Goal: Task Accomplishment & Management: Complete application form

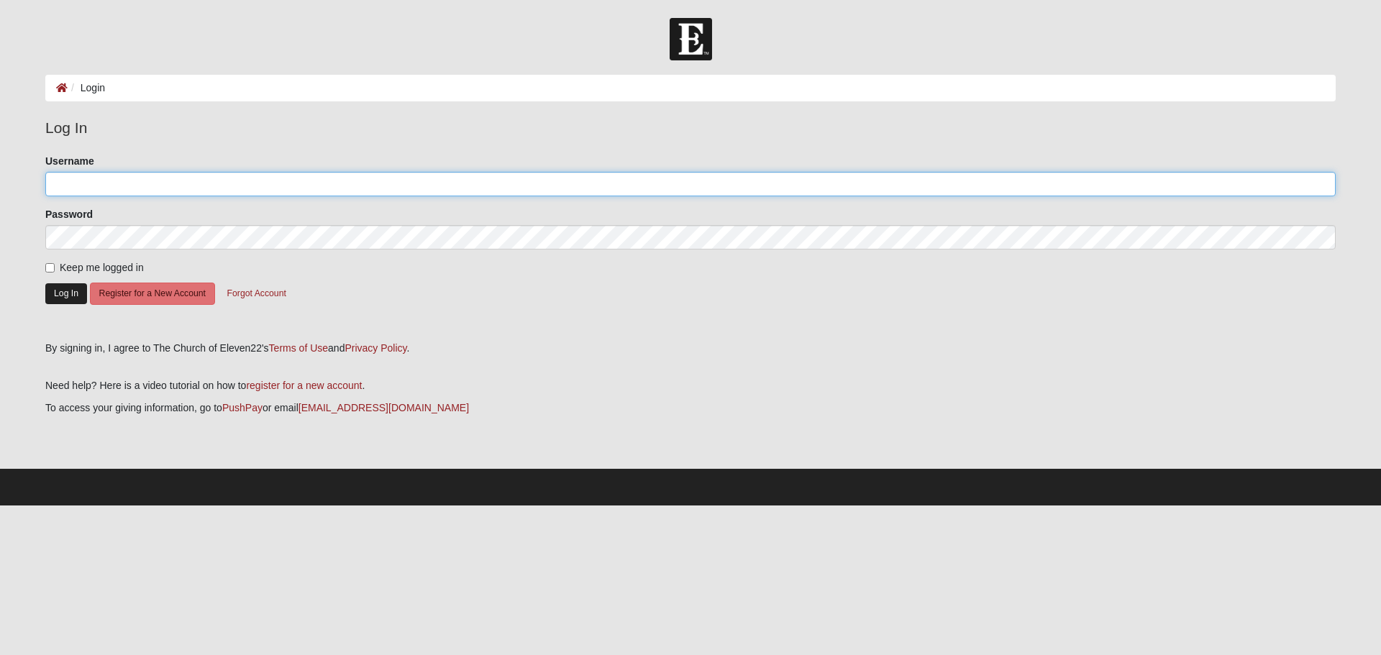
type input "jenale0610"
click at [57, 291] on button "Log In" at bounding box center [66, 293] width 42 height 21
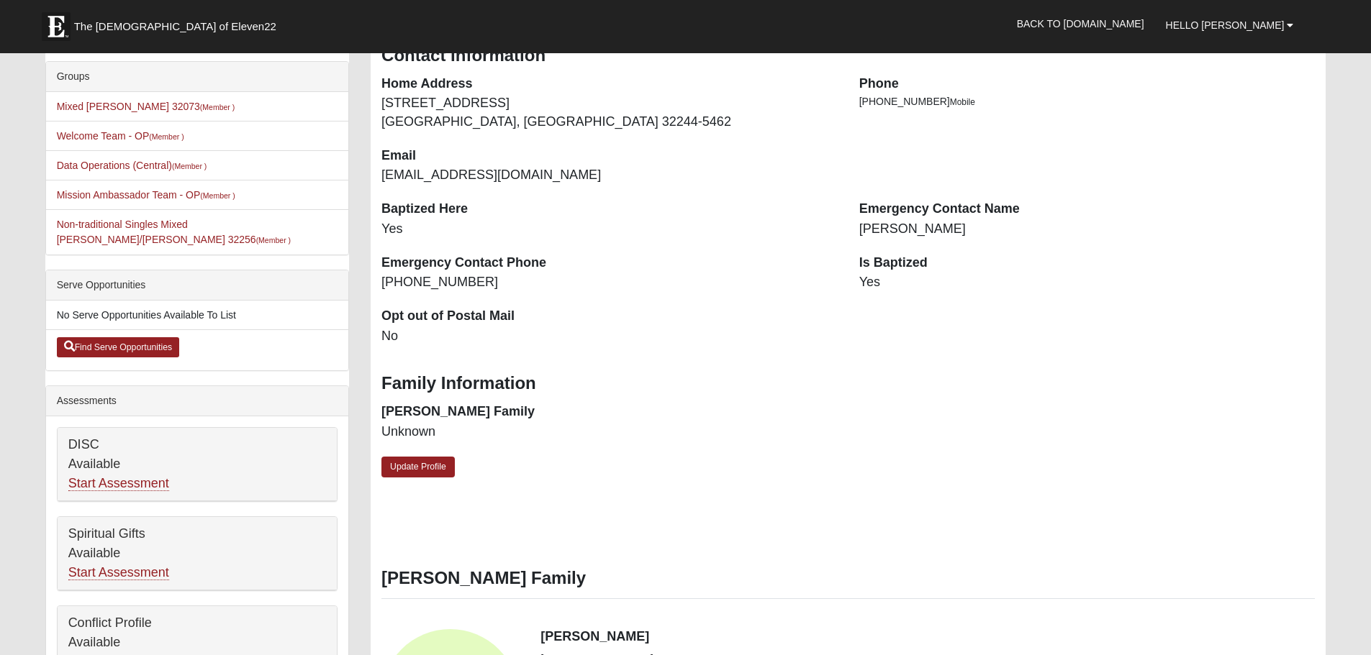
scroll to position [360, 0]
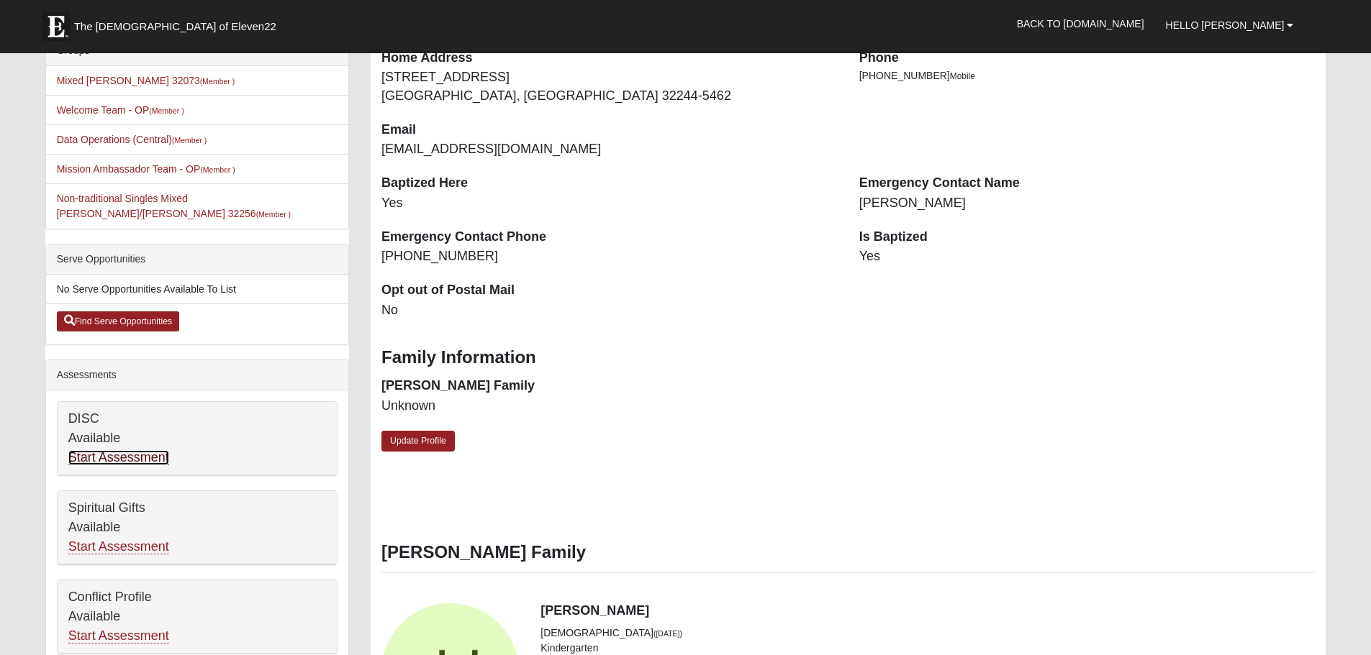
click at [126, 450] on link "Start Assessment" at bounding box center [118, 457] width 101 height 15
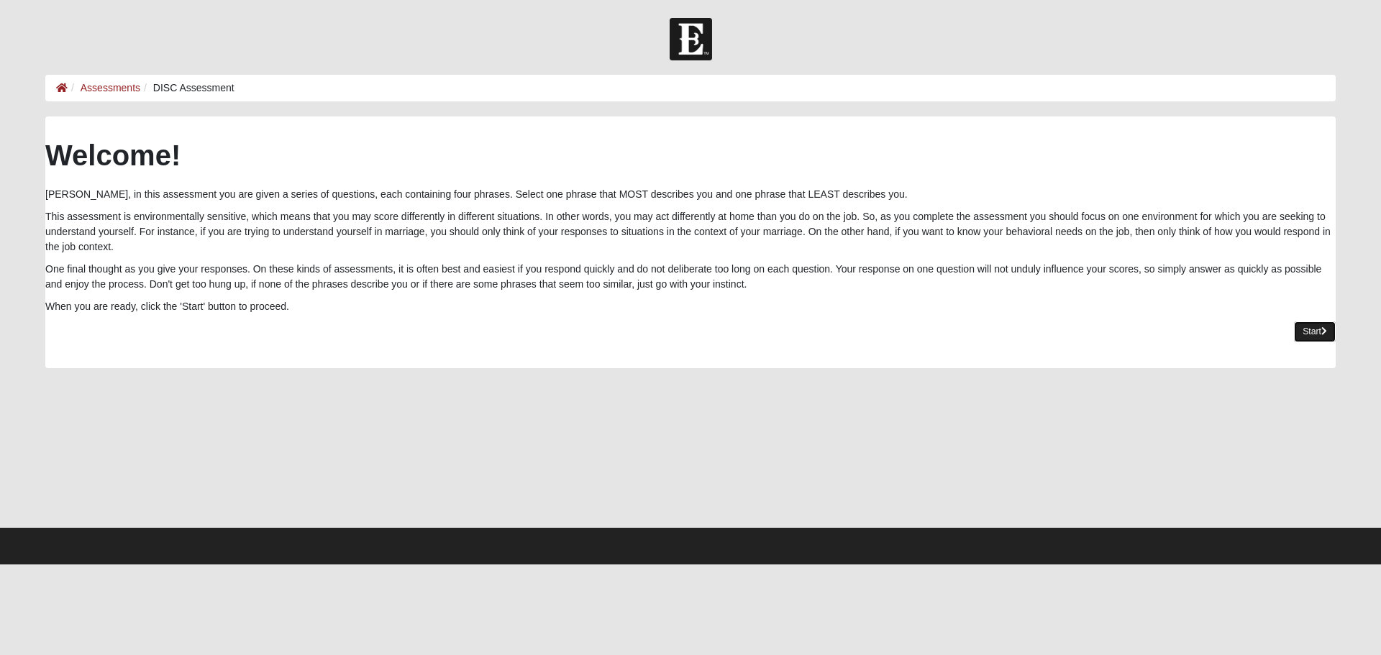
click at [1309, 329] on link "Start" at bounding box center [1315, 332] width 42 height 21
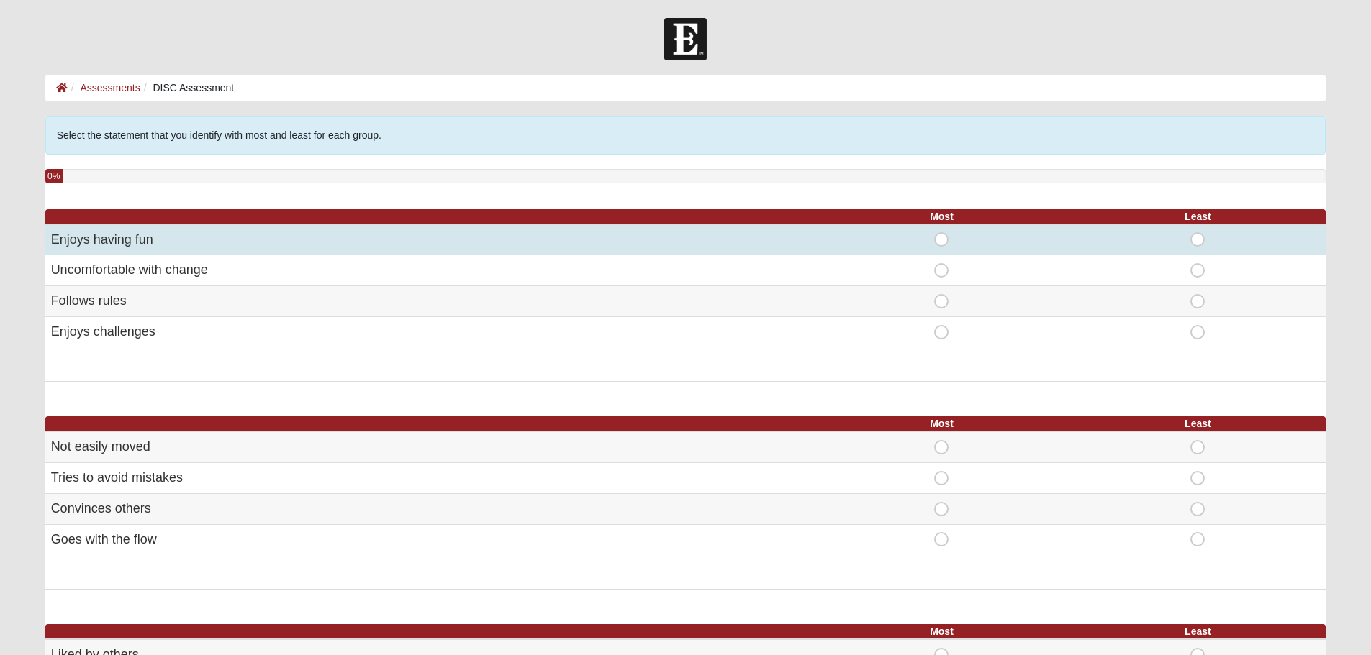
click at [941, 232] on span "Most" at bounding box center [941, 232] width 0 height 0
click at [941, 240] on input "Most" at bounding box center [945, 239] width 9 height 14
radio input "true"
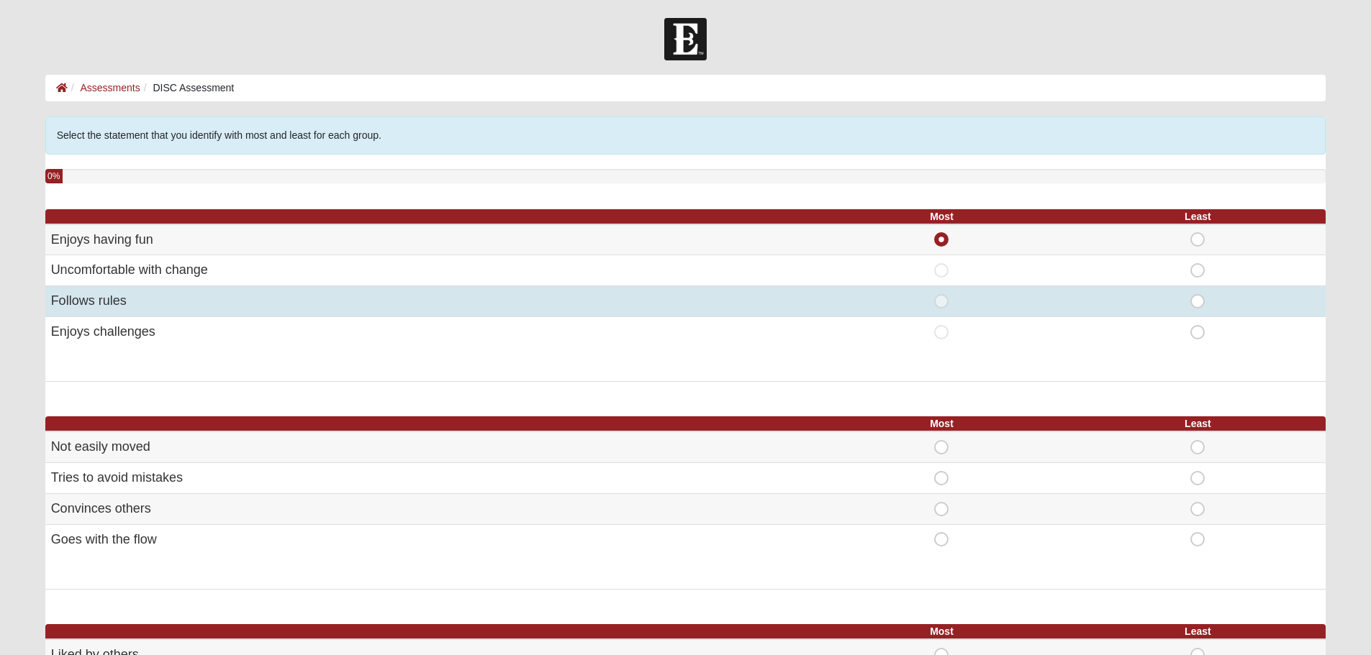
click at [941, 294] on span "Most" at bounding box center [941, 294] width 0 height 0
click at [942, 302] on input "Most" at bounding box center [945, 301] width 9 height 14
radio input "true"
radio input "false"
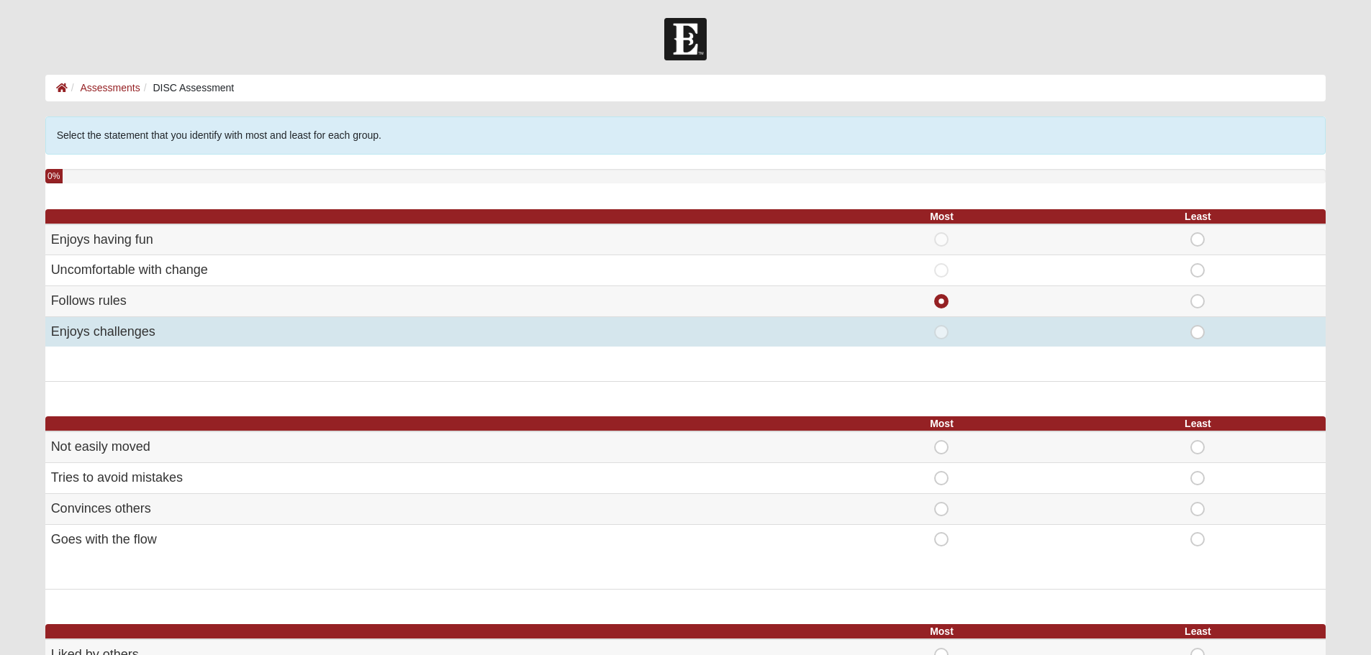
click at [941, 325] on span "Most" at bounding box center [941, 325] width 0 height 0
click at [941, 330] on input "Most" at bounding box center [945, 332] width 9 height 14
radio input "true"
radio input "false"
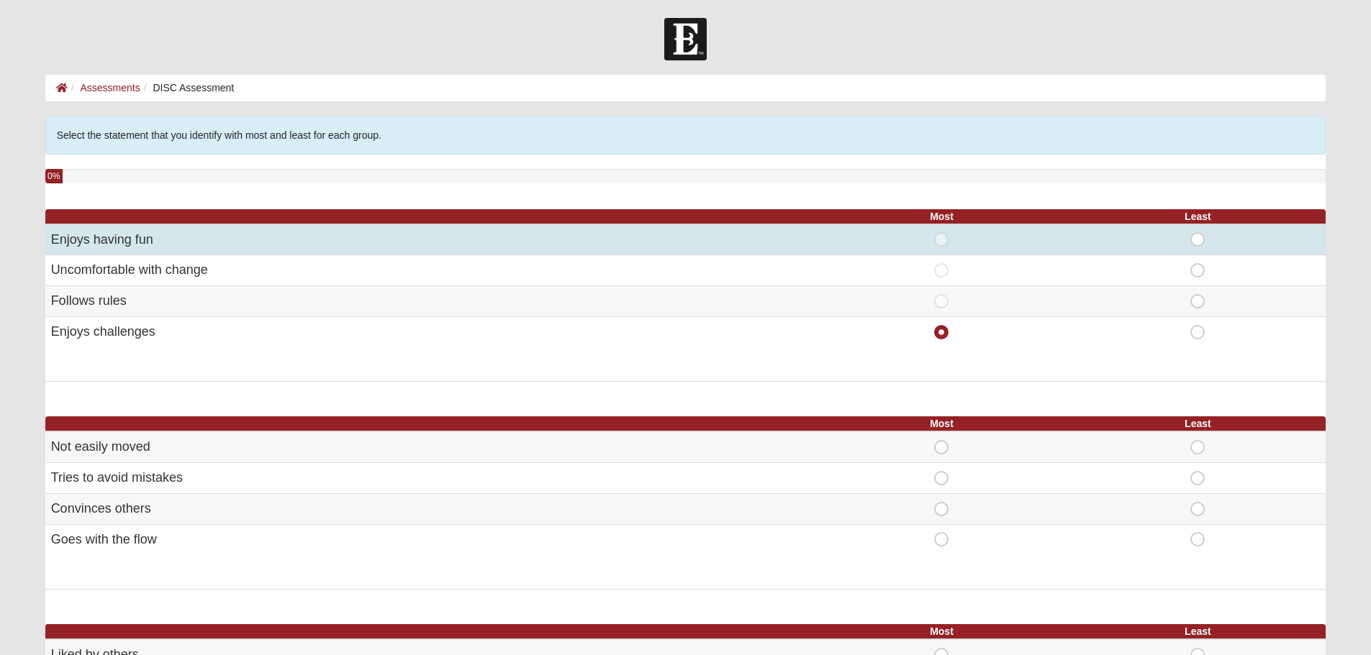
click at [941, 232] on span "Most" at bounding box center [941, 232] width 0 height 0
click at [944, 240] on input "Most" at bounding box center [945, 239] width 9 height 14
radio input "true"
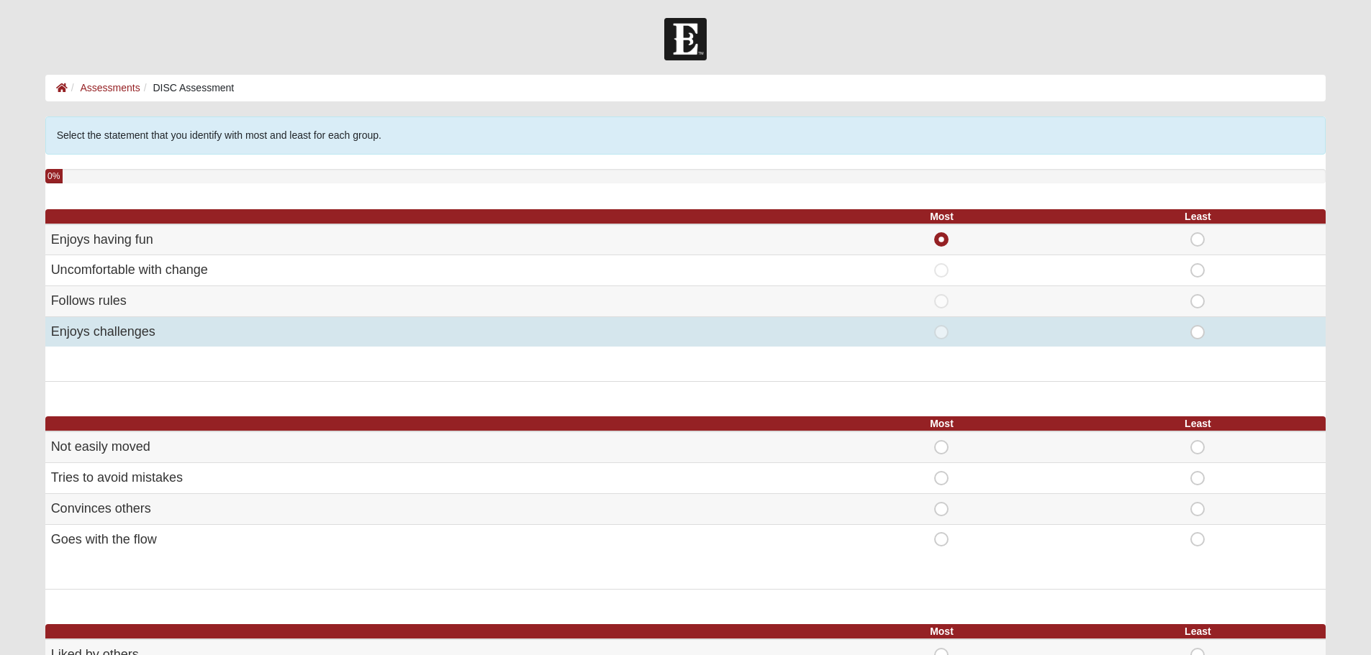
click at [941, 325] on span "Most" at bounding box center [941, 325] width 0 height 0
click at [941, 332] on input "Most" at bounding box center [945, 332] width 9 height 14
radio input "true"
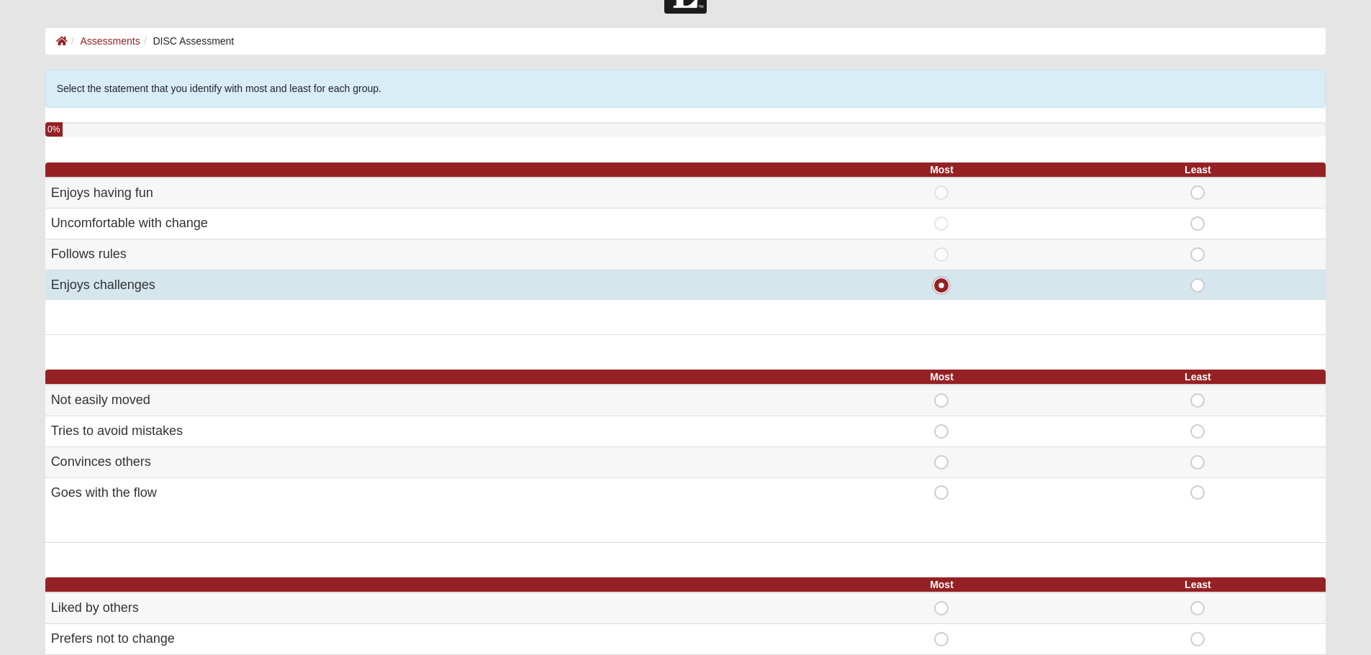
scroll to position [72, 0]
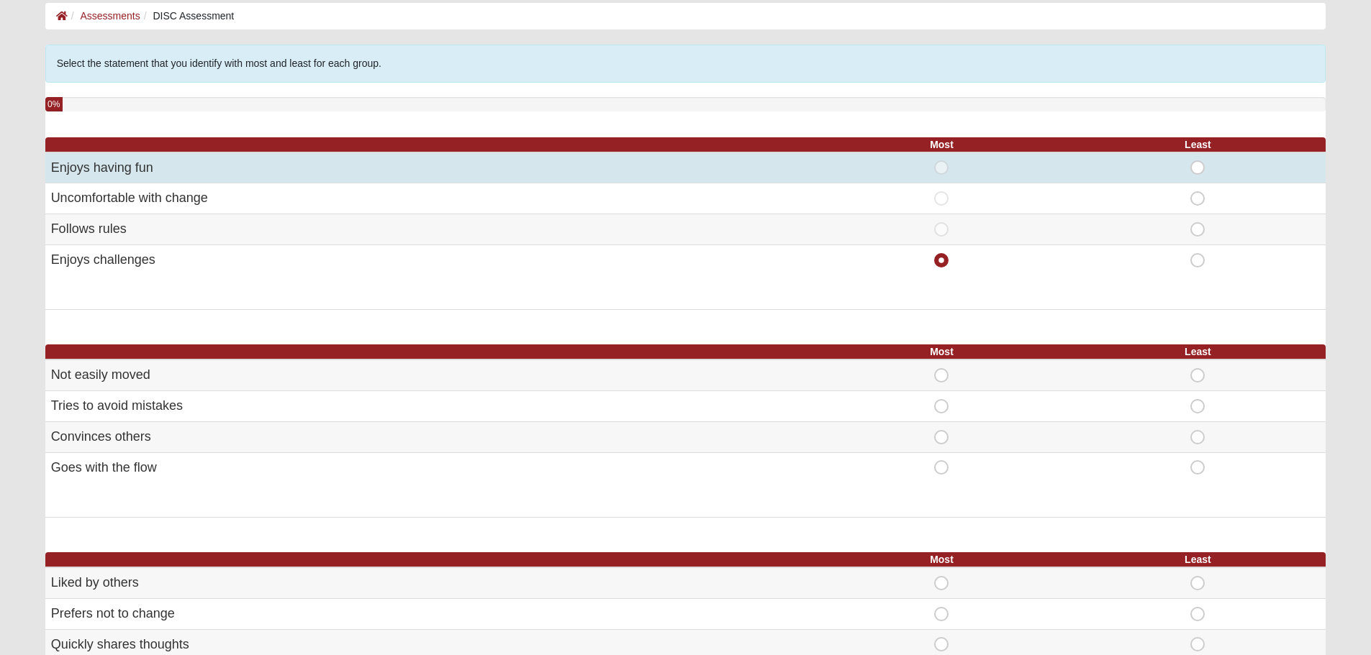
click at [941, 160] on span "Most" at bounding box center [941, 160] width 0 height 0
click at [945, 167] on input "Most" at bounding box center [945, 167] width 9 height 14
radio input "true"
radio input "false"
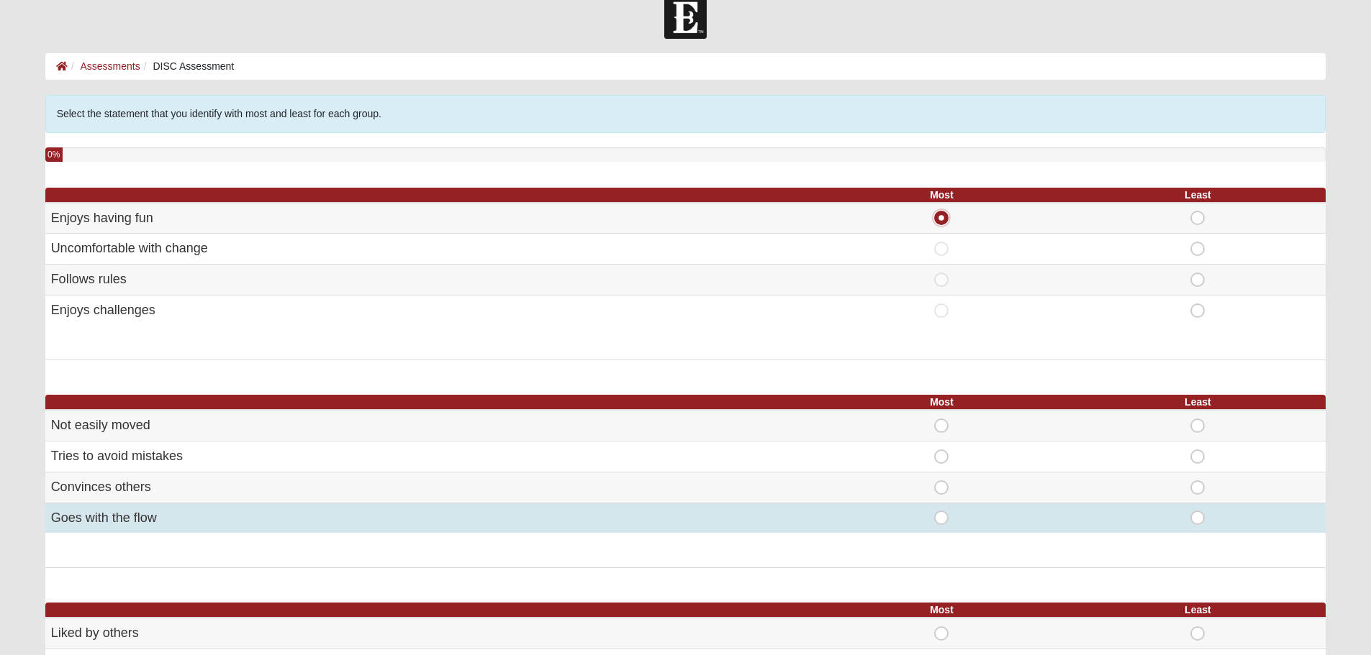
scroll to position [0, 0]
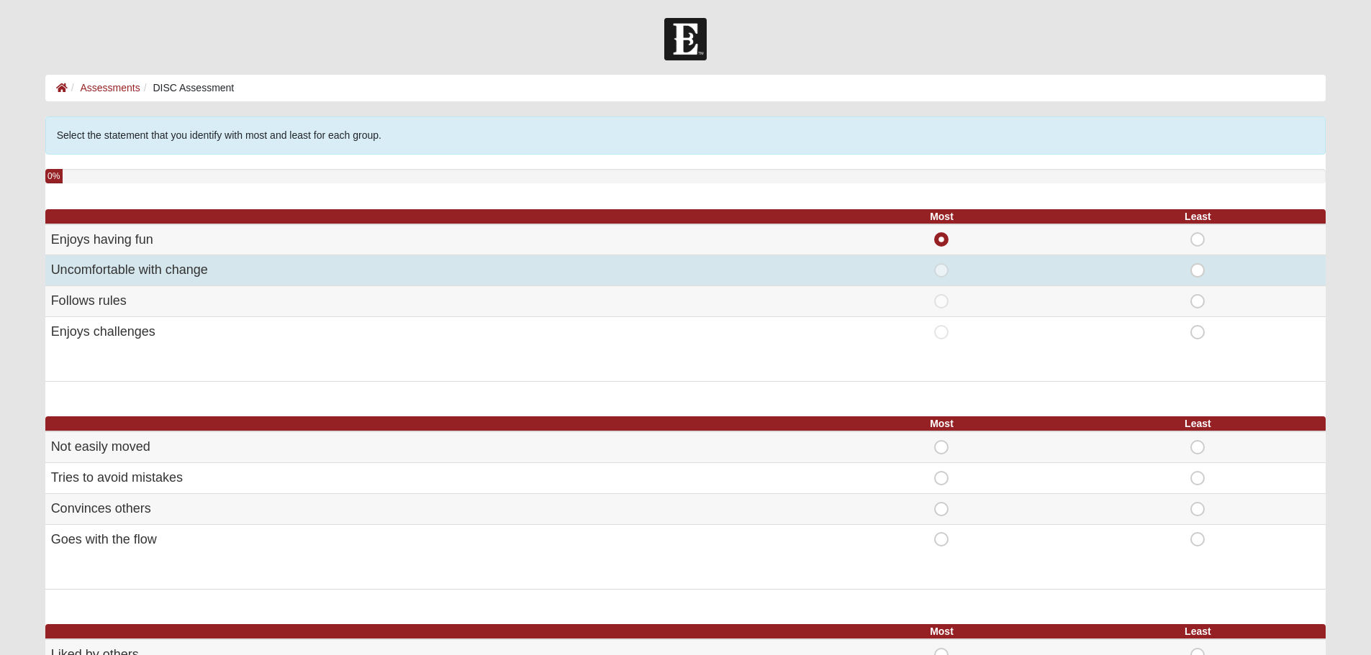
click at [1197, 263] on span "Least" at bounding box center [1197, 263] width 0 height 0
click at [1198, 273] on input "Least" at bounding box center [1201, 270] width 9 height 14
radio input "true"
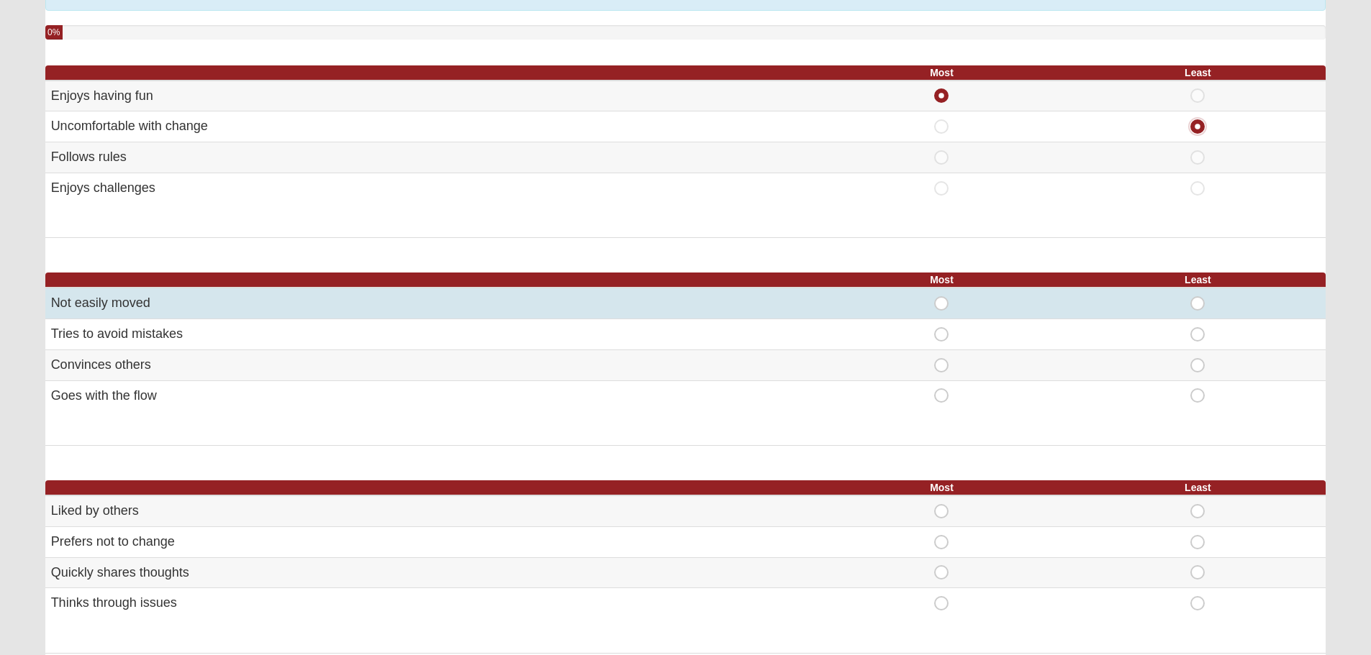
scroll to position [216, 0]
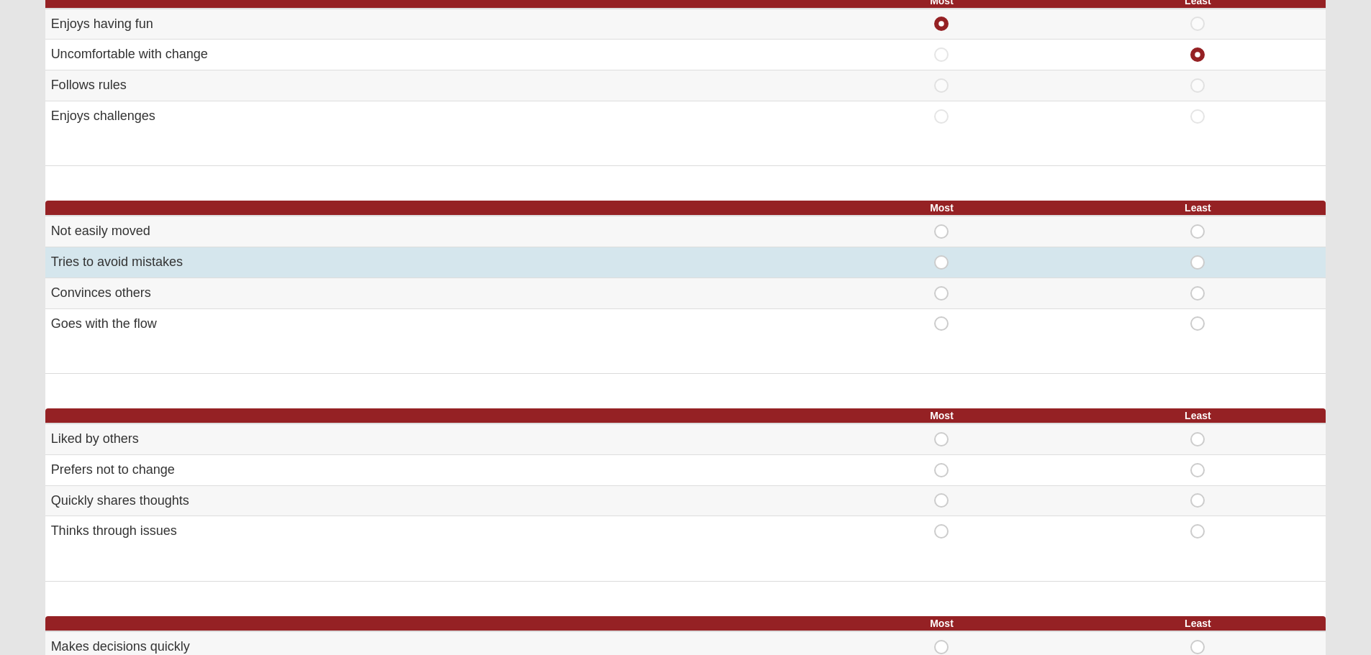
click at [941, 255] on span "Most" at bounding box center [941, 255] width 0 height 0
click at [943, 264] on input "Most" at bounding box center [945, 262] width 9 height 14
radio input "true"
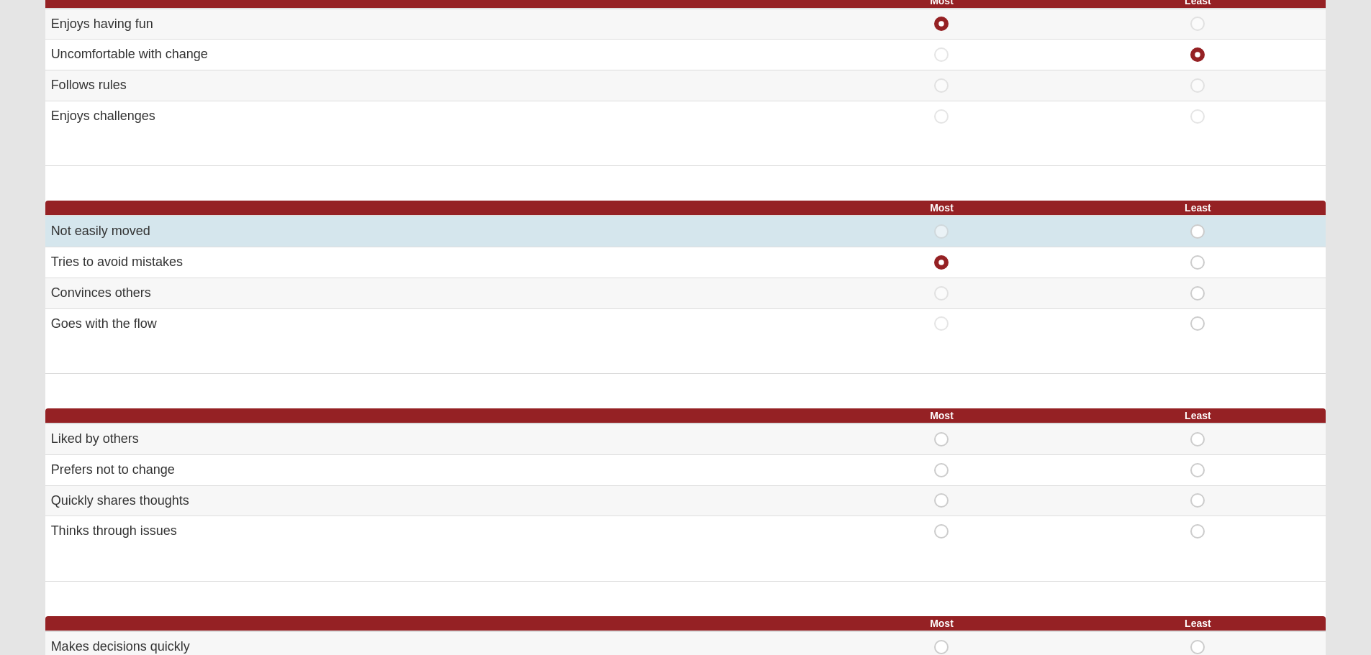
click at [1197, 224] on span "Least" at bounding box center [1197, 224] width 0 height 0
click at [1197, 232] on input "Least" at bounding box center [1201, 231] width 9 height 14
radio input "true"
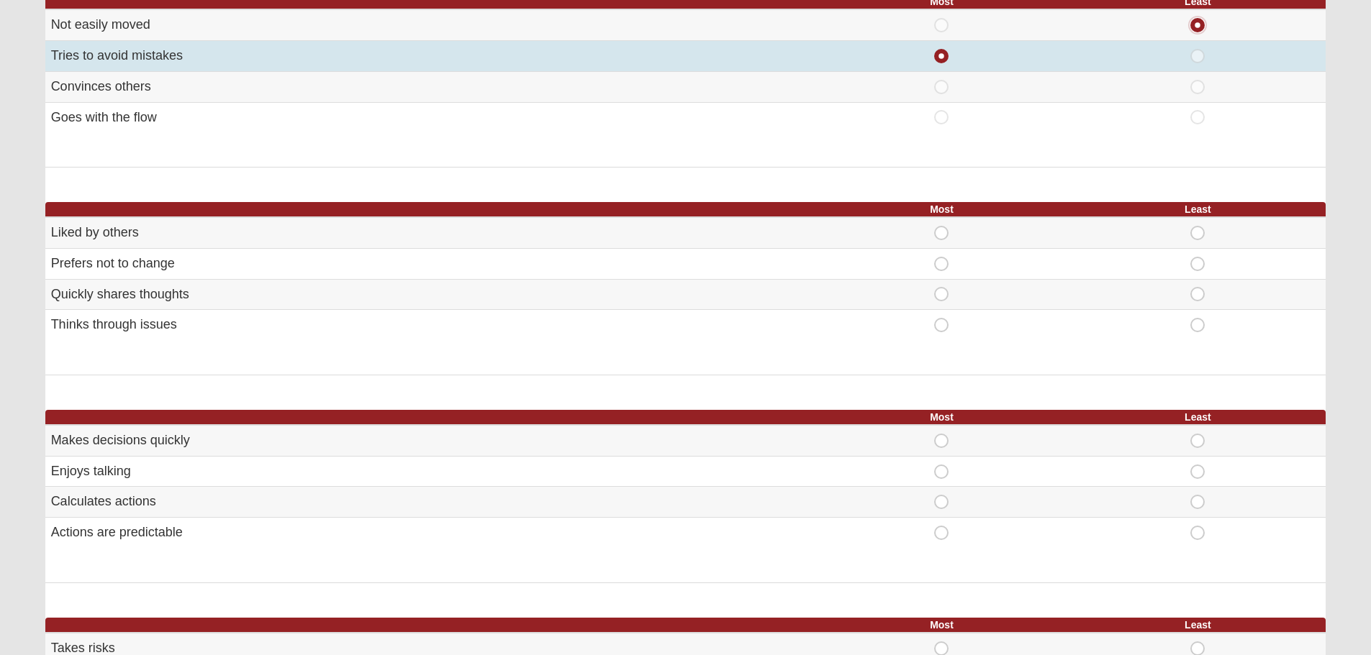
scroll to position [432, 0]
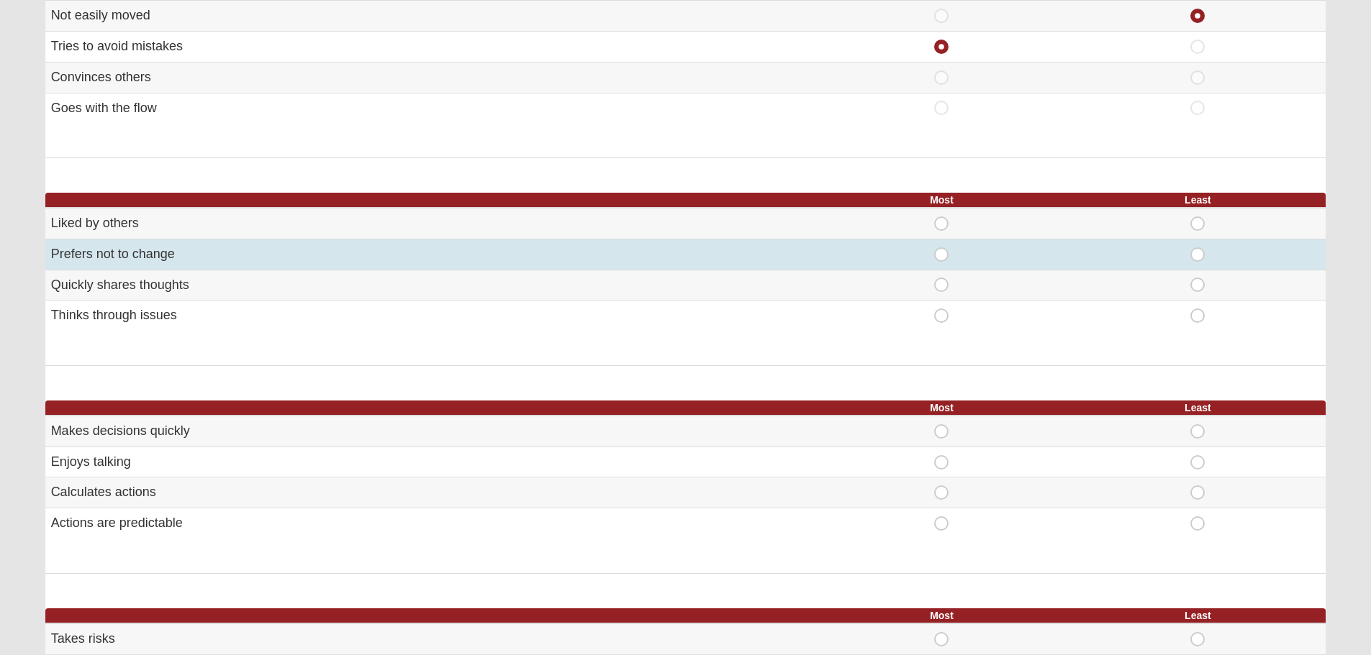
click at [1197, 247] on span "Least" at bounding box center [1197, 247] width 0 height 0
click at [1197, 255] on input "Least" at bounding box center [1201, 254] width 9 height 14
radio input "true"
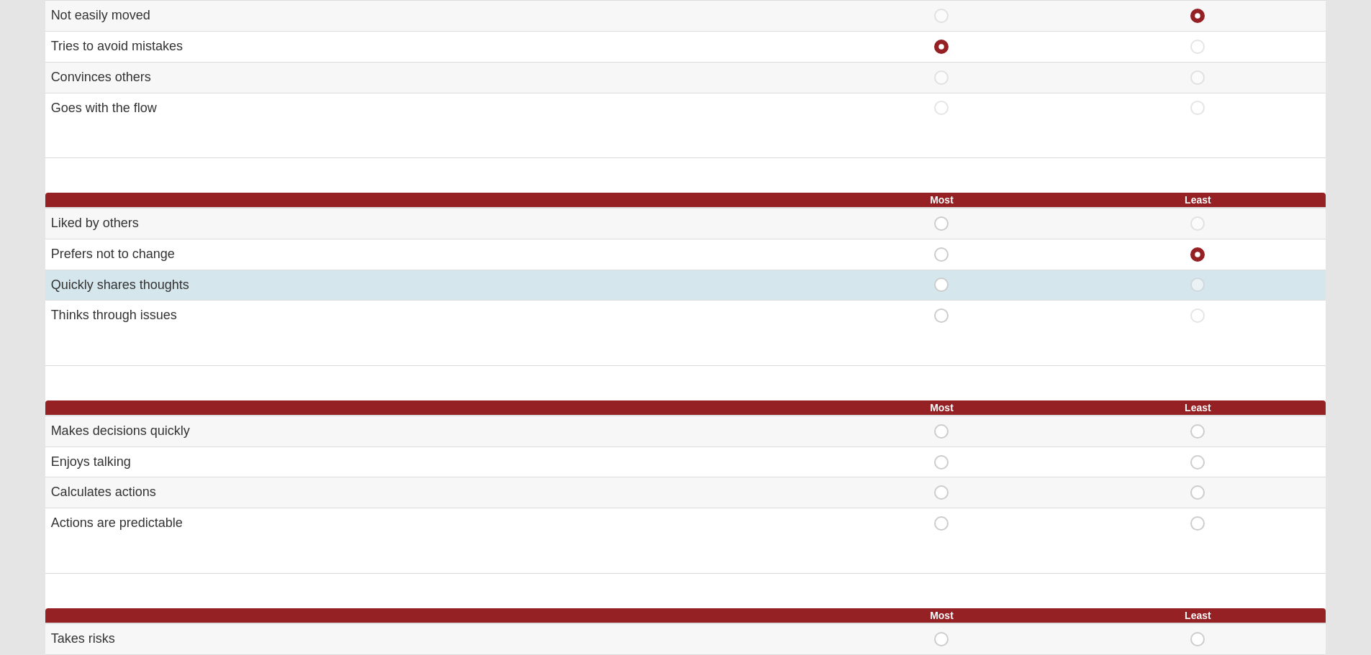
click at [941, 278] on span "Most" at bounding box center [941, 278] width 0 height 0
click at [941, 287] on input "Most" at bounding box center [945, 285] width 9 height 14
radio input "true"
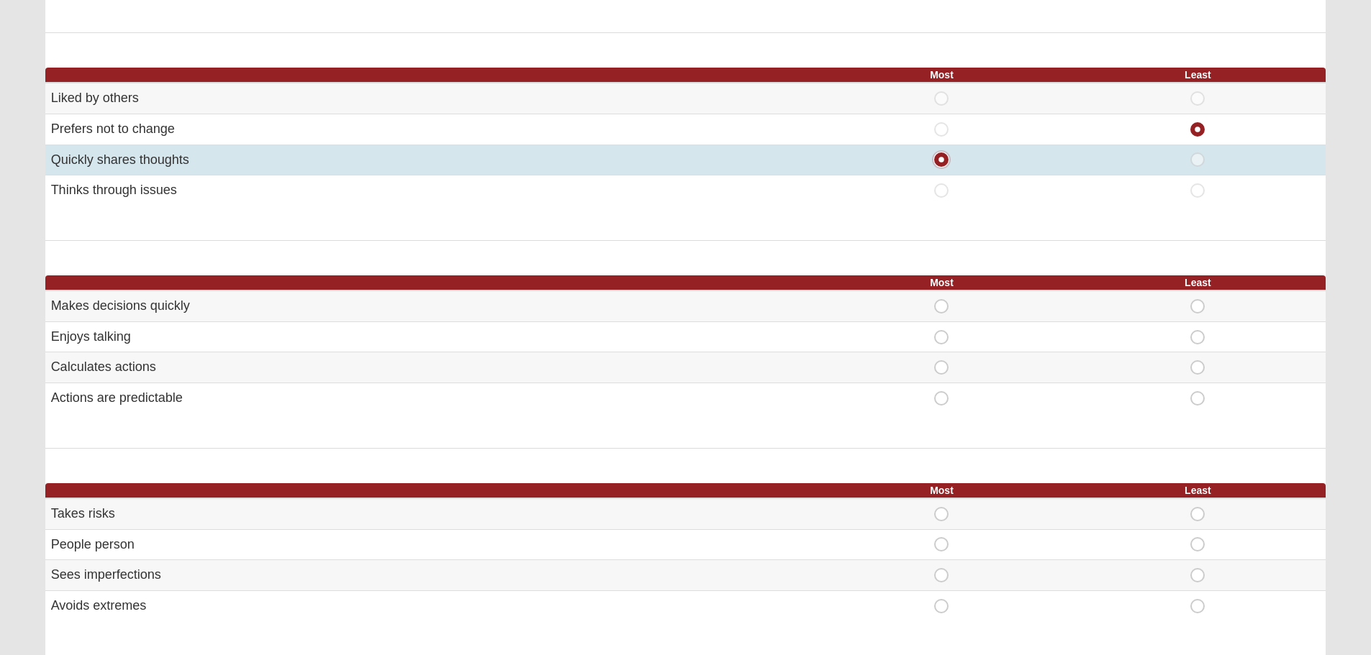
scroll to position [576, 0]
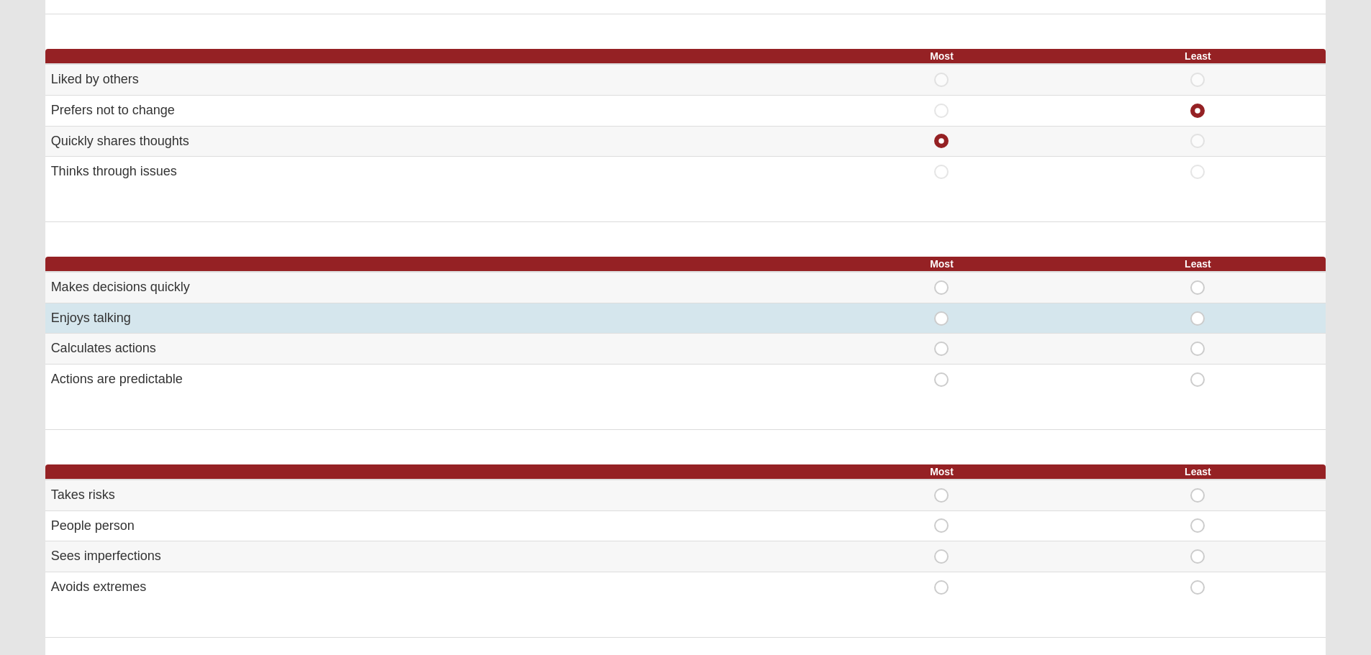
click at [941, 312] on span "Most" at bounding box center [941, 312] width 0 height 0
click at [941, 318] on input "Most" at bounding box center [945, 319] width 9 height 14
radio input "true"
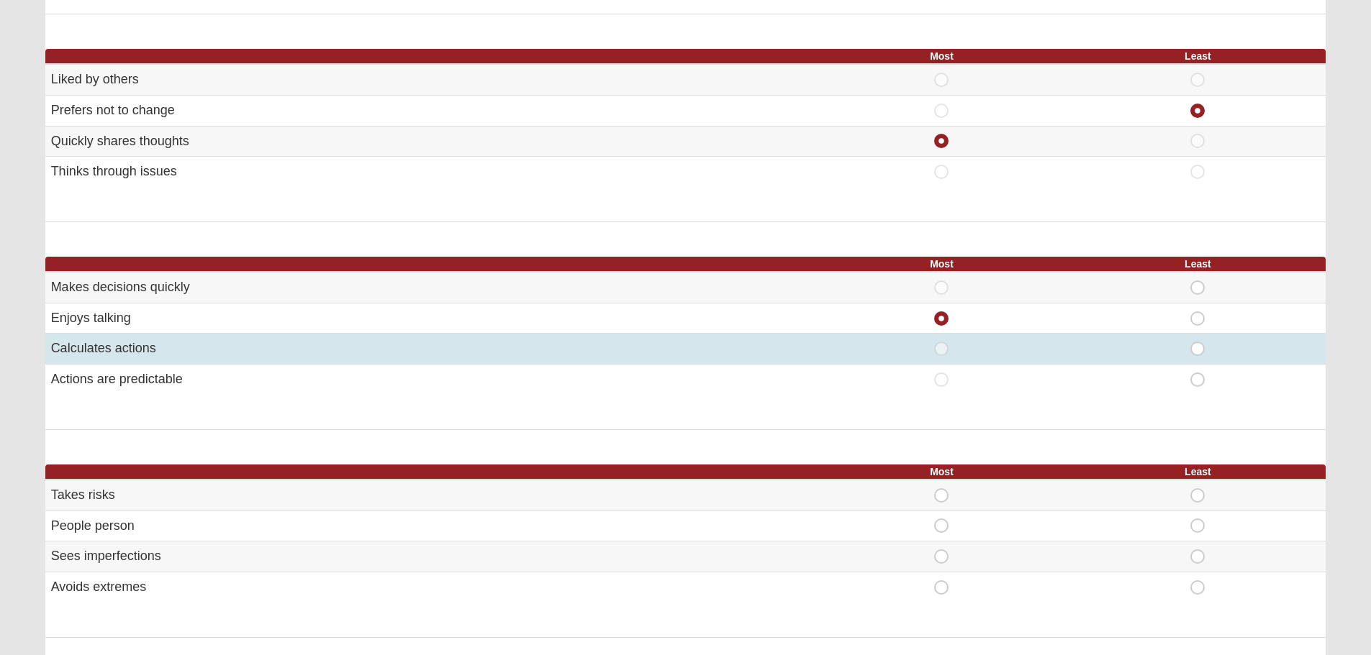
click at [1197, 342] on span "Least" at bounding box center [1197, 342] width 0 height 0
click at [1197, 350] on input "Least" at bounding box center [1201, 349] width 9 height 14
radio input "true"
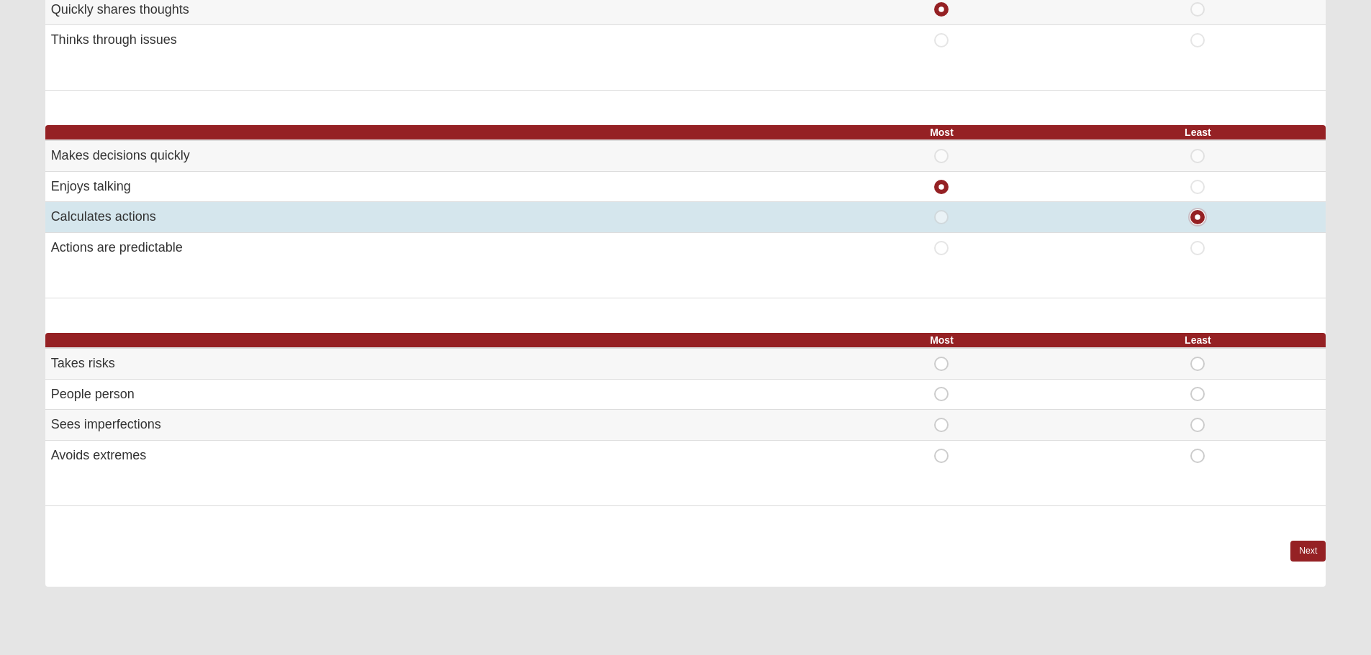
scroll to position [719, 0]
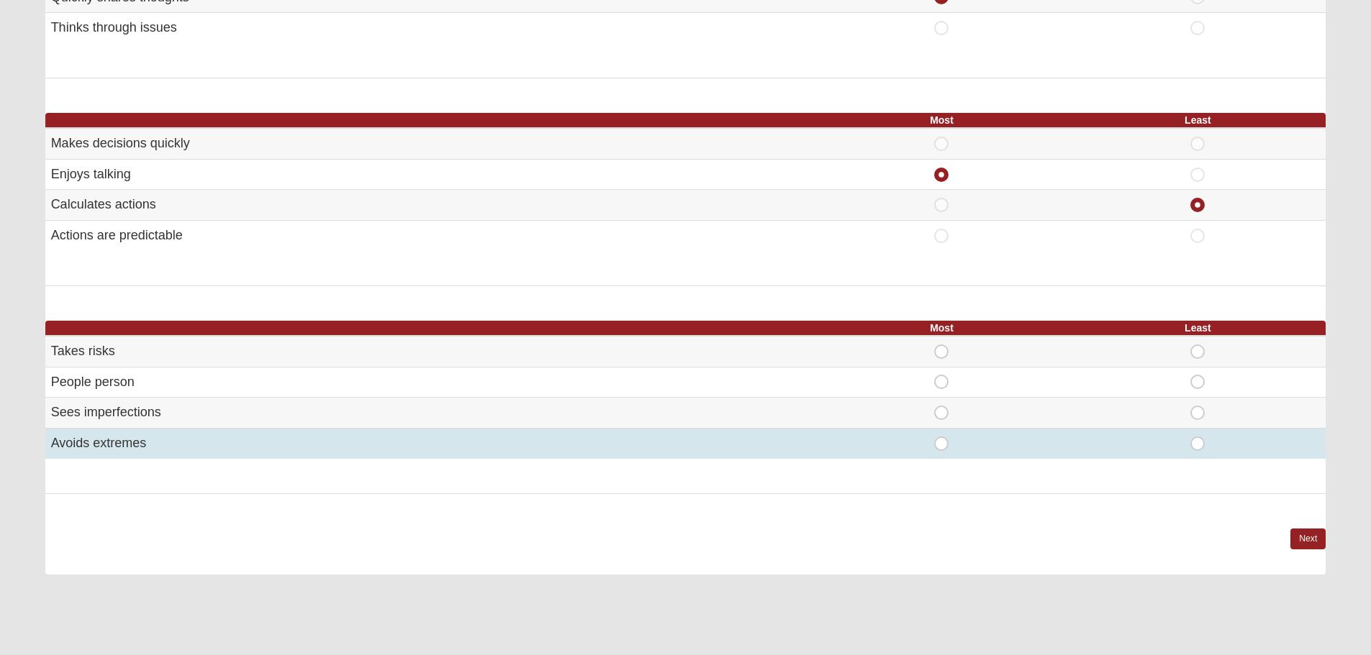
click at [941, 437] on span "Most" at bounding box center [941, 437] width 0 height 0
click at [941, 445] on input "Most" at bounding box center [945, 444] width 9 height 14
radio input "true"
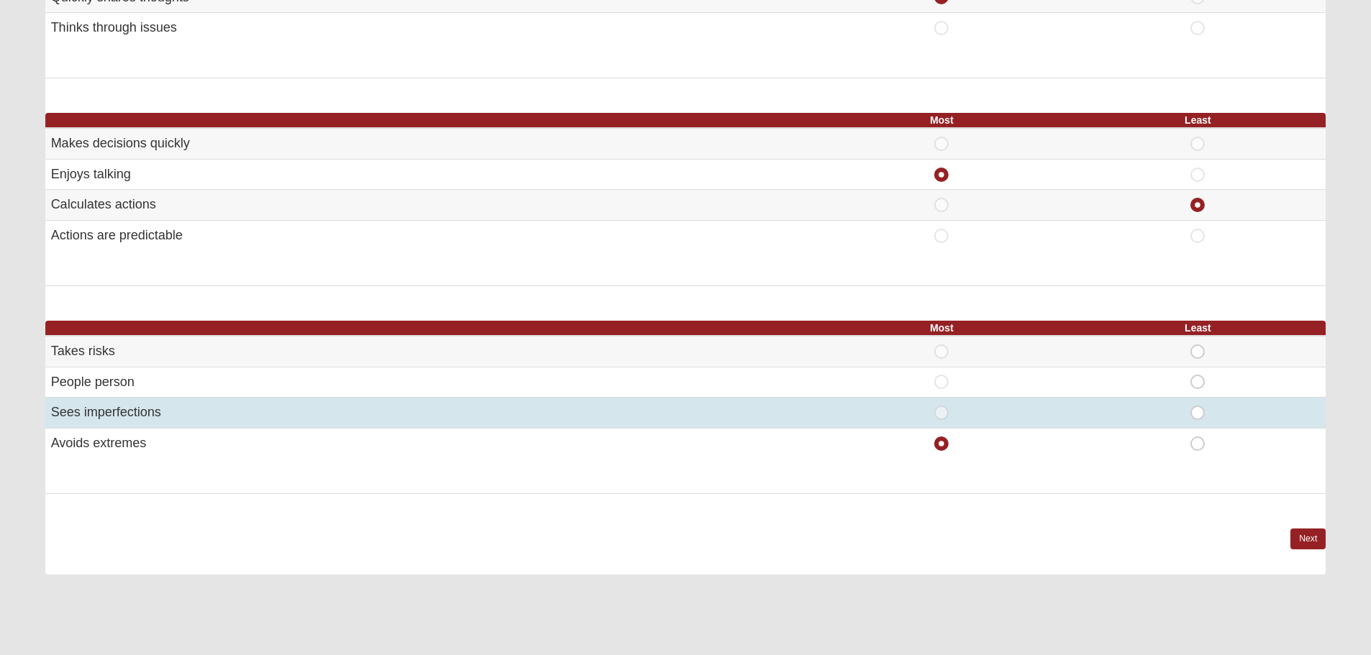
click at [1197, 406] on span "Least" at bounding box center [1197, 406] width 0 height 0
click at [1197, 413] on input "Least" at bounding box center [1201, 413] width 9 height 14
radio input "true"
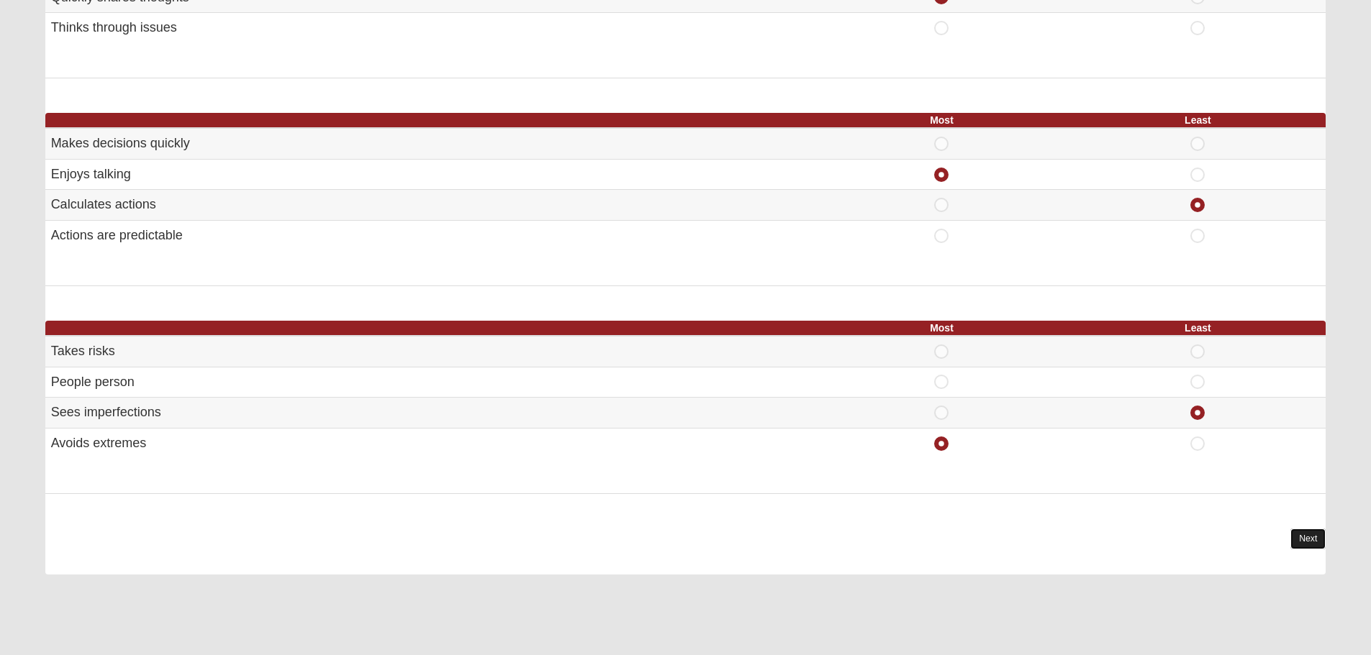
click at [1309, 545] on link "Next" at bounding box center [1307, 539] width 35 height 21
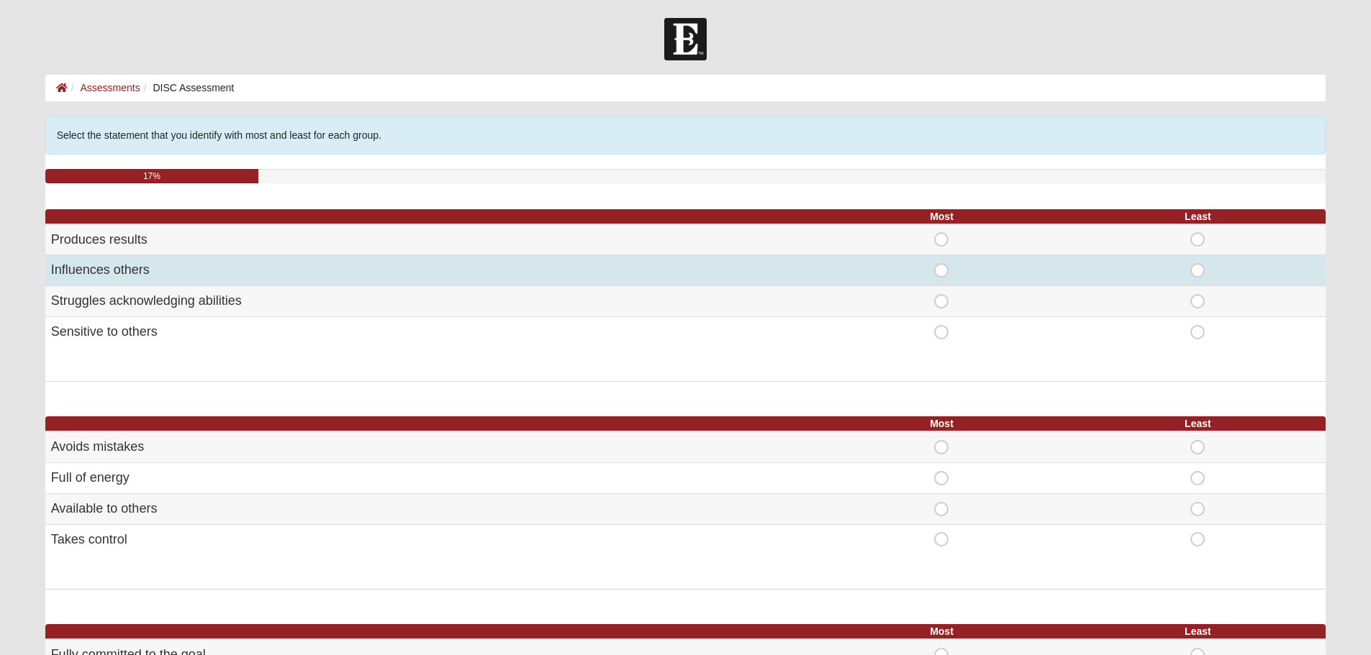
click at [941, 263] on span "Most" at bounding box center [941, 263] width 0 height 0
click at [941, 273] on input "Most" at bounding box center [945, 270] width 9 height 14
radio input "true"
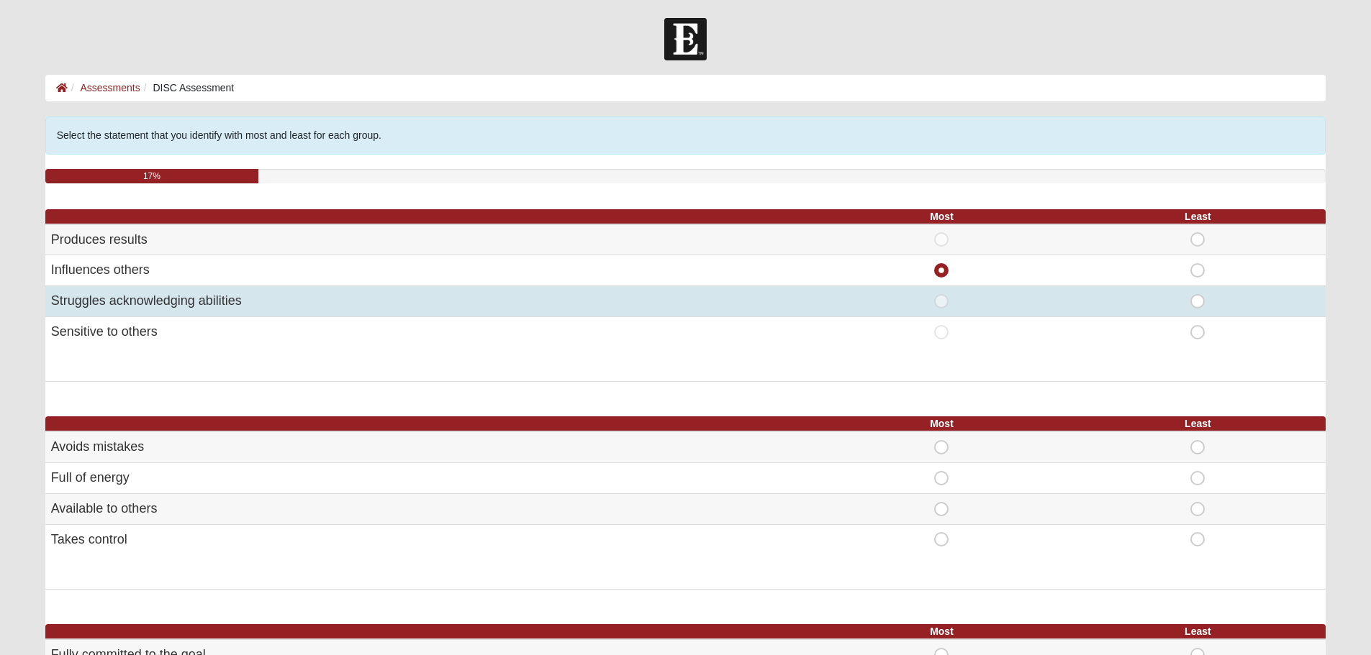
click at [1197, 294] on span "Least" at bounding box center [1197, 294] width 0 height 0
click at [1197, 299] on input "Least" at bounding box center [1201, 301] width 9 height 14
radio input "true"
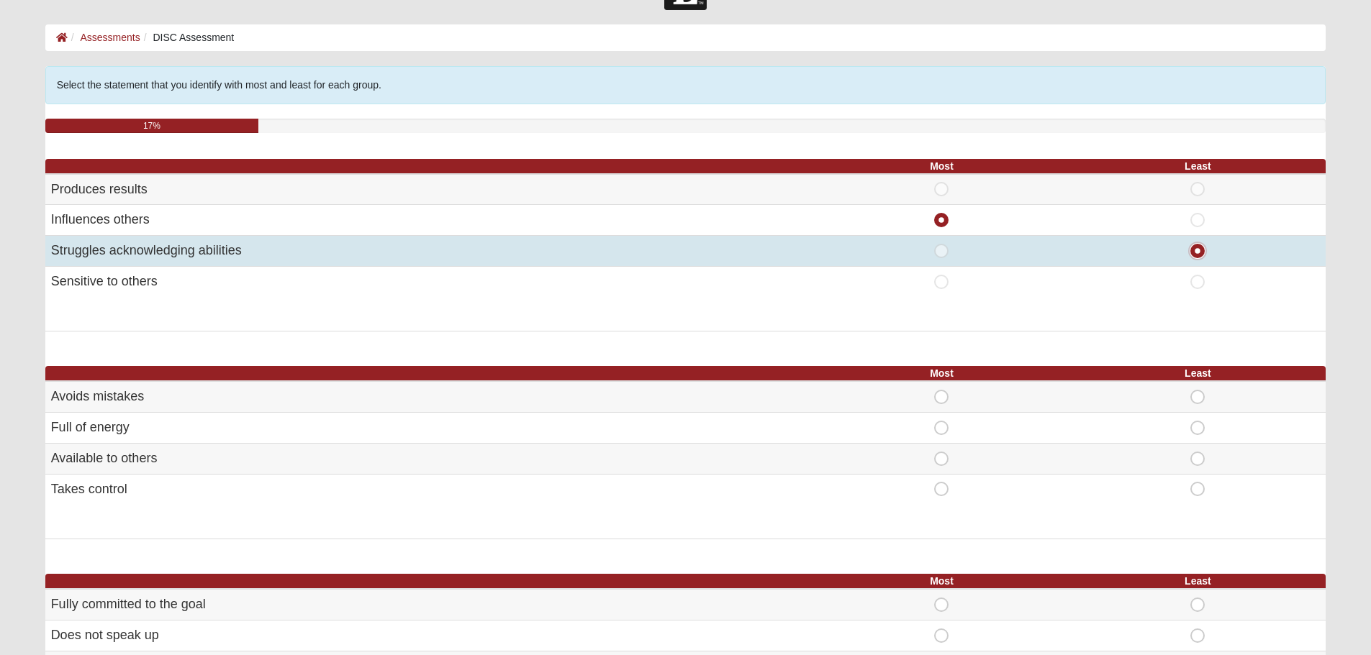
scroll to position [144, 0]
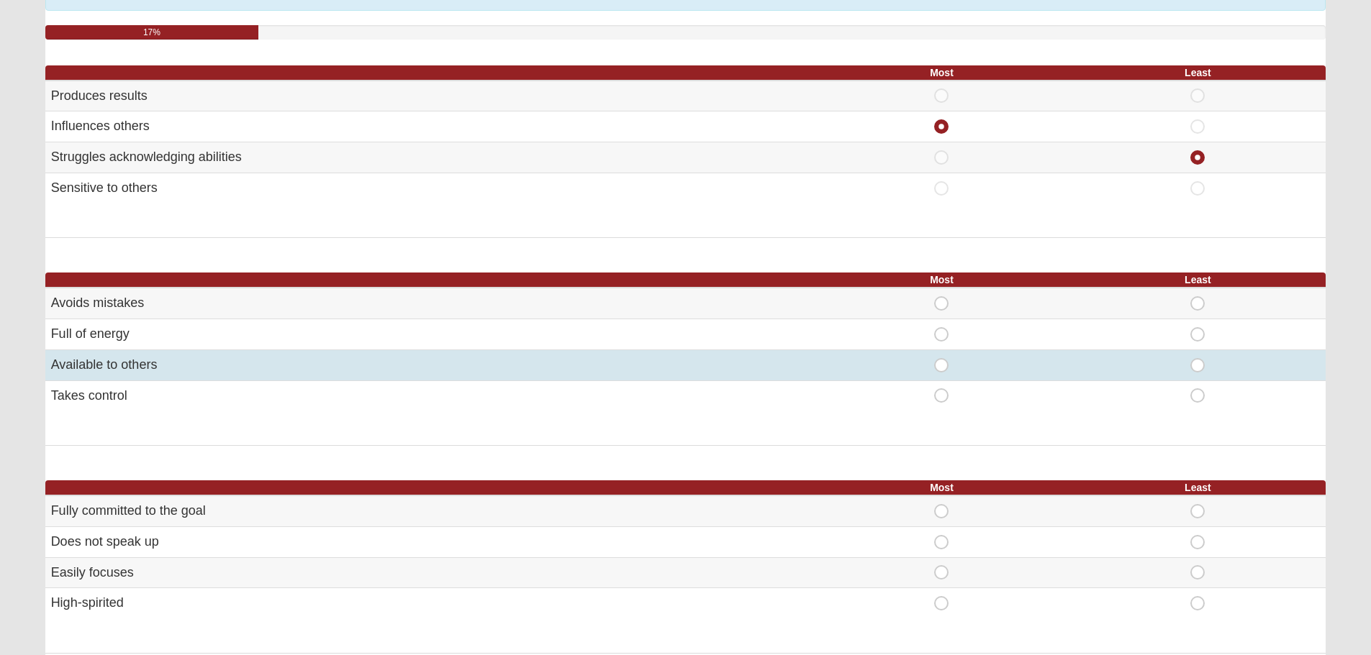
click at [941, 358] on span "Most" at bounding box center [941, 358] width 0 height 0
click at [941, 363] on input "Most" at bounding box center [945, 365] width 9 height 14
radio input "true"
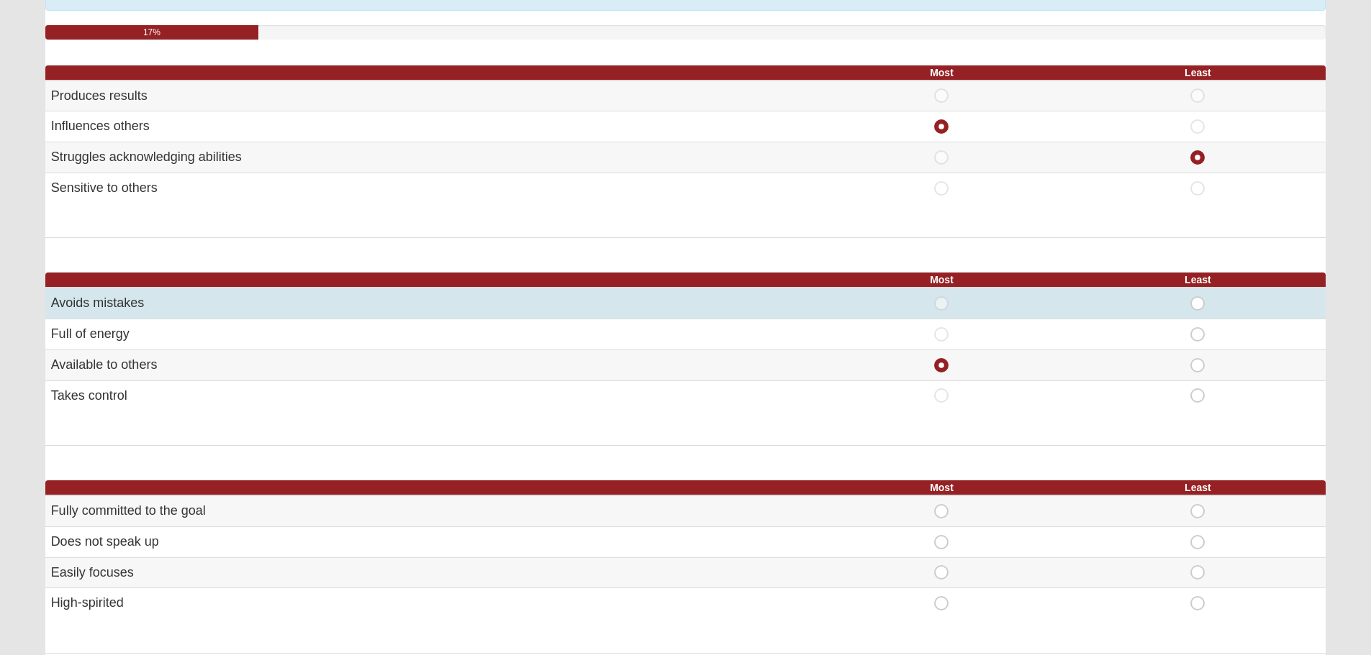
click at [1197, 296] on span "Least" at bounding box center [1197, 296] width 0 height 0
click at [1199, 303] on input "Least" at bounding box center [1201, 303] width 9 height 14
radio input "true"
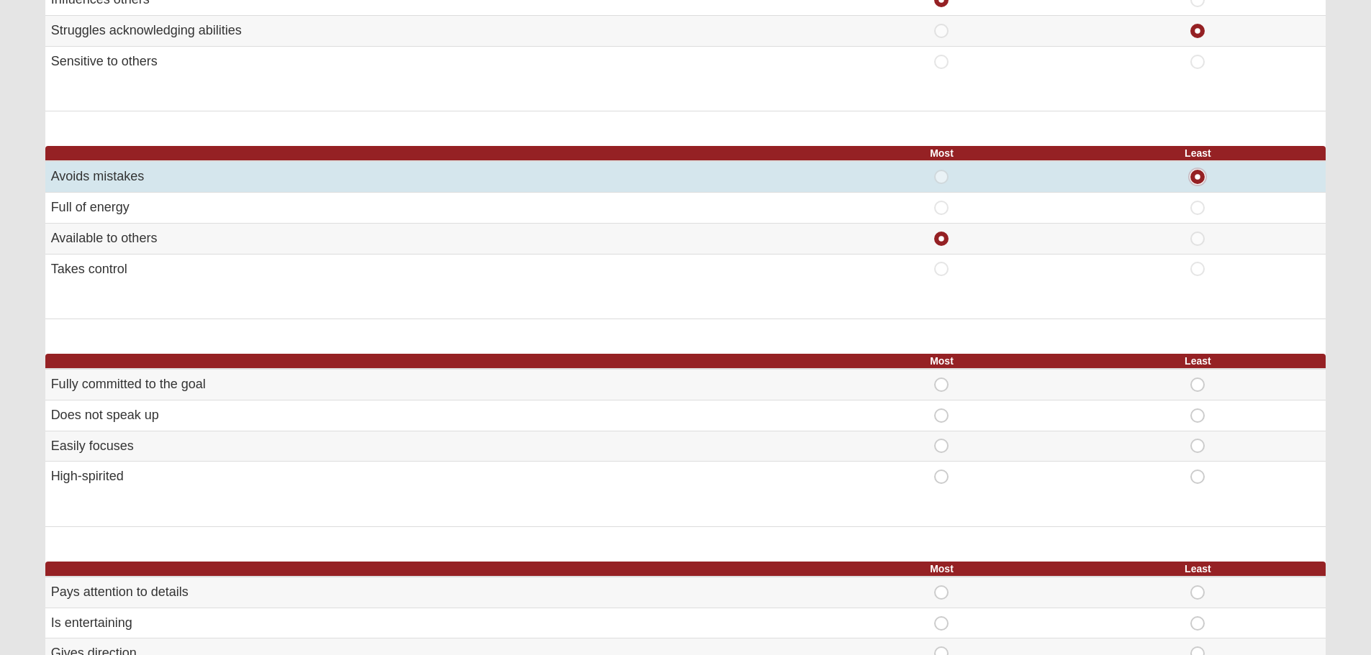
scroll to position [360, 0]
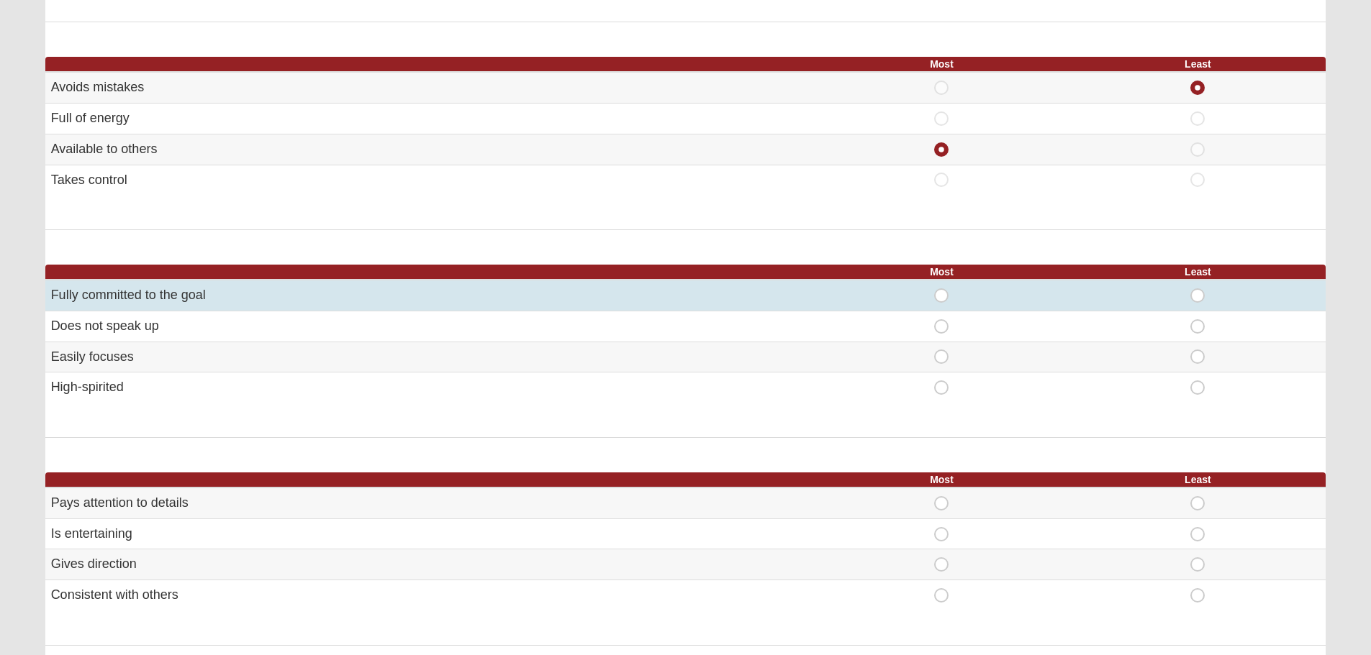
click at [941, 289] on span "Most" at bounding box center [941, 289] width 0 height 0
click at [943, 295] on input "Most" at bounding box center [945, 296] width 9 height 14
radio input "true"
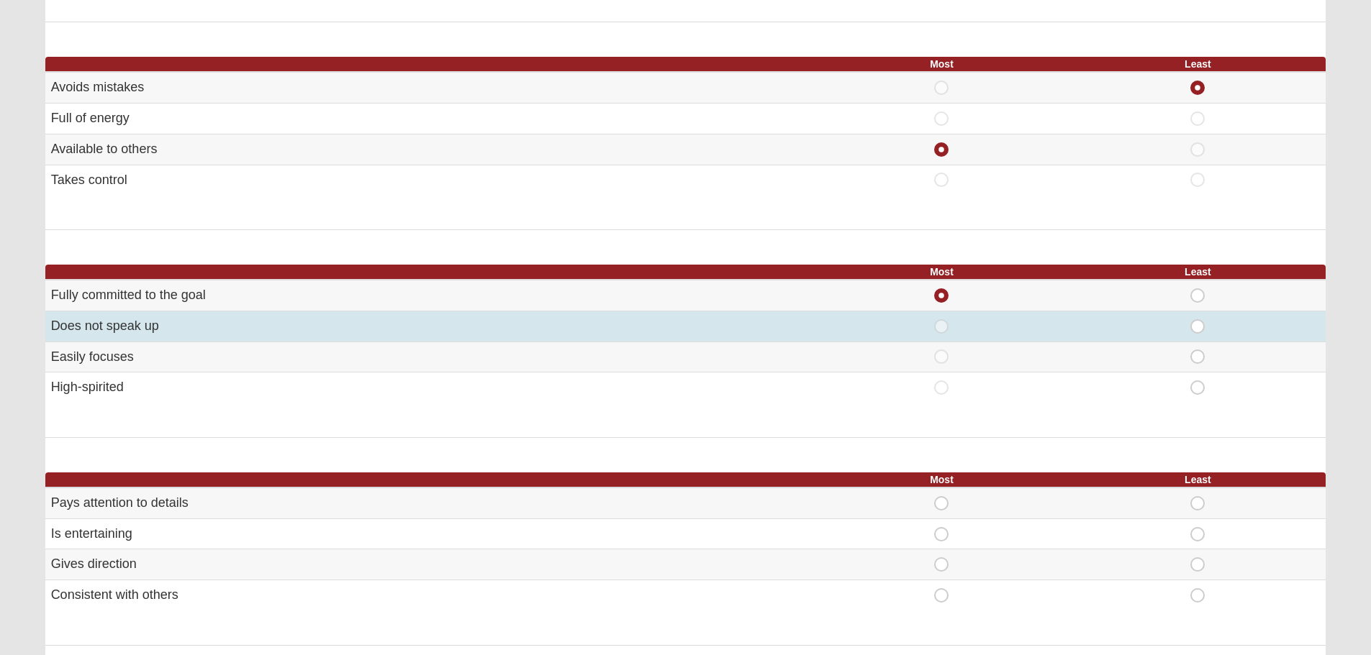
click at [1197, 319] on span "Least" at bounding box center [1197, 319] width 0 height 0
click at [1198, 326] on input "Least" at bounding box center [1201, 326] width 9 height 14
radio input "true"
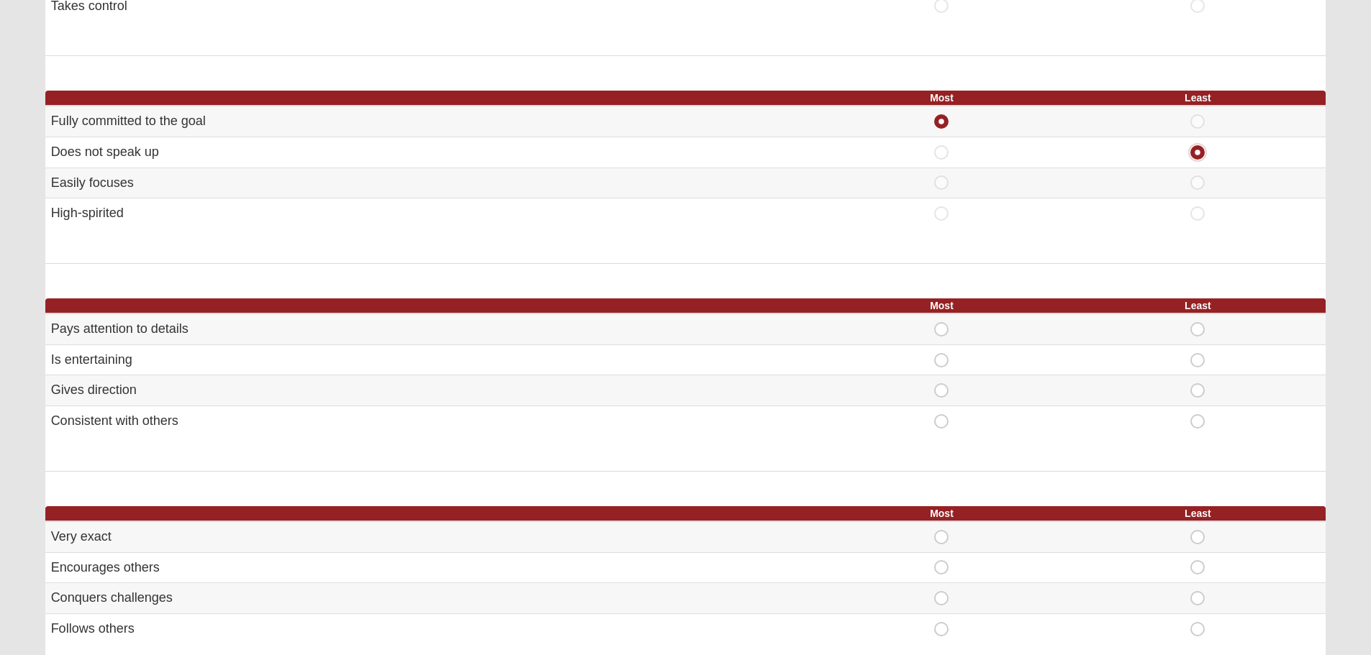
scroll to position [576, 0]
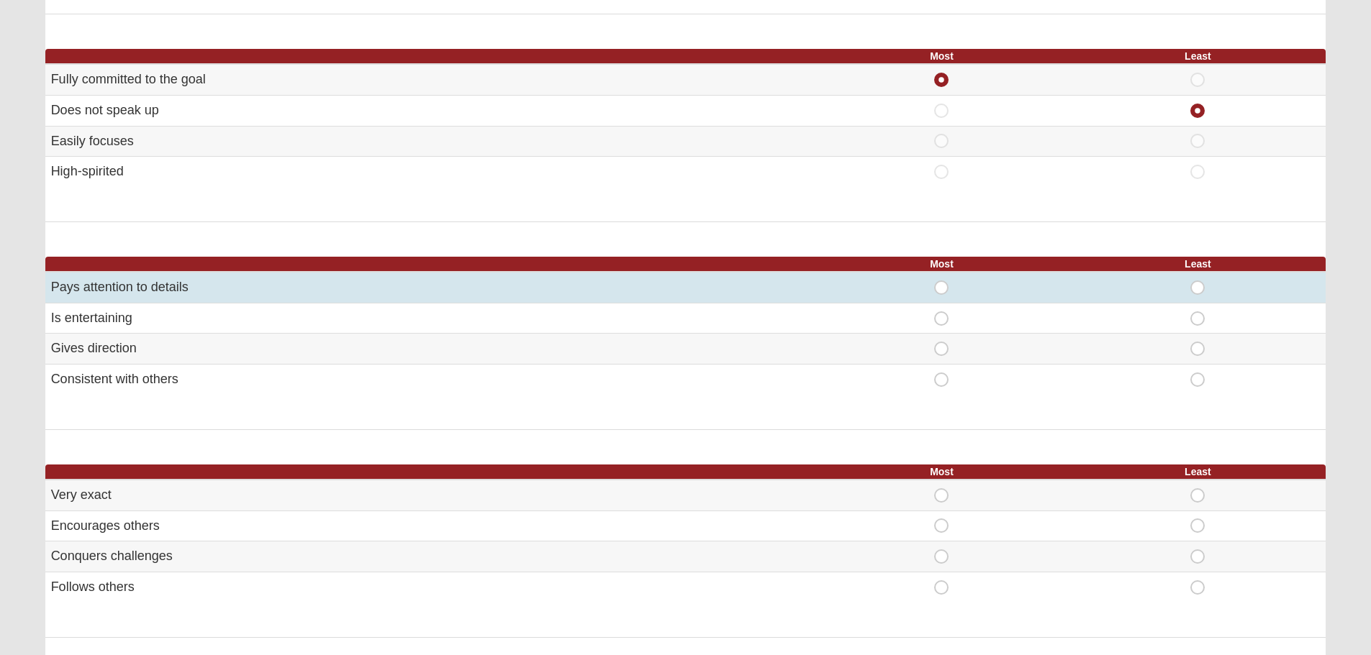
click at [941, 281] on span "Most" at bounding box center [941, 281] width 0 height 0
click at [941, 287] on input "Most" at bounding box center [945, 288] width 9 height 14
radio input "true"
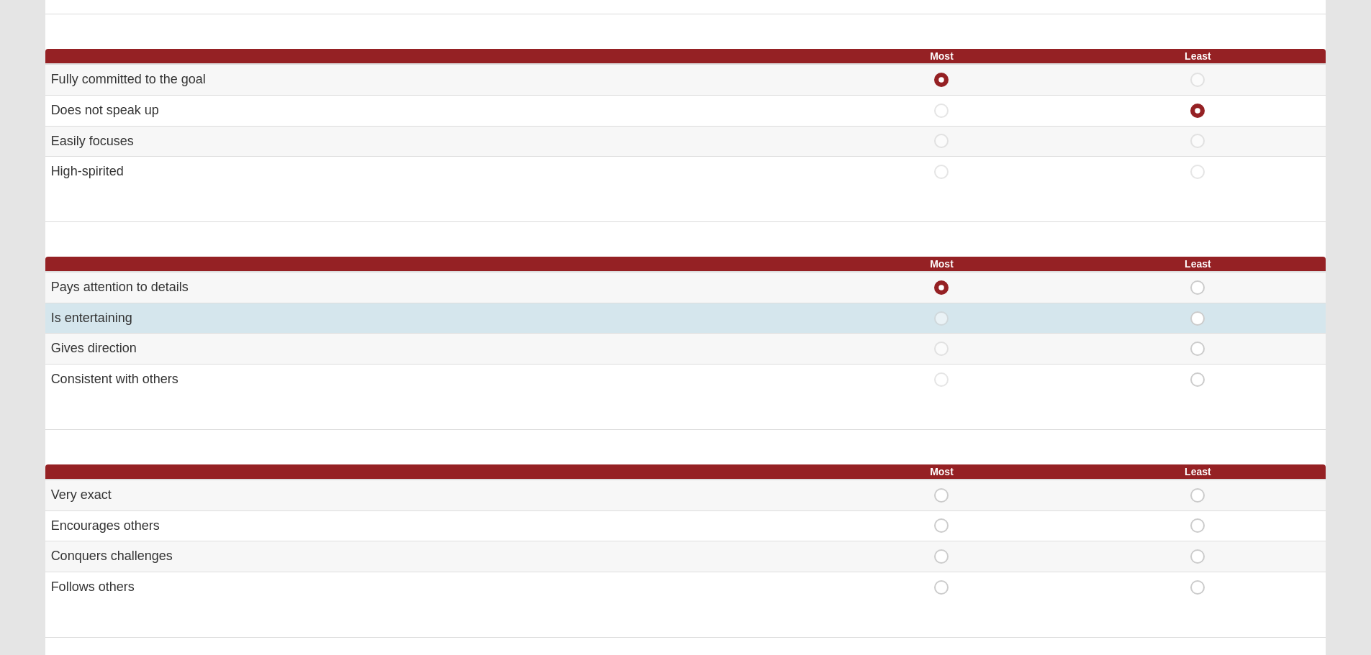
click at [1197, 312] on span "Least" at bounding box center [1197, 312] width 0 height 0
click at [1197, 317] on input "Least" at bounding box center [1201, 319] width 9 height 14
radio input "true"
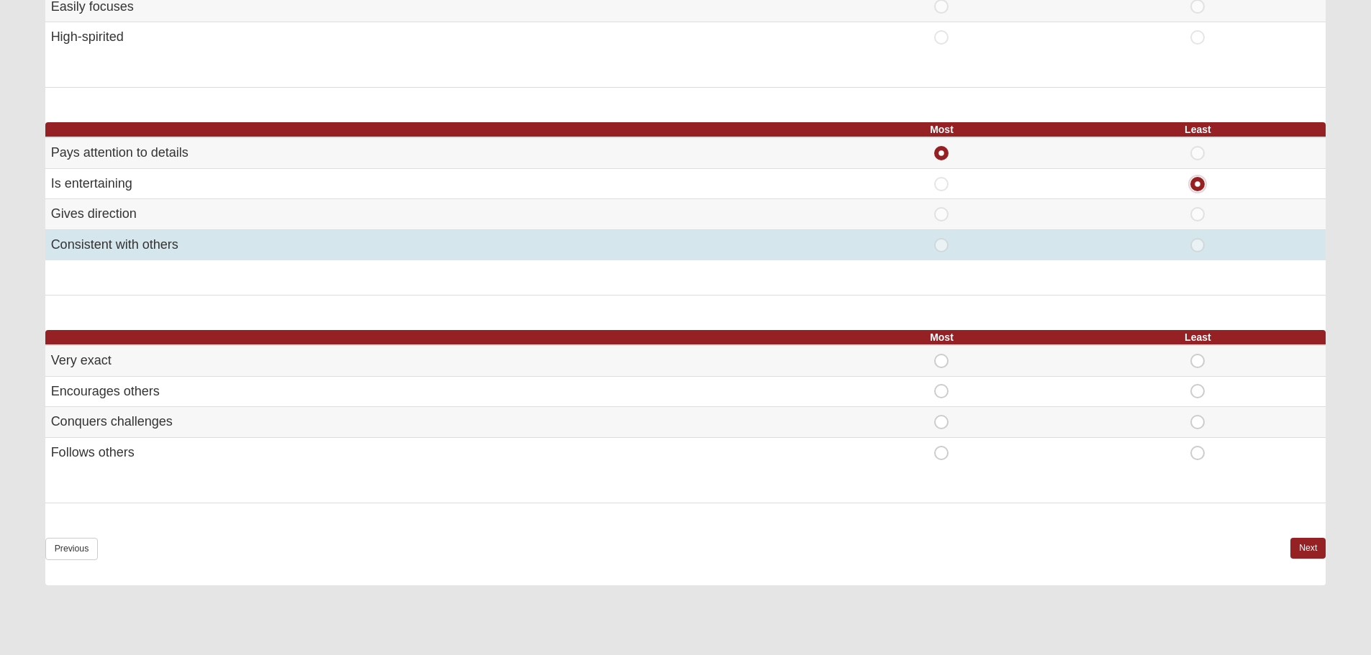
scroll to position [719, 0]
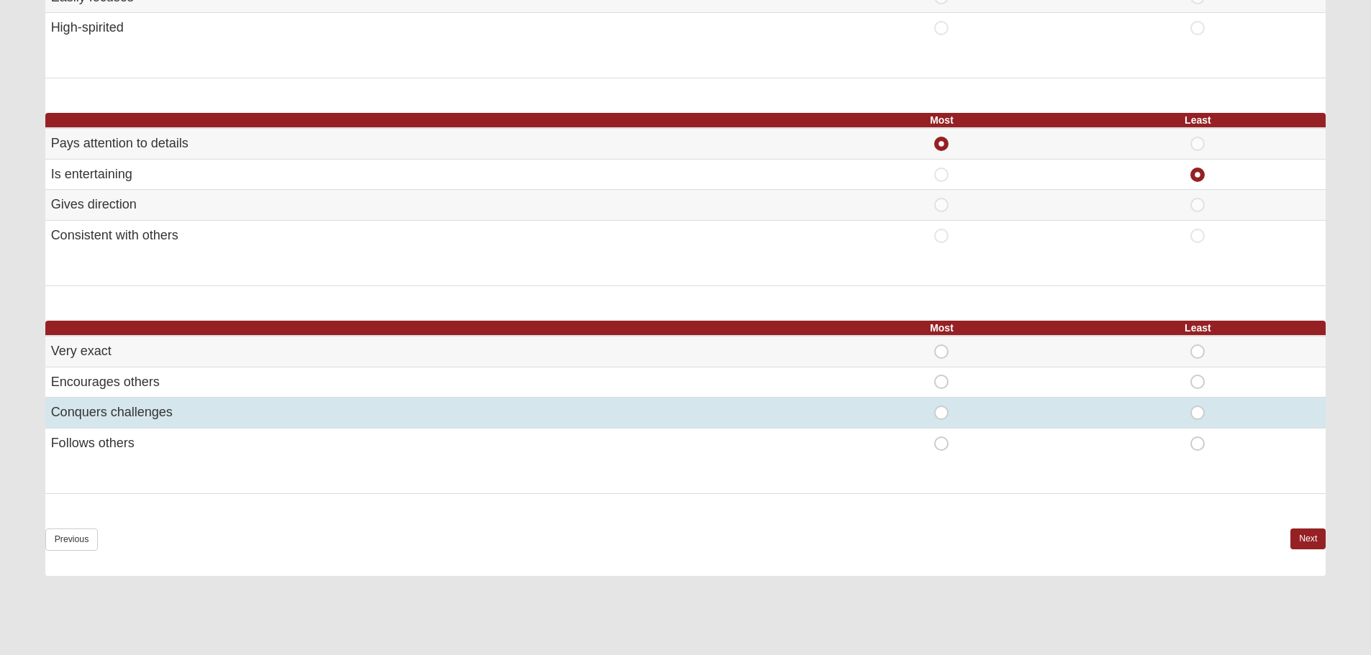
click at [941, 406] on span "Most" at bounding box center [941, 406] width 0 height 0
click at [944, 413] on input "Most" at bounding box center [945, 413] width 9 height 14
radio input "true"
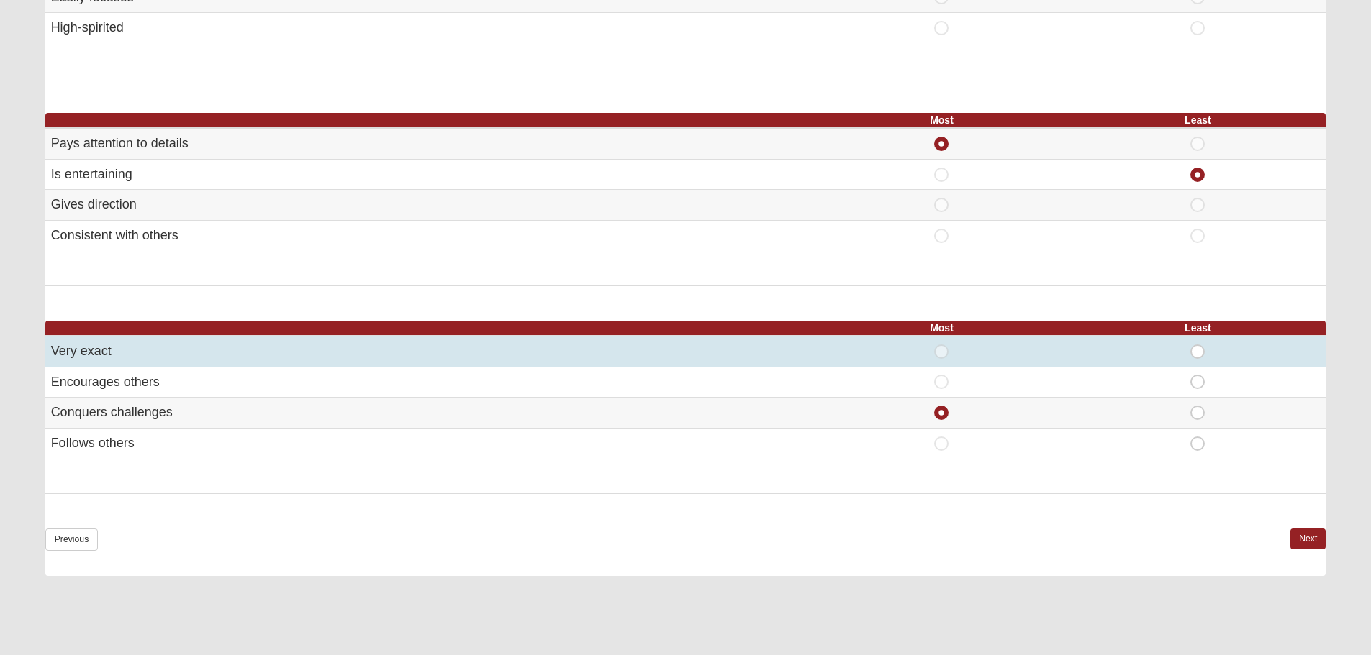
click at [1197, 345] on span "Least" at bounding box center [1197, 345] width 0 height 0
click at [1197, 354] on input "Least" at bounding box center [1201, 352] width 9 height 14
radio input "true"
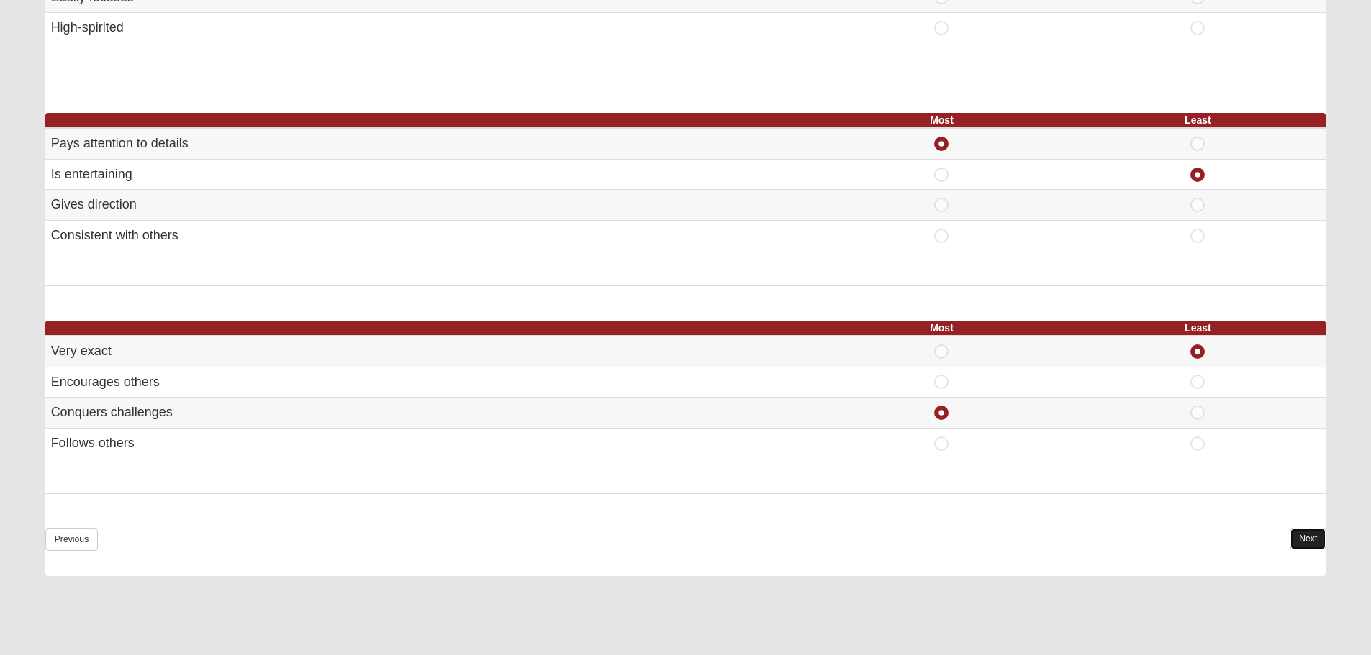
click at [1303, 541] on link "Next" at bounding box center [1307, 539] width 35 height 21
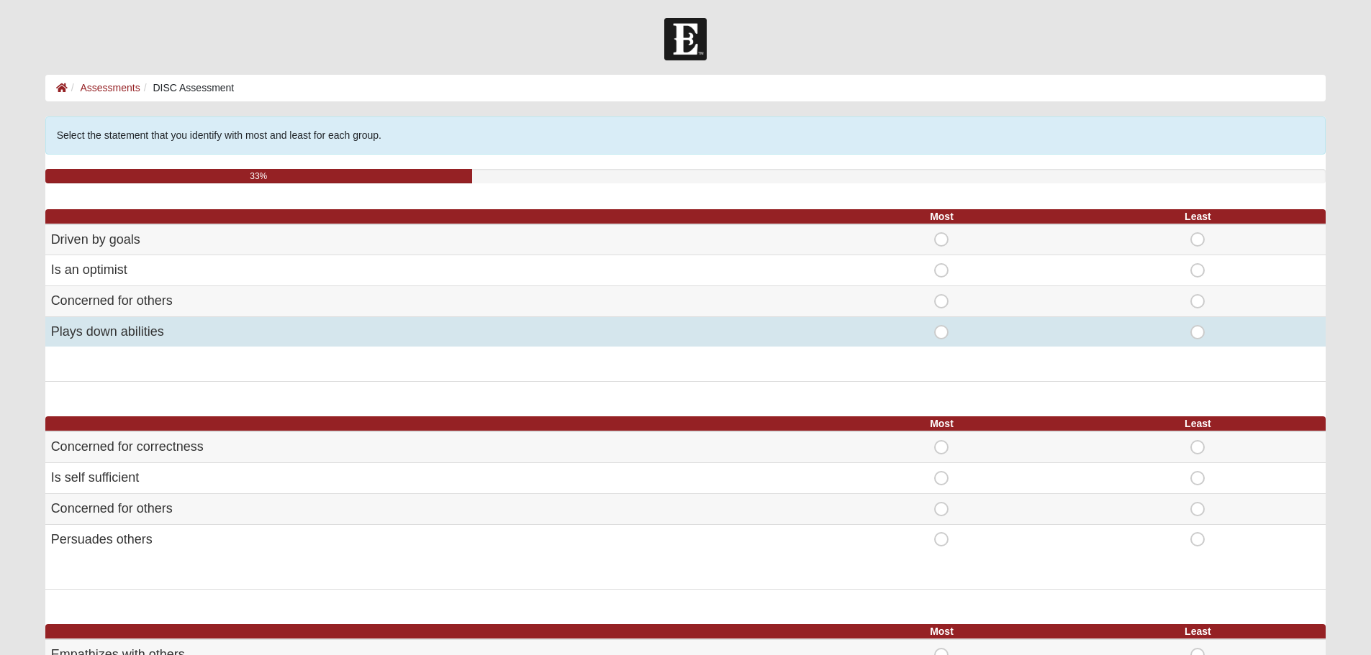
click at [941, 325] on span "Most" at bounding box center [941, 325] width 0 height 0
click at [941, 333] on input "Most" at bounding box center [945, 332] width 9 height 14
radio input "true"
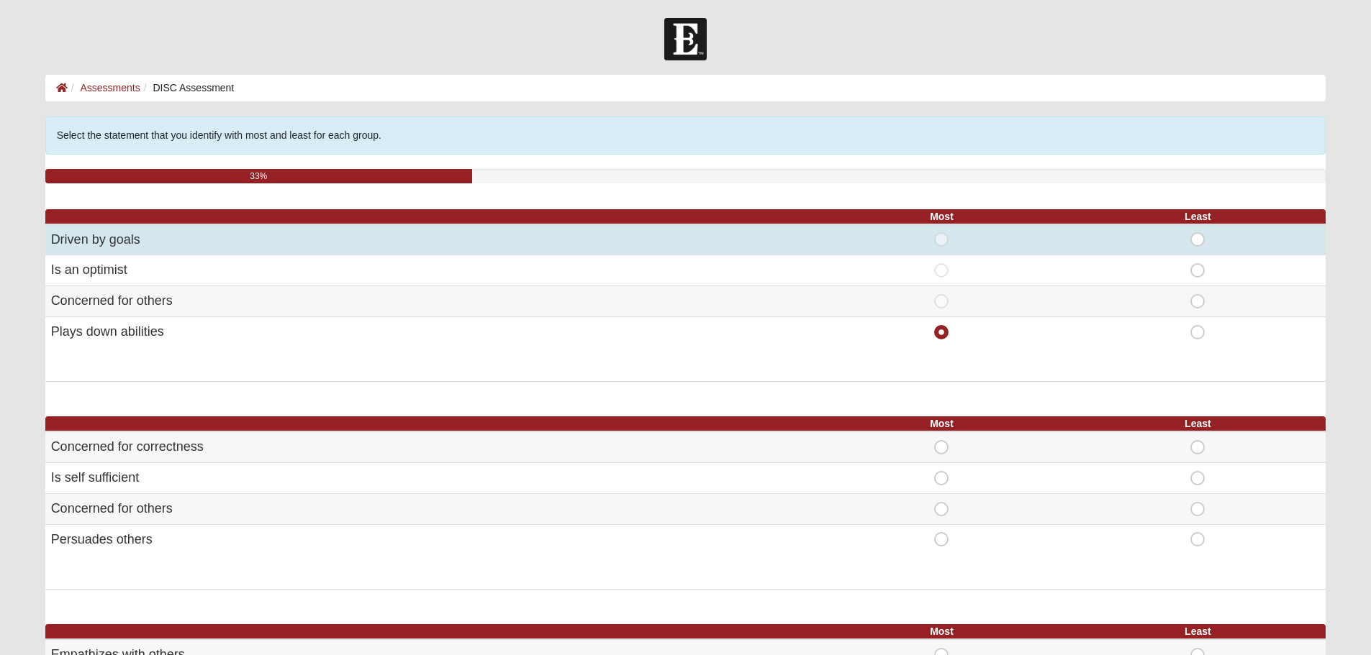
click at [1197, 232] on span "Least" at bounding box center [1197, 232] width 0 height 0
click at [1197, 238] on input "Least" at bounding box center [1201, 239] width 9 height 14
radio input "true"
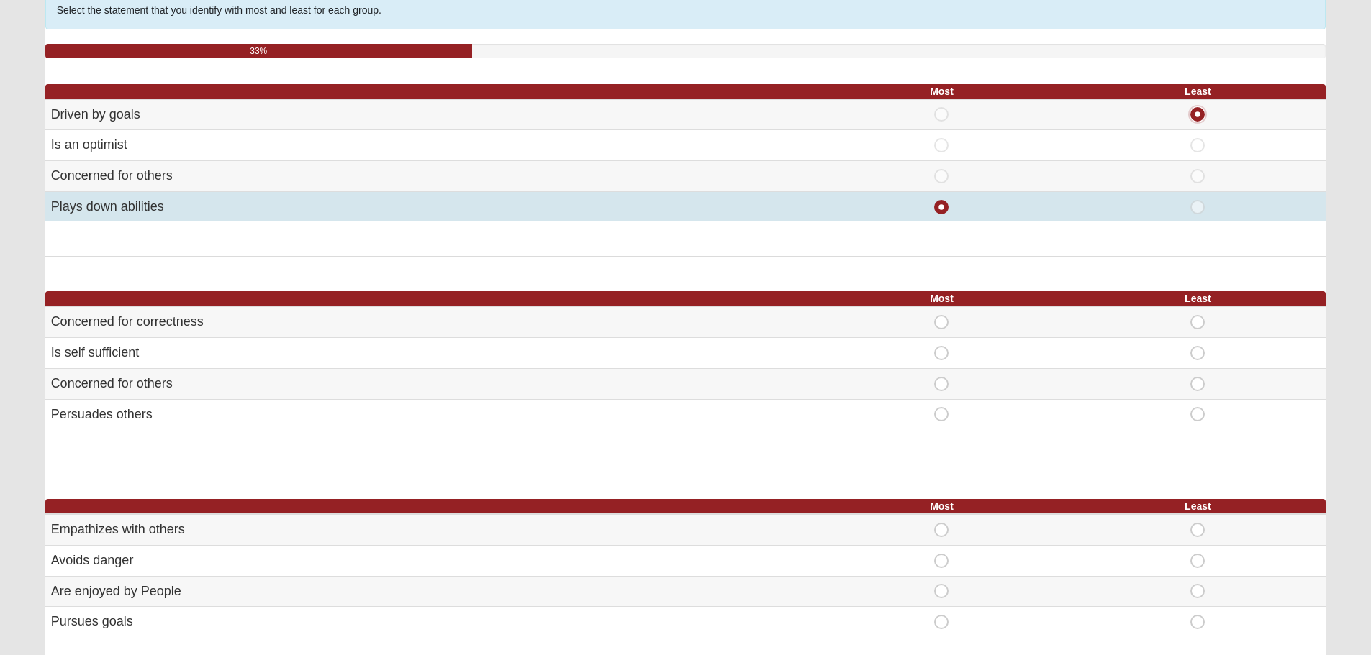
scroll to position [216, 0]
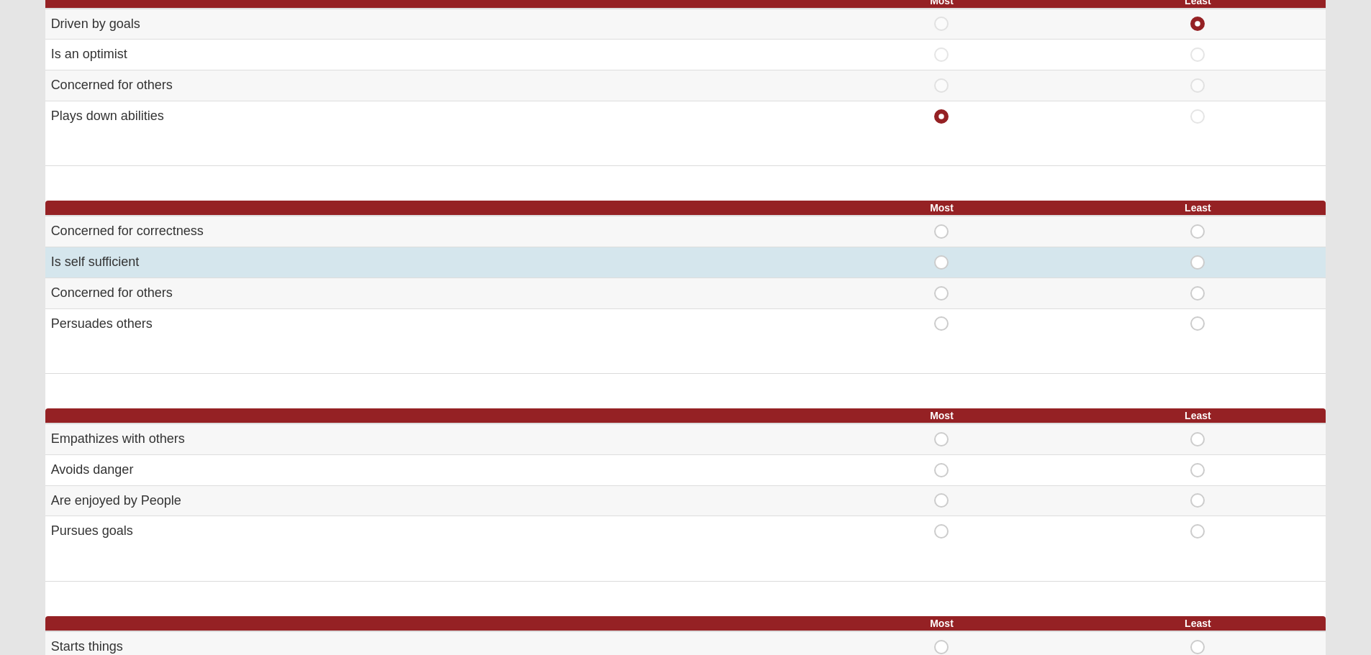
click at [941, 255] on span "Most" at bounding box center [941, 255] width 0 height 0
click at [941, 265] on input "Most" at bounding box center [945, 262] width 9 height 14
radio input "true"
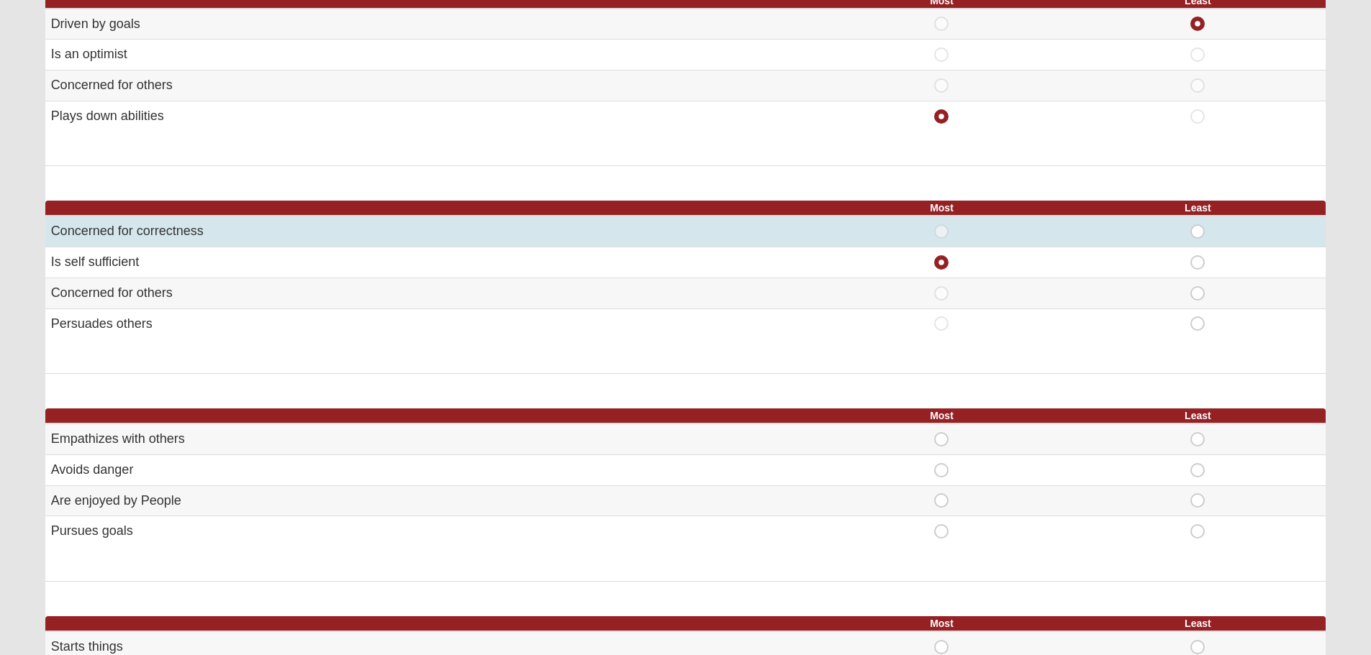
click at [1197, 224] on span "Least" at bounding box center [1197, 224] width 0 height 0
click at [1197, 235] on input "Least" at bounding box center [1201, 231] width 9 height 14
radio input "true"
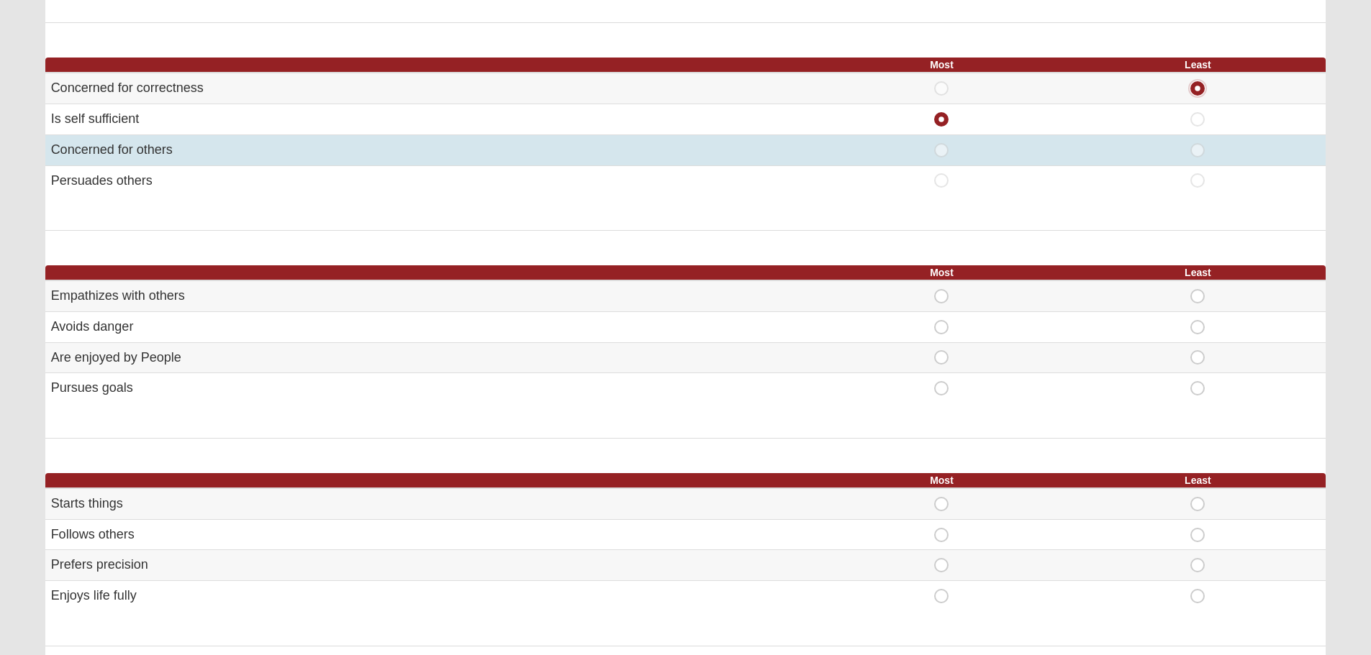
scroll to position [360, 0]
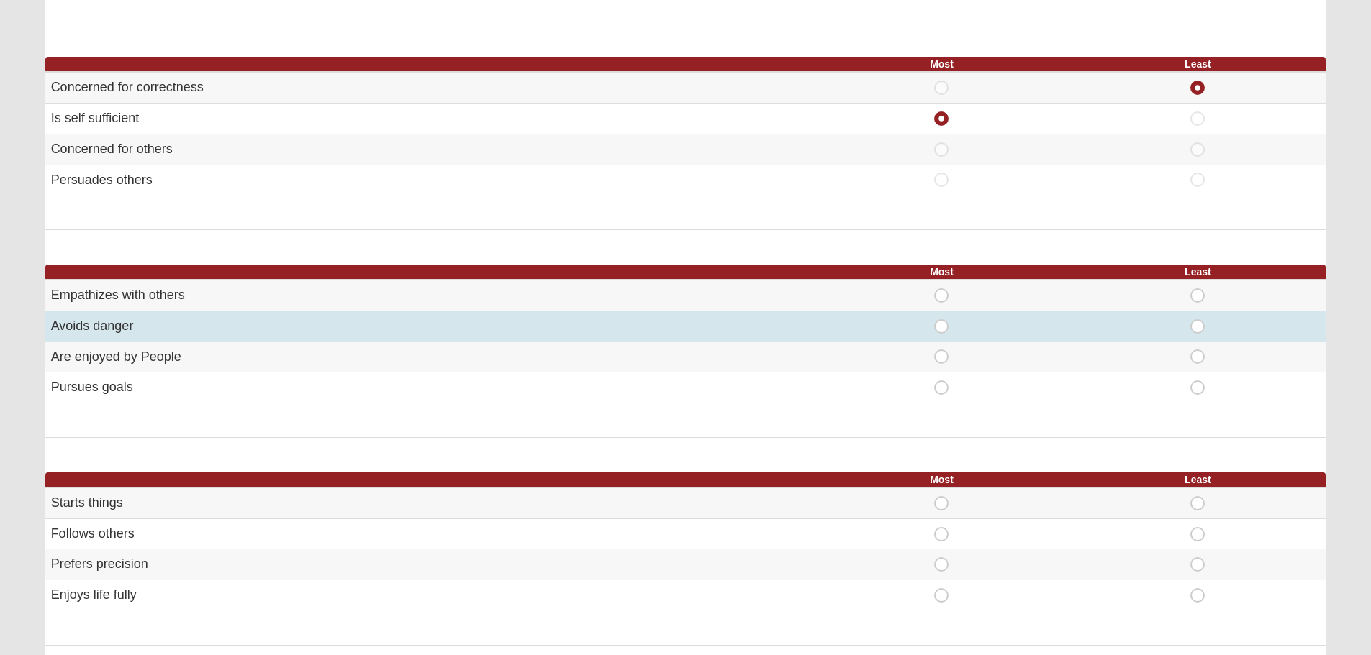
click at [1197, 319] on span "Least" at bounding box center [1197, 319] width 0 height 0
click at [1197, 325] on input "Least" at bounding box center [1201, 326] width 9 height 14
radio input "true"
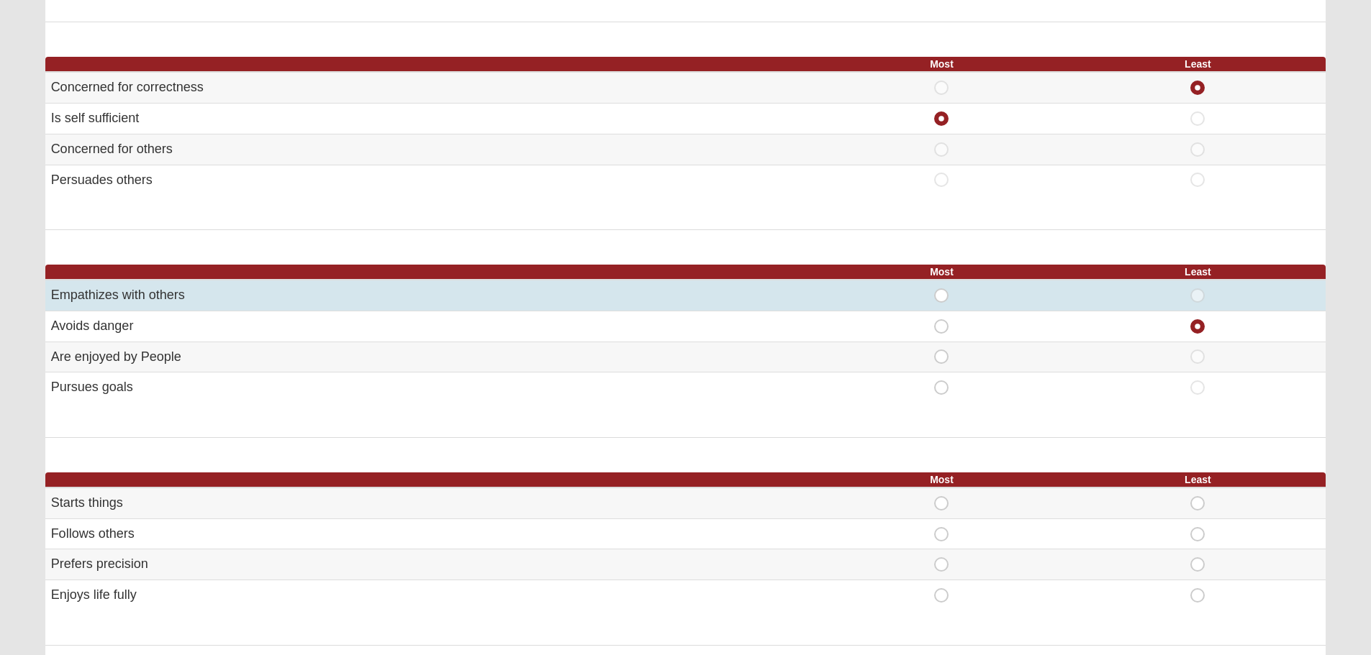
click at [941, 289] on span "Most" at bounding box center [941, 289] width 0 height 0
click at [941, 294] on input "Most" at bounding box center [945, 296] width 9 height 14
radio input "true"
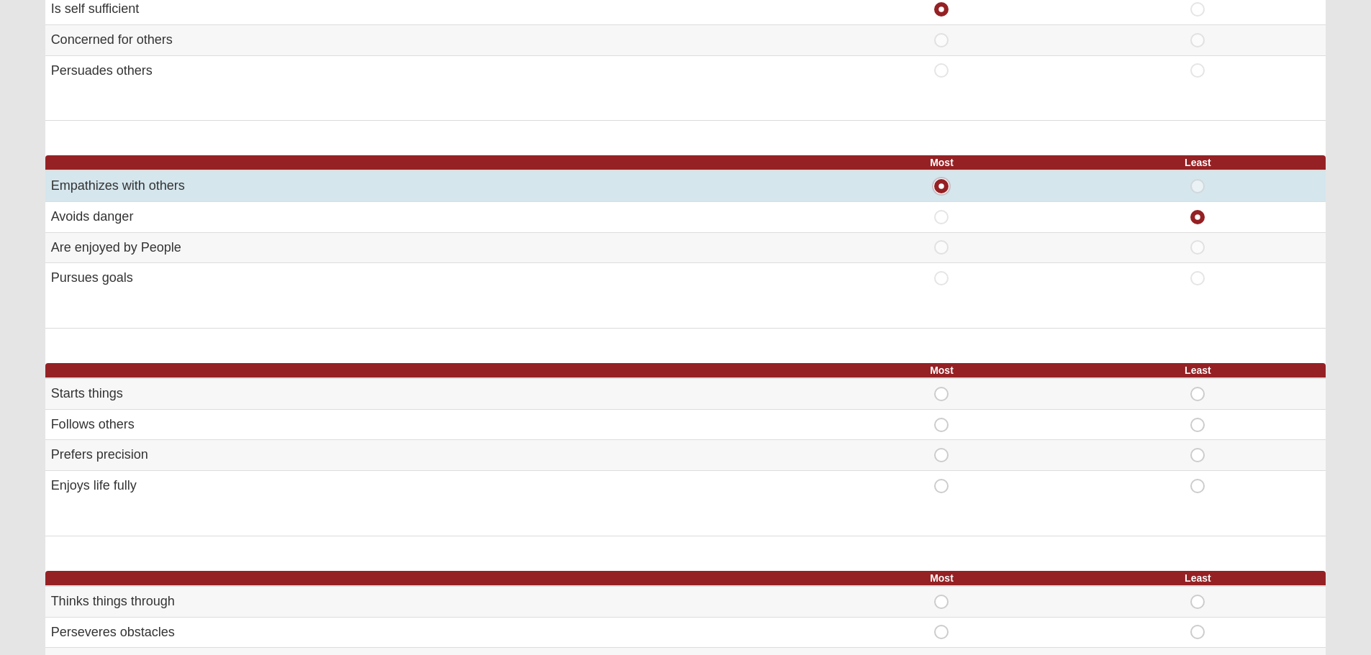
scroll to position [504, 0]
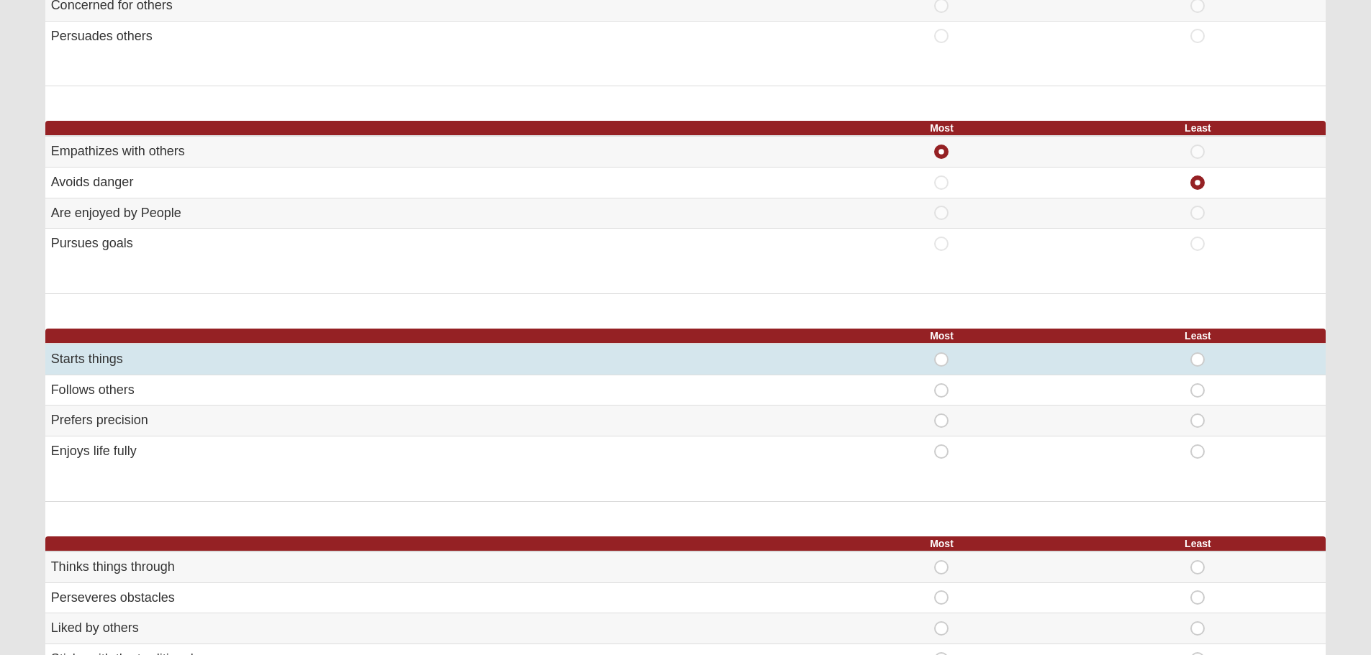
click at [941, 353] on span "Most" at bounding box center [941, 353] width 0 height 0
click at [941, 359] on input "Most" at bounding box center [945, 360] width 9 height 14
radio input "true"
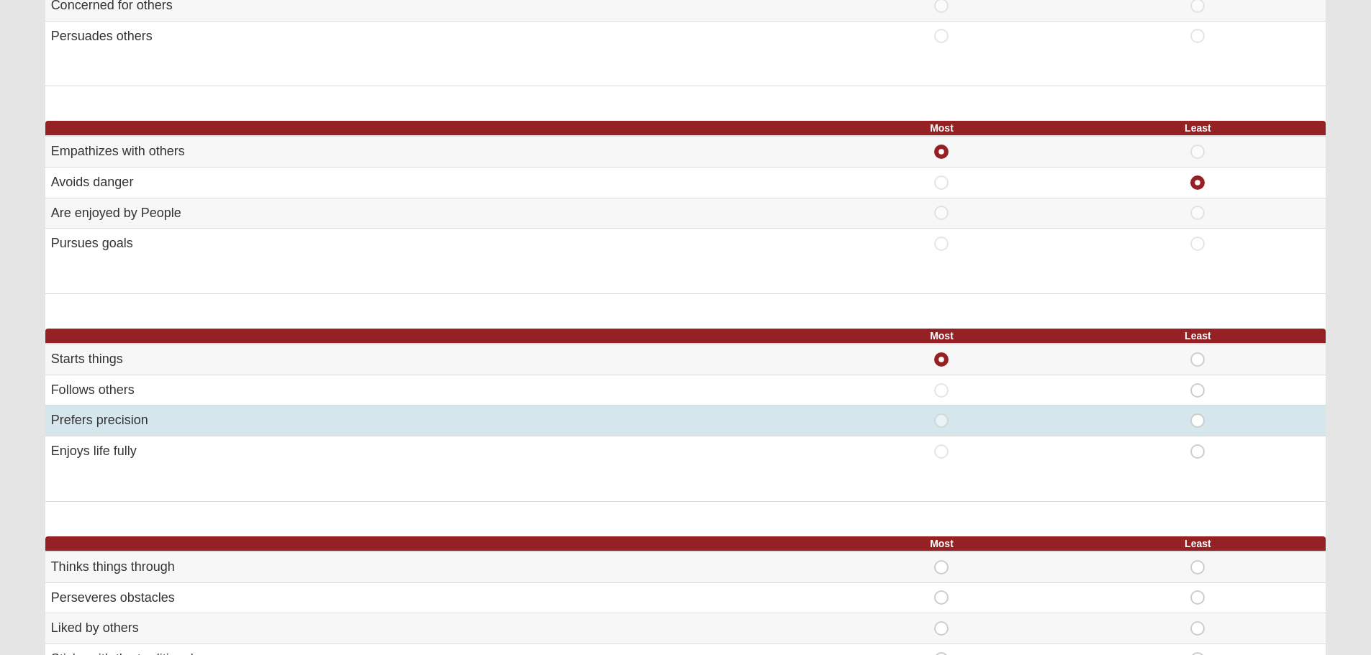
click at [1197, 414] on span "Least" at bounding box center [1197, 414] width 0 height 0
click at [1199, 420] on input "Least" at bounding box center [1201, 421] width 9 height 14
radio input "true"
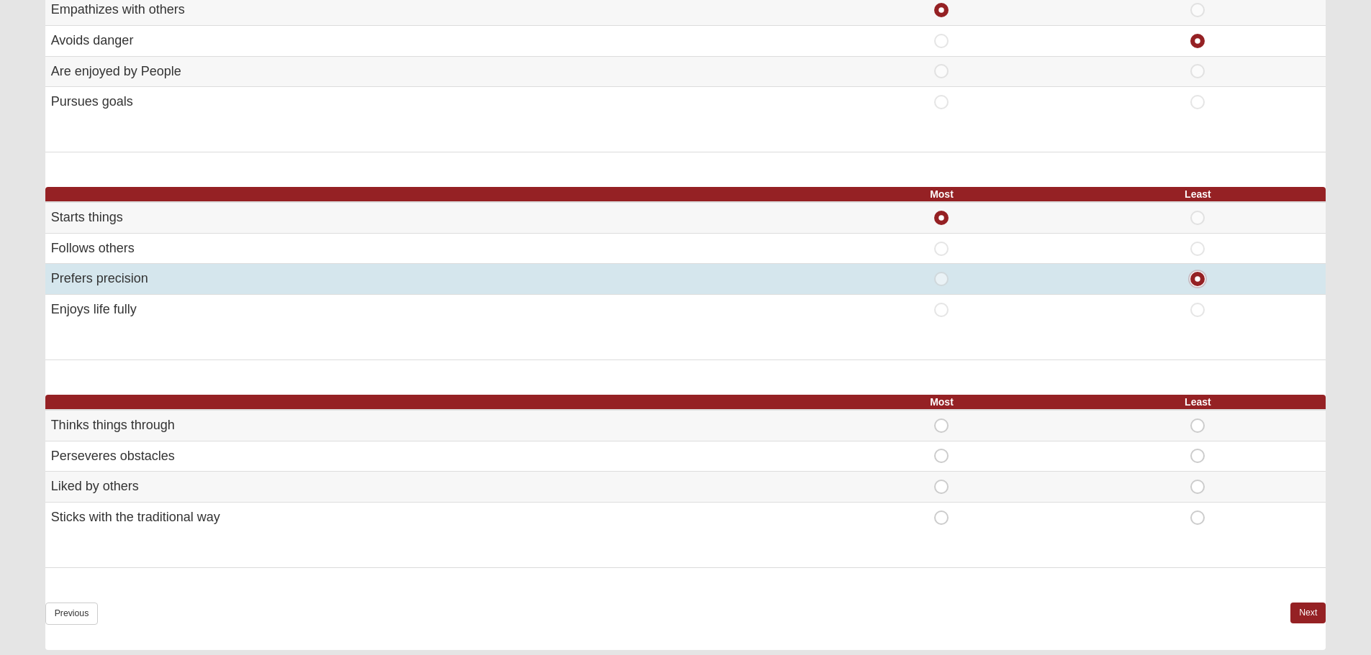
scroll to position [719, 0]
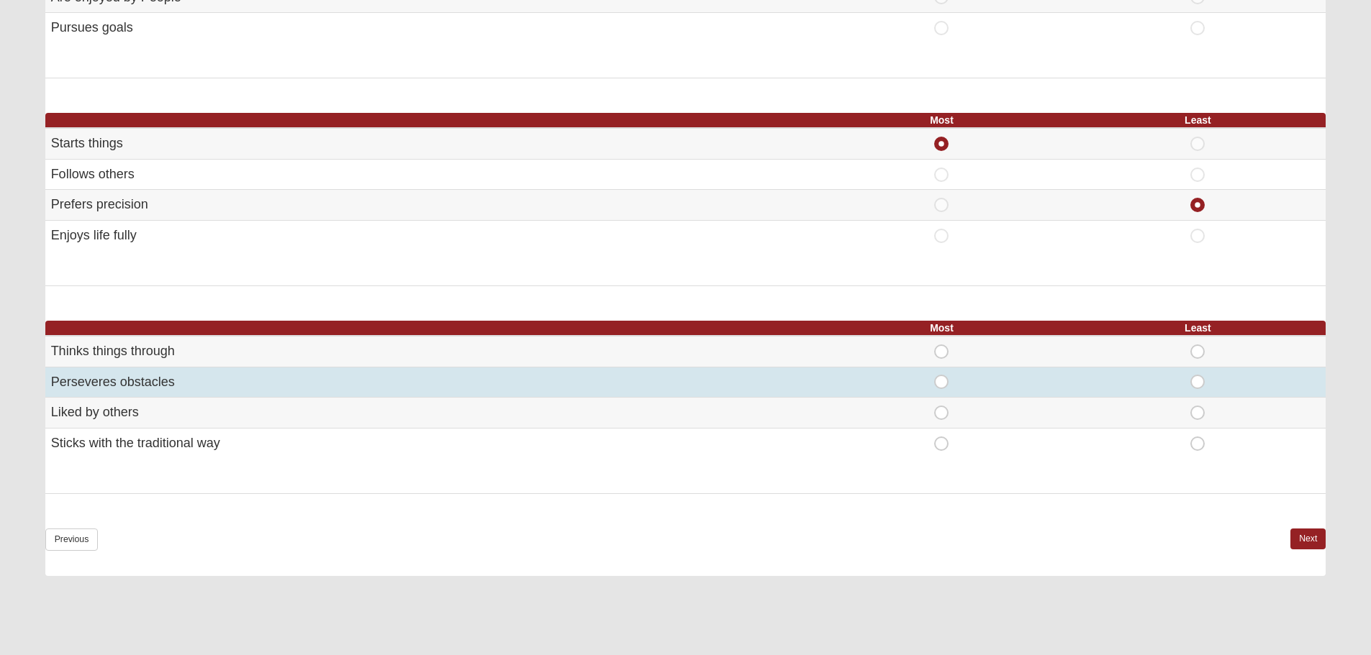
click at [1197, 375] on span "Least" at bounding box center [1197, 375] width 0 height 0
click at [1197, 383] on input "Least" at bounding box center [1201, 382] width 9 height 14
radio input "true"
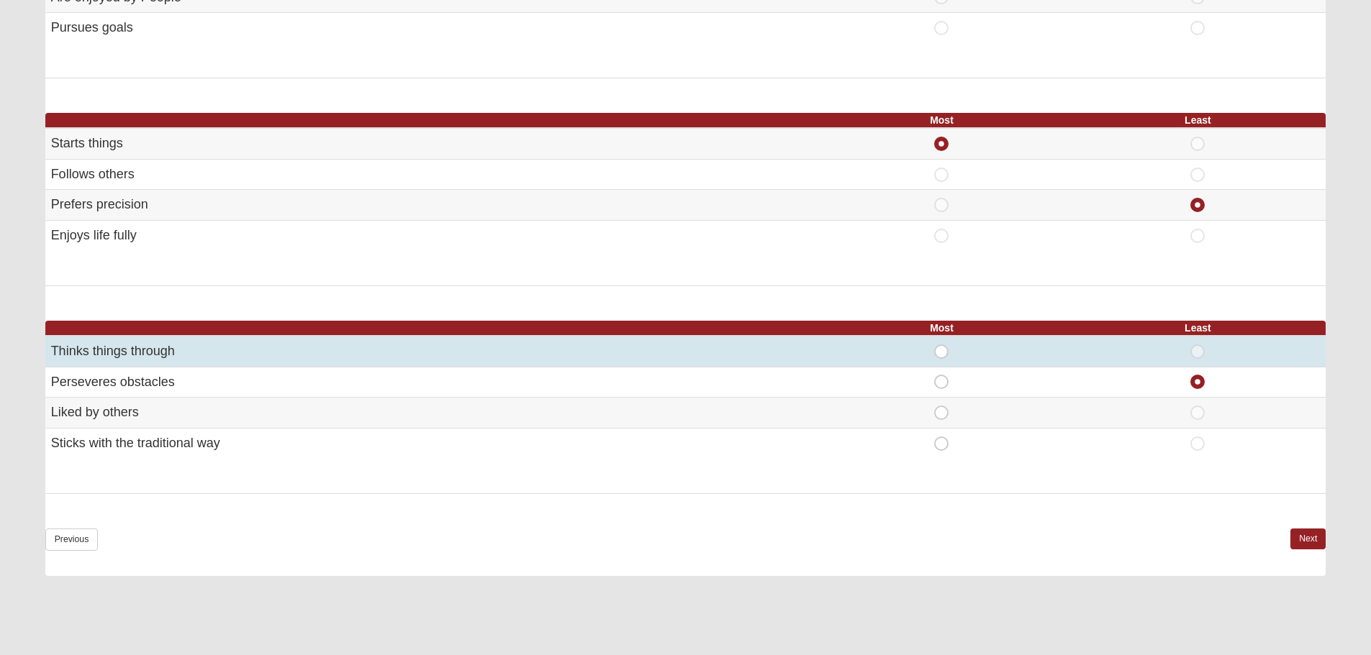
click at [931, 353] on div "Most" at bounding box center [941, 352] width 239 height 14
click at [941, 345] on span "Most" at bounding box center [941, 345] width 0 height 0
click at [941, 355] on input "Most" at bounding box center [945, 352] width 9 height 14
radio input "true"
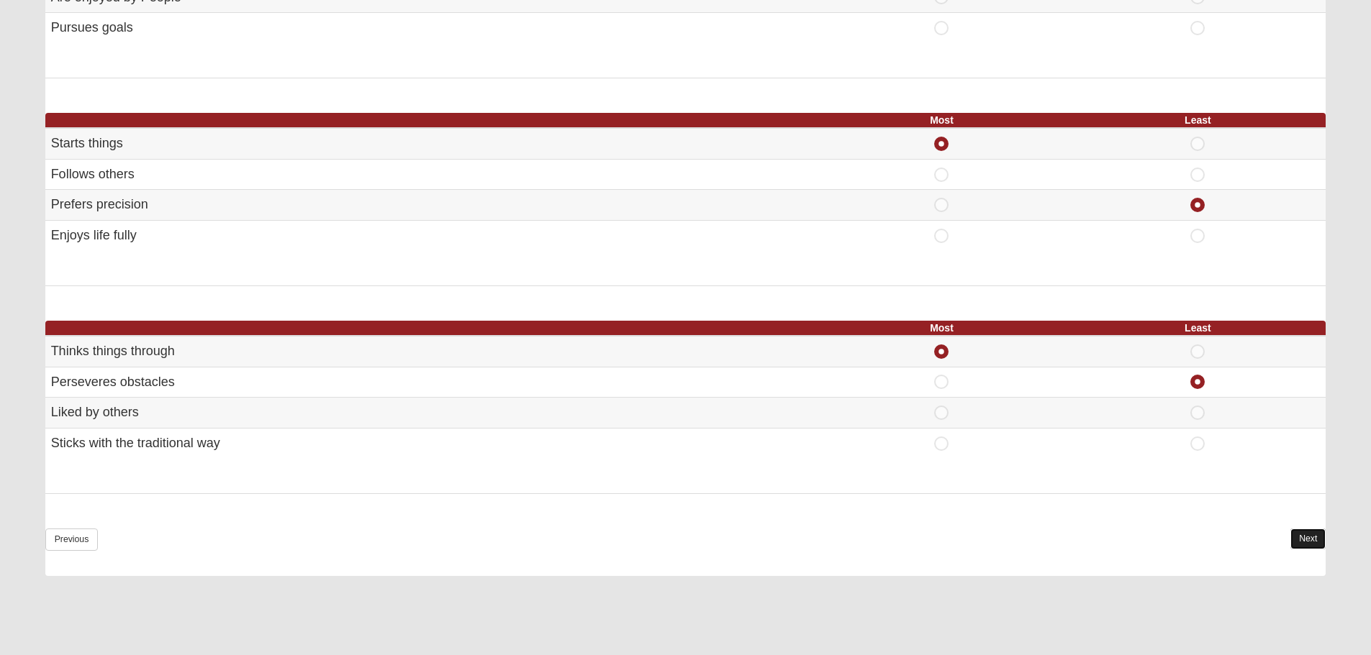
click at [1300, 535] on link "Next" at bounding box center [1307, 539] width 35 height 21
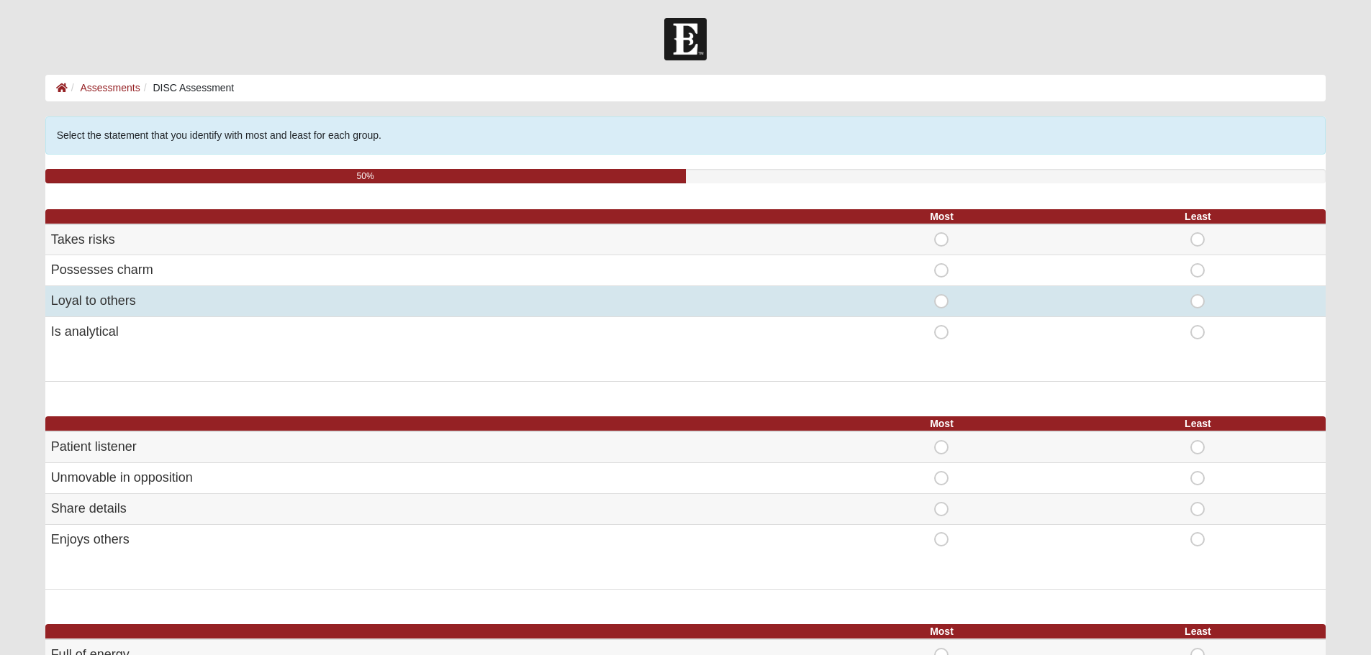
click at [941, 294] on span "Most" at bounding box center [941, 294] width 0 height 0
click at [941, 299] on input "Most" at bounding box center [945, 301] width 9 height 14
radio input "true"
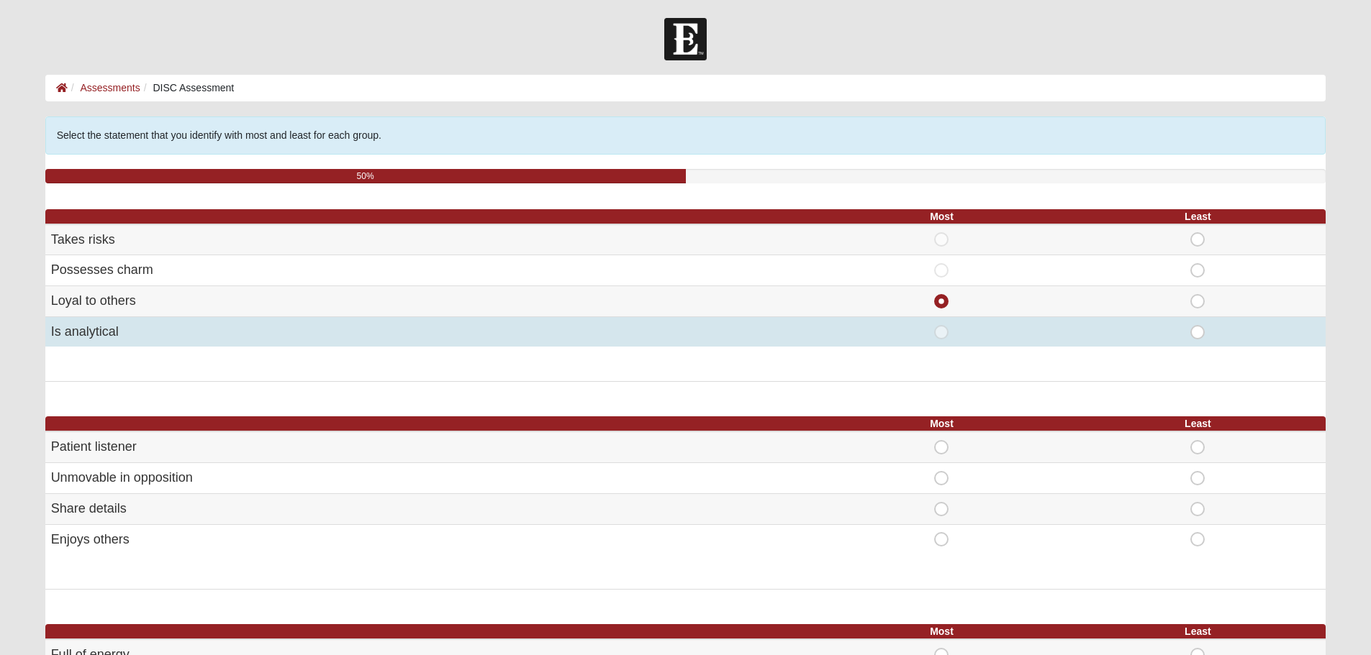
click at [1197, 325] on span "Least" at bounding box center [1197, 325] width 0 height 0
click at [1197, 334] on input "Least" at bounding box center [1201, 332] width 9 height 14
radio input "true"
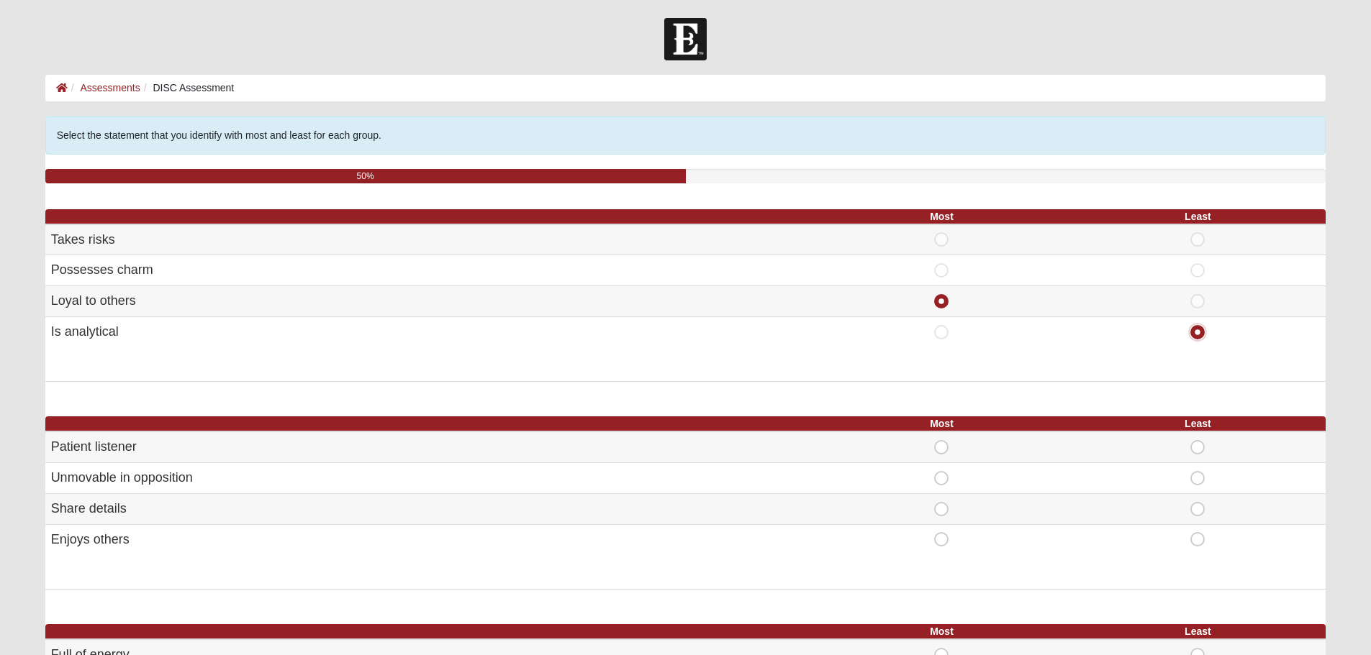
scroll to position [72, 0]
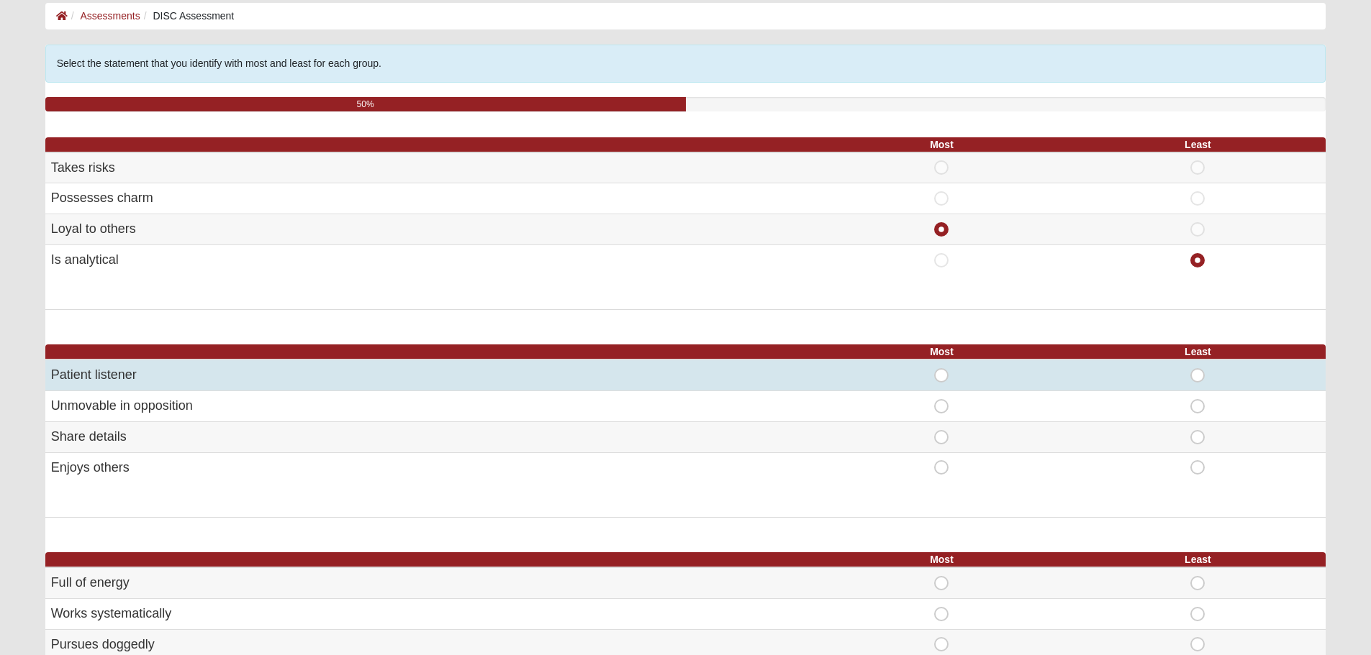
click at [941, 368] on span "Most" at bounding box center [941, 368] width 0 height 0
click at [943, 376] on input "Most" at bounding box center [945, 375] width 9 height 14
radio input "true"
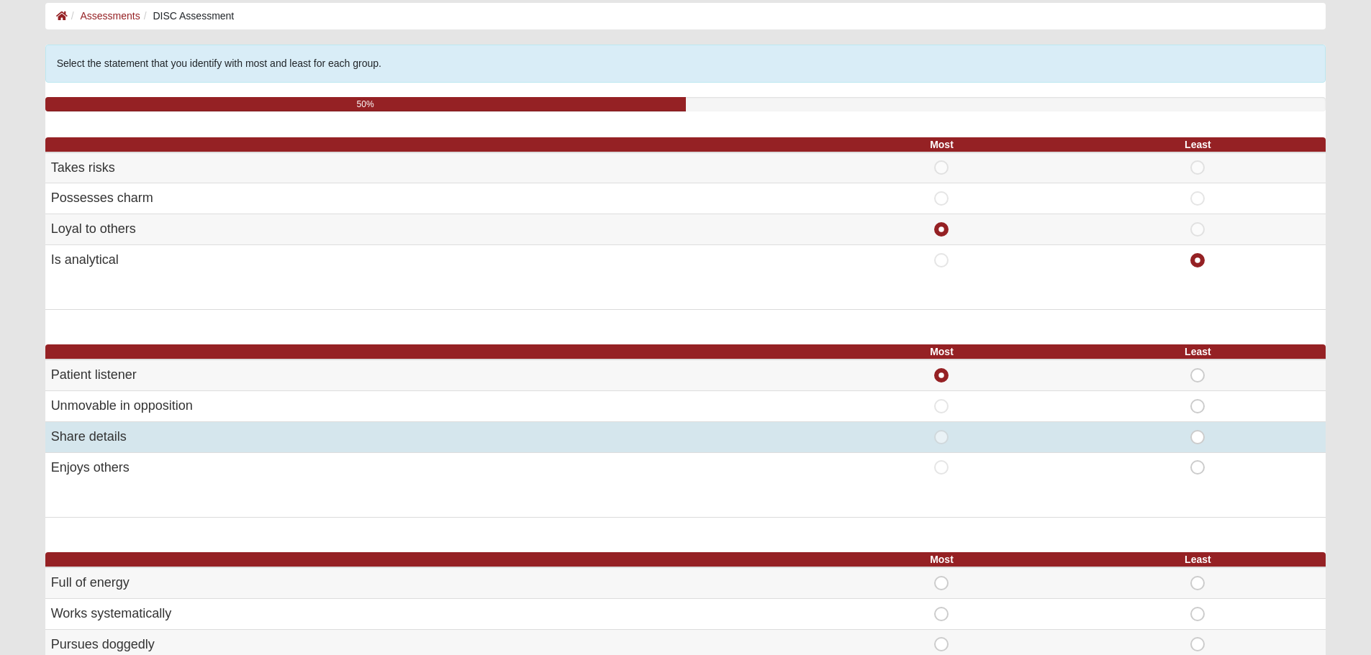
click at [941, 430] on span "Most" at bounding box center [941, 430] width 0 height 0
click at [941, 441] on input "Most" at bounding box center [945, 437] width 9 height 14
radio input "true"
radio input "false"
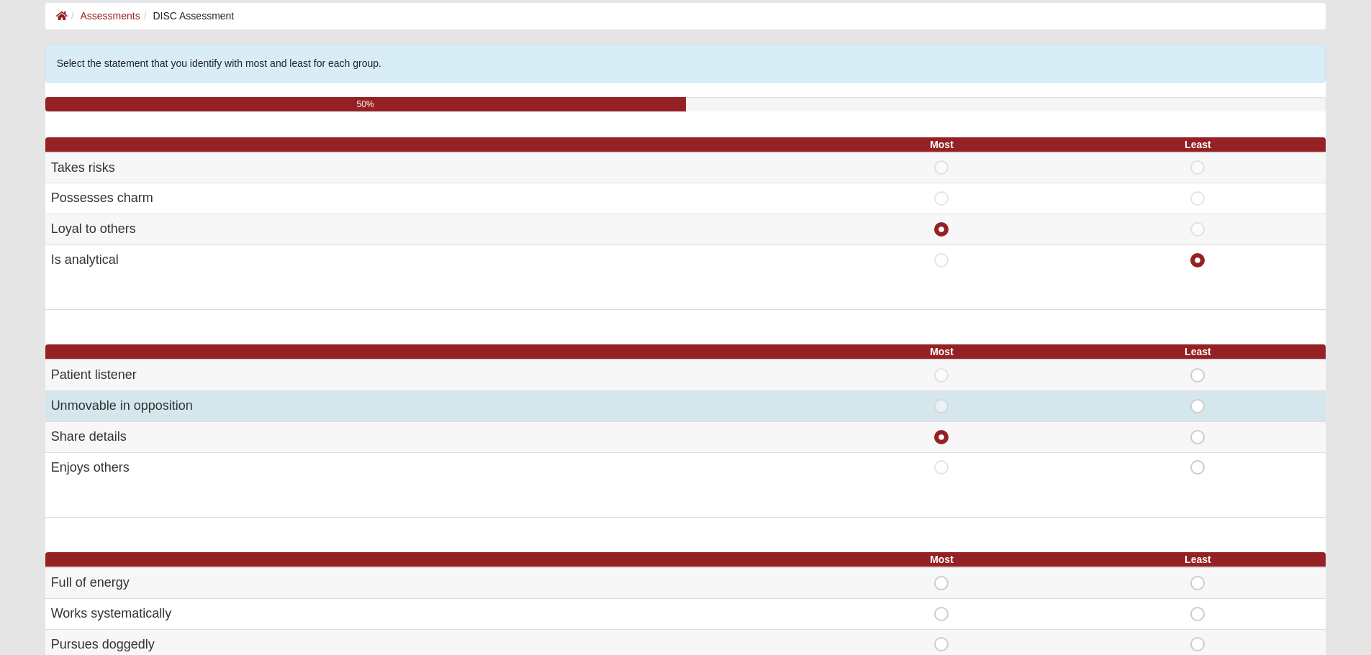
click at [1197, 399] on span "Least" at bounding box center [1197, 399] width 0 height 0
click at [1199, 404] on input "Least" at bounding box center [1201, 406] width 9 height 14
radio input "true"
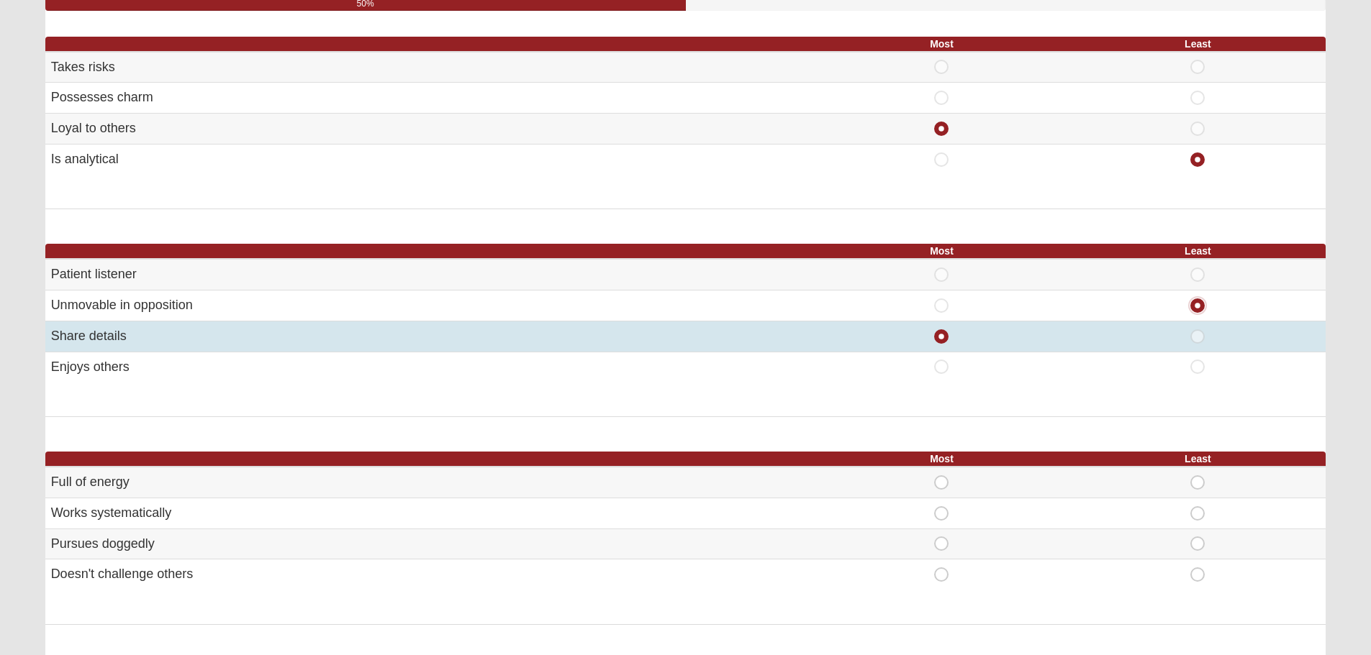
scroll to position [288, 0]
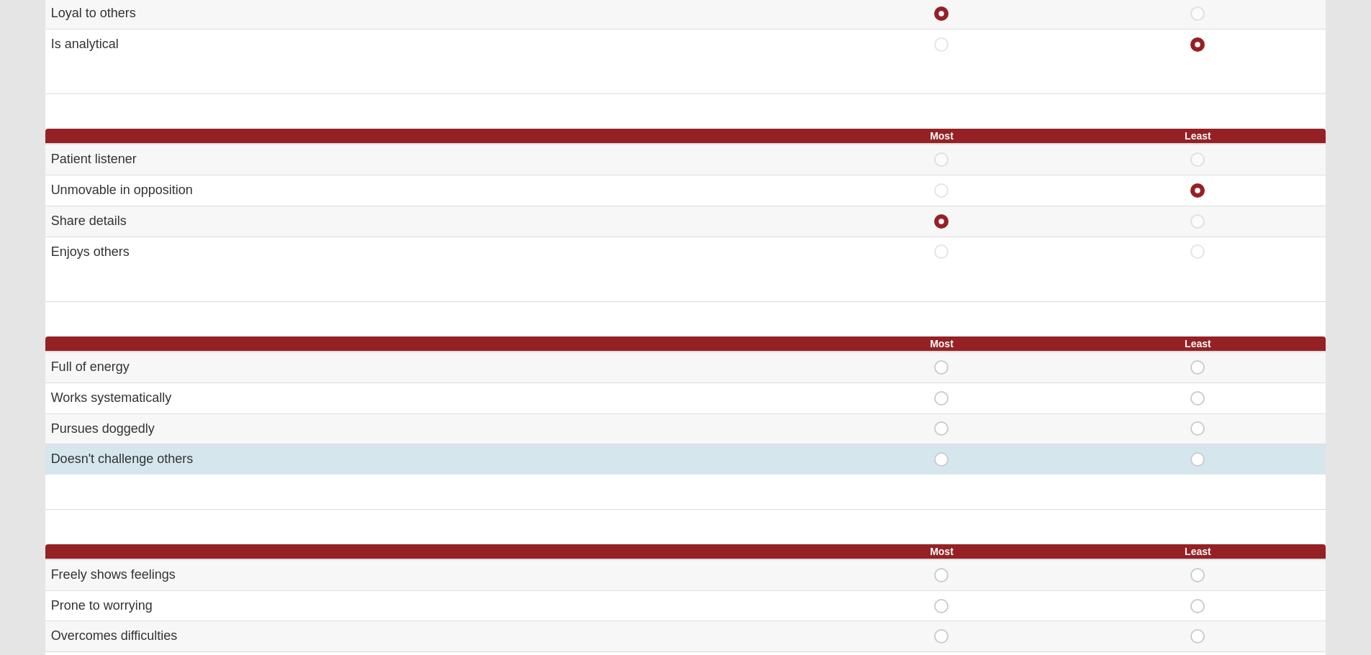
click at [1197, 453] on span "Least" at bounding box center [1197, 453] width 0 height 0
click at [1204, 463] on input "Least" at bounding box center [1201, 460] width 9 height 14
radio input "true"
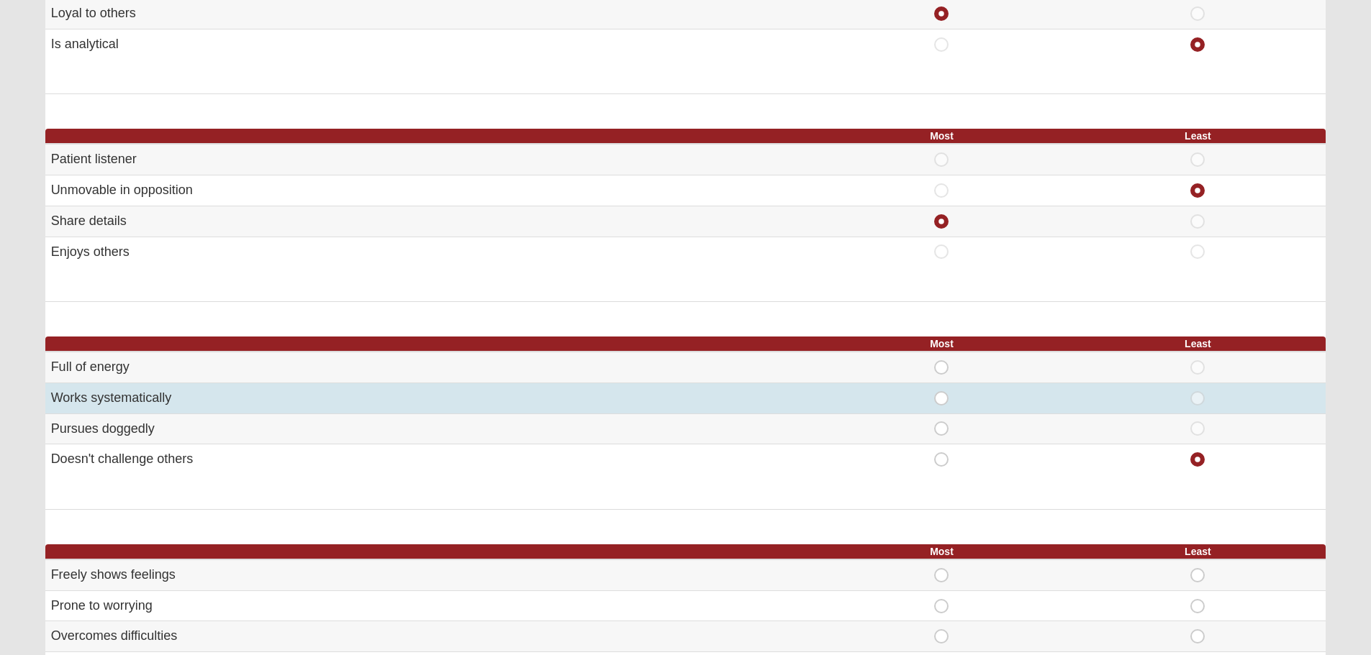
click at [941, 391] on span "Most" at bounding box center [941, 391] width 0 height 0
click at [941, 400] on input "Most" at bounding box center [945, 398] width 9 height 14
radio input "true"
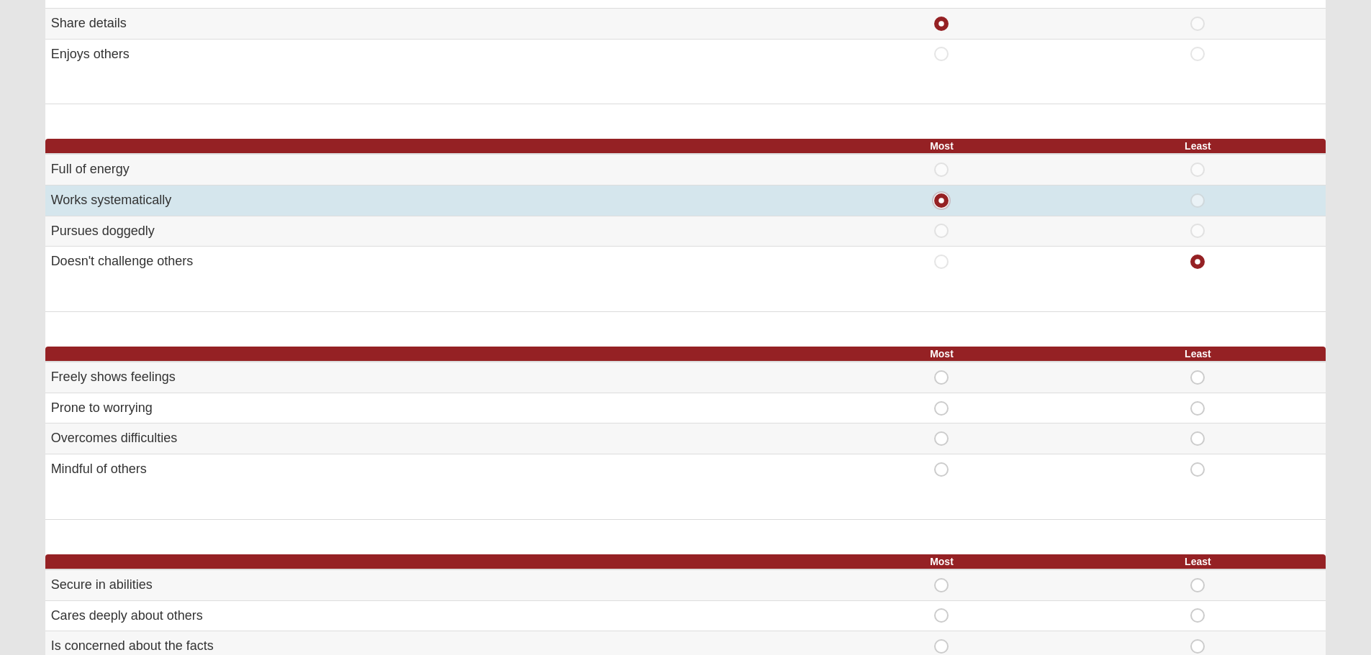
scroll to position [504, 0]
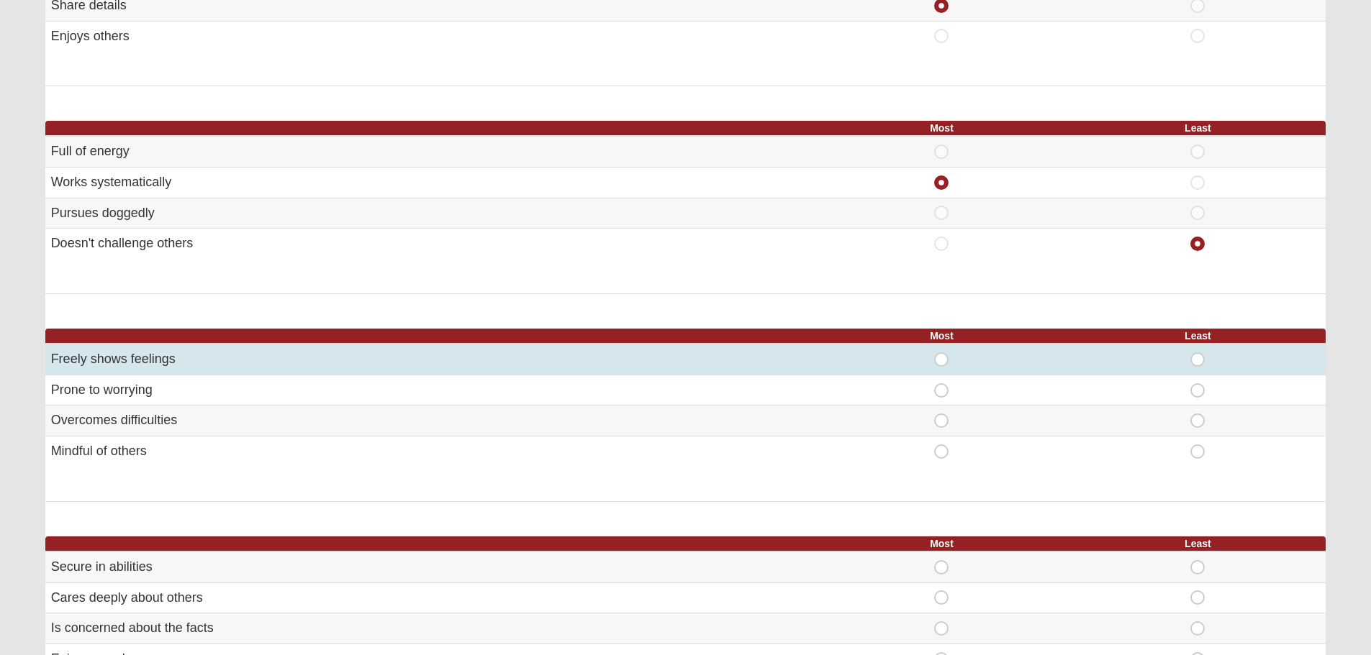
click at [941, 353] on span "Most" at bounding box center [941, 353] width 0 height 0
click at [944, 359] on input "Most" at bounding box center [945, 360] width 9 height 14
radio input "true"
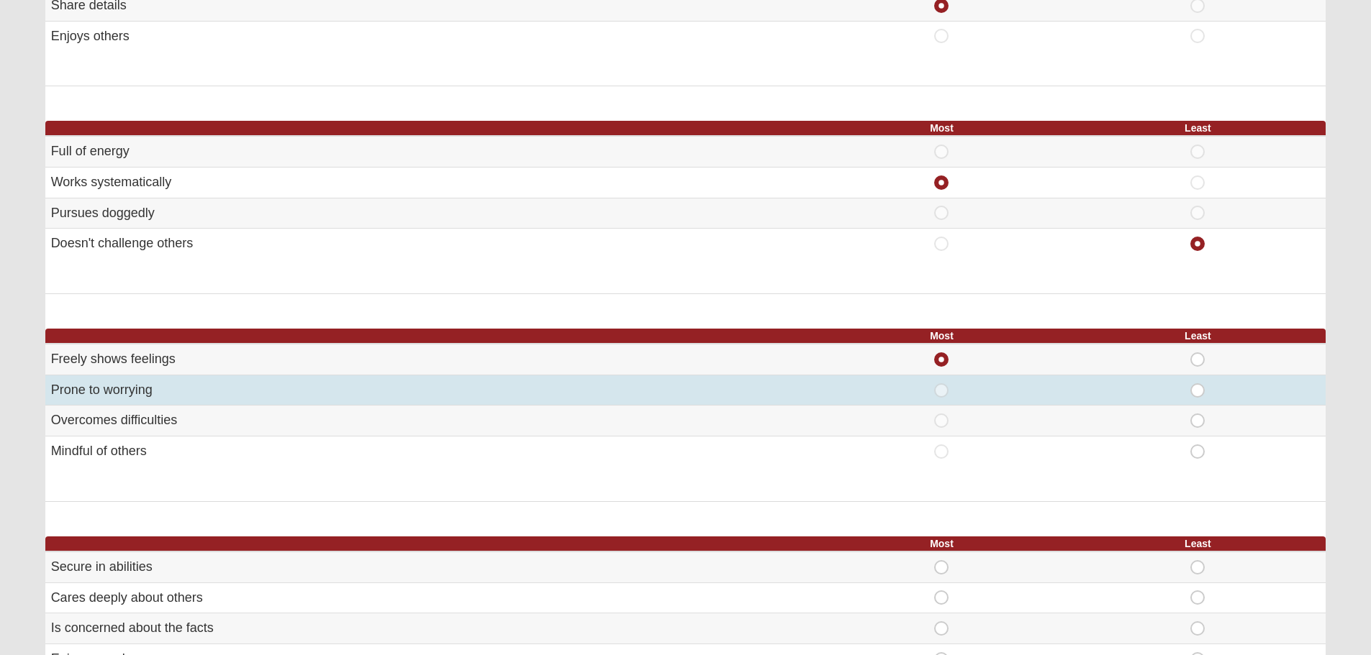
click at [941, 383] on span "Most" at bounding box center [941, 383] width 0 height 0
click at [942, 389] on input "Most" at bounding box center [945, 390] width 9 height 14
radio input "true"
radio input "false"
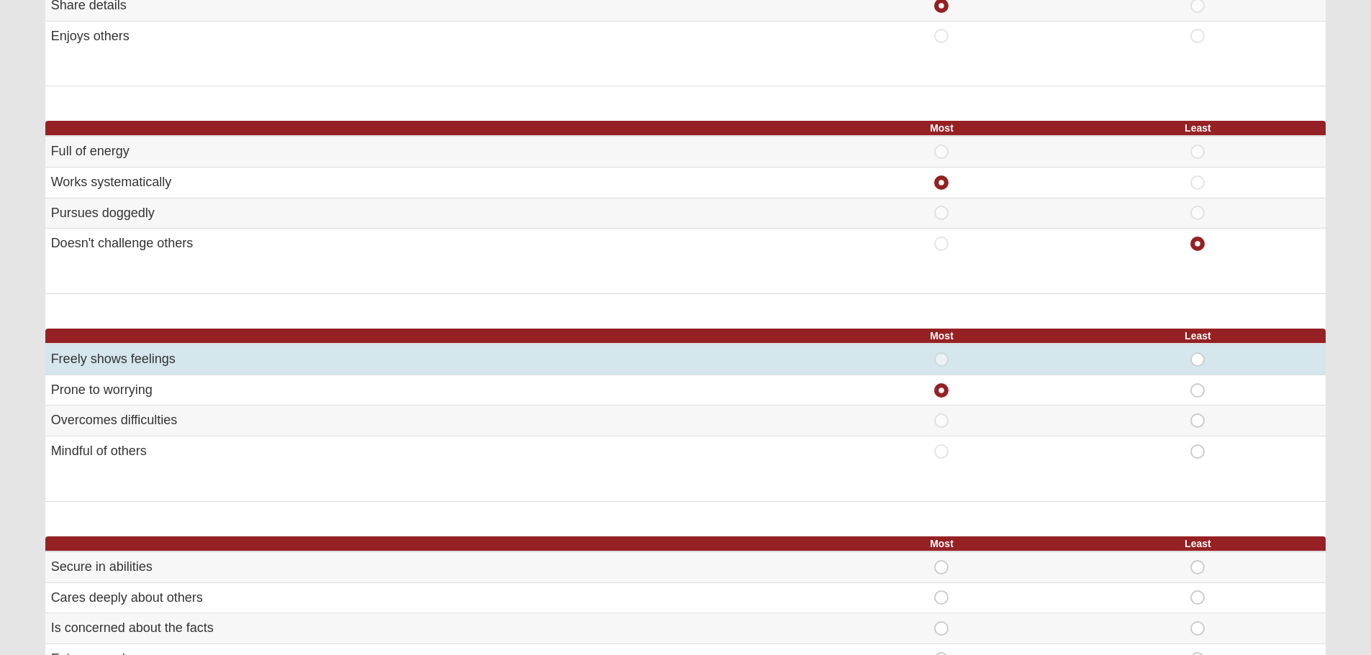
click at [1197, 353] on span "Least" at bounding box center [1197, 353] width 0 height 0
click at [1198, 360] on input "Least" at bounding box center [1201, 360] width 9 height 14
radio input "true"
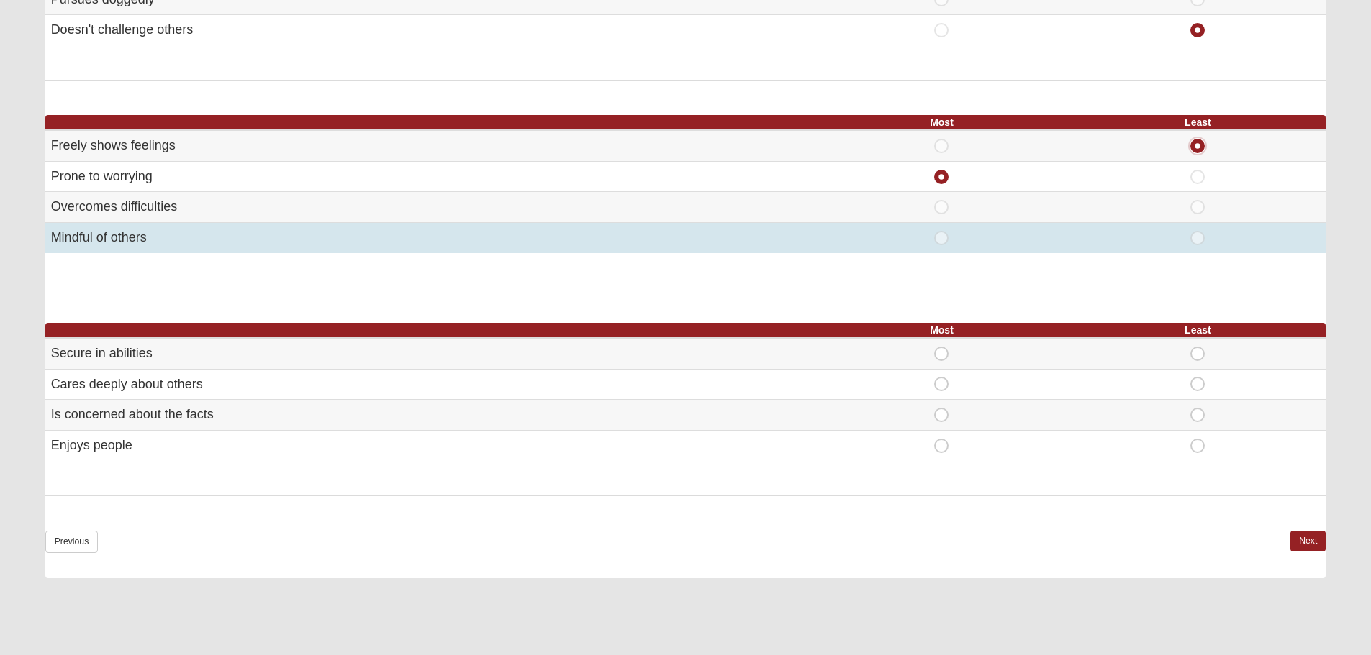
scroll to position [719, 0]
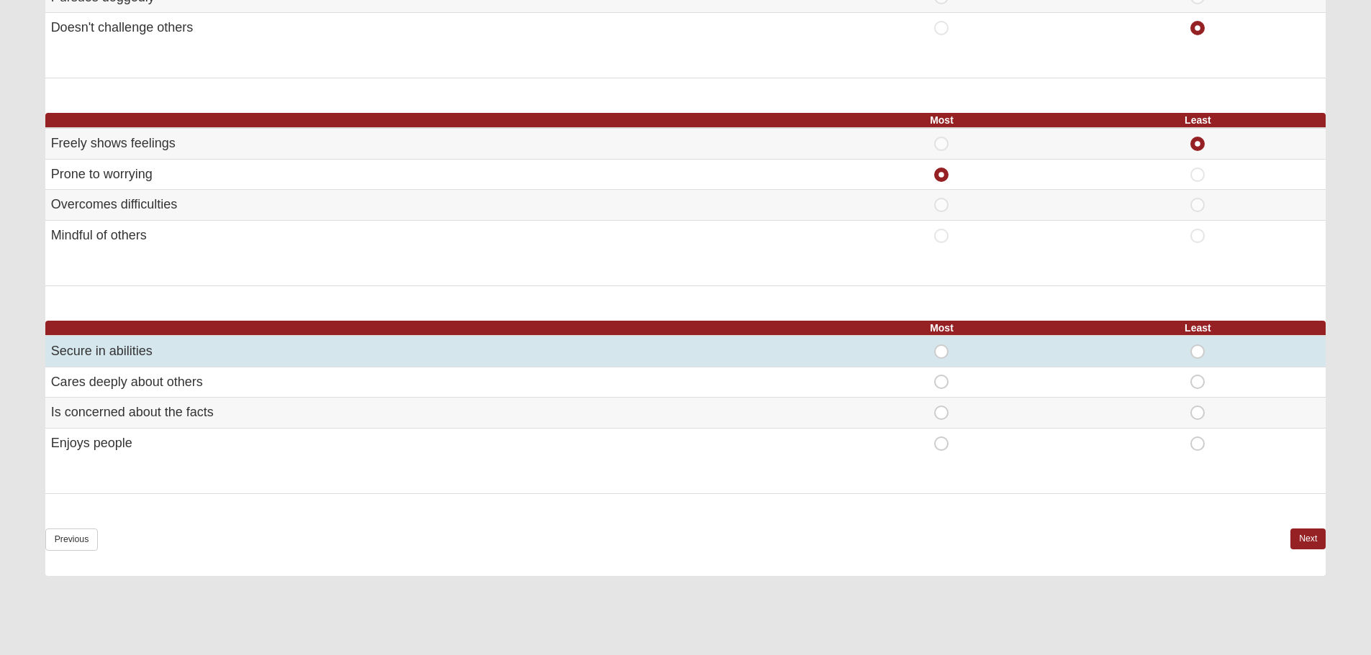
click at [941, 345] on span "Most" at bounding box center [941, 345] width 0 height 0
click at [941, 350] on input "Most" at bounding box center [945, 352] width 9 height 14
radio input "true"
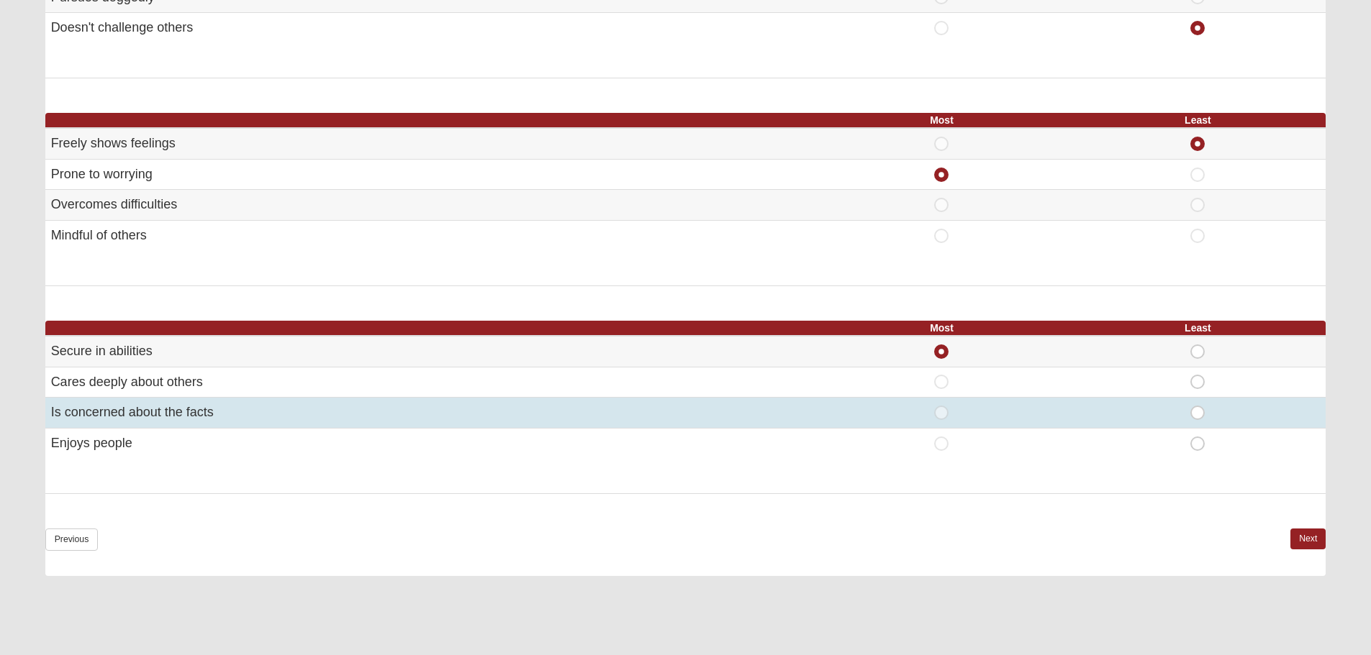
click at [1197, 406] on span "Least" at bounding box center [1197, 406] width 0 height 0
click at [1197, 417] on input "Least" at bounding box center [1201, 413] width 9 height 14
radio input "true"
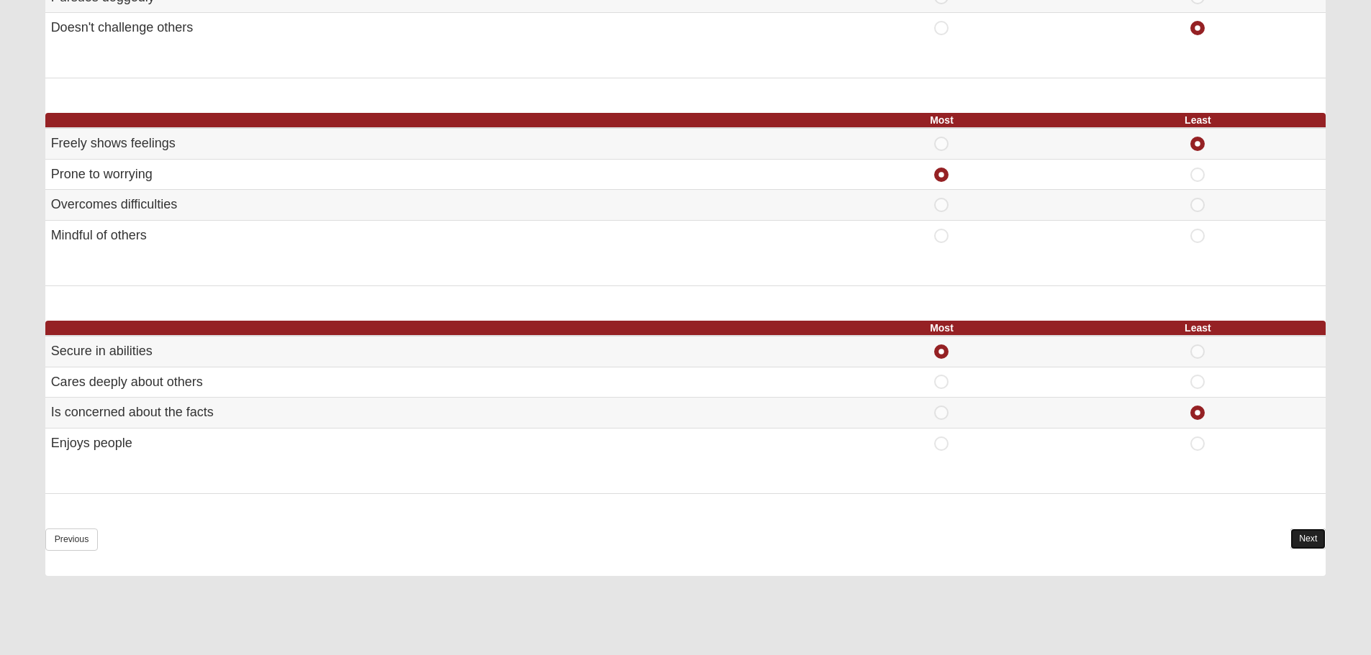
click at [1310, 541] on link "Next" at bounding box center [1307, 539] width 35 height 21
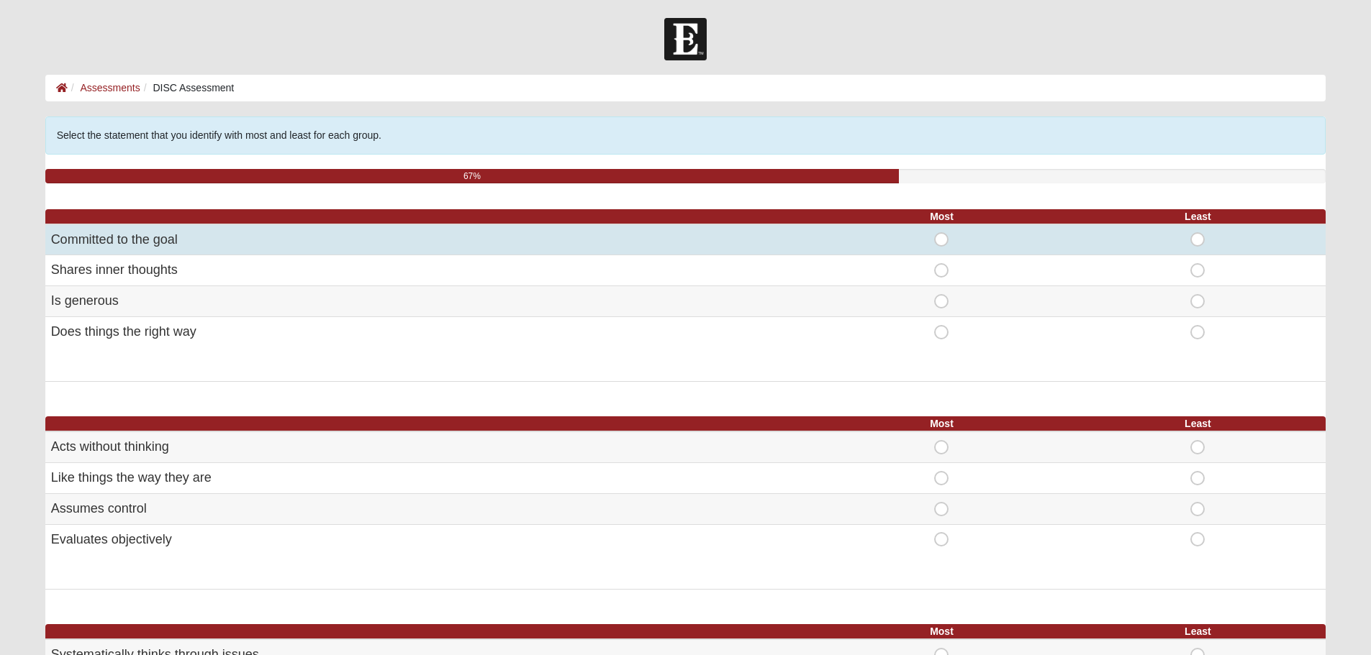
click at [1197, 232] on span "Least" at bounding box center [1197, 232] width 0 height 0
click at [1197, 239] on input "Least" at bounding box center [1201, 239] width 9 height 14
radio input "true"
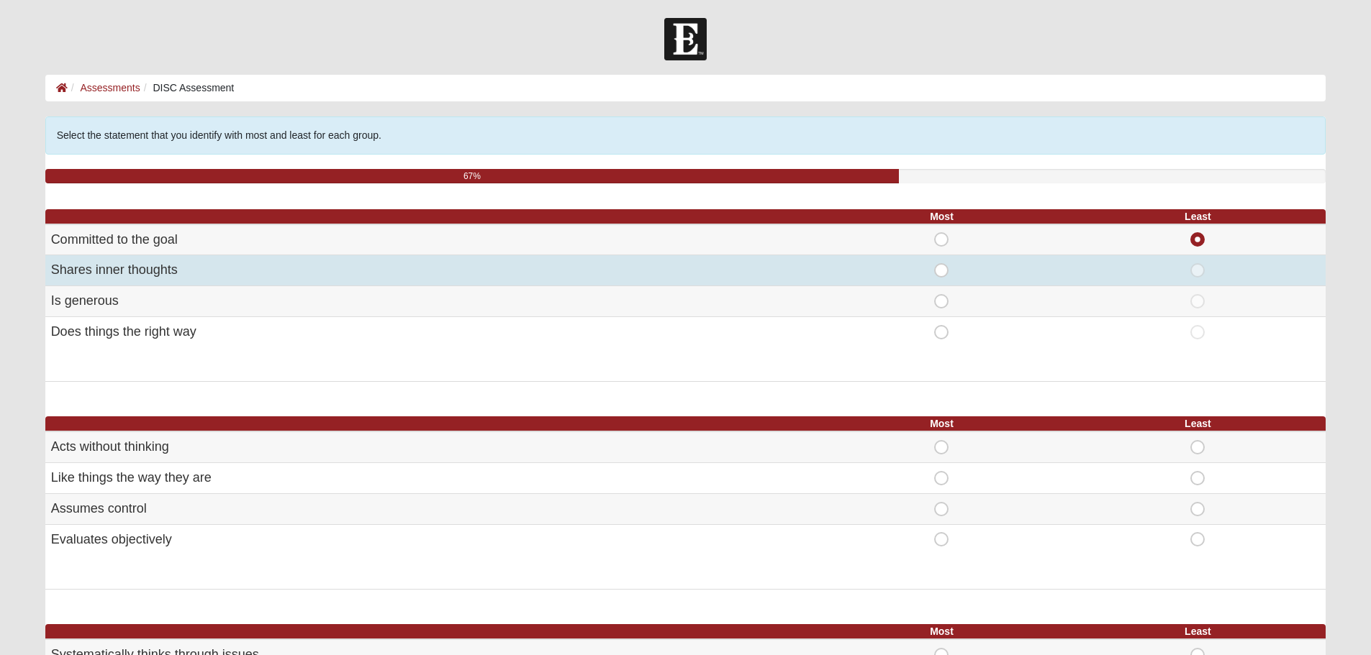
click at [941, 263] on span "Most" at bounding box center [941, 263] width 0 height 0
click at [942, 272] on input "Most" at bounding box center [945, 270] width 9 height 14
radio input "true"
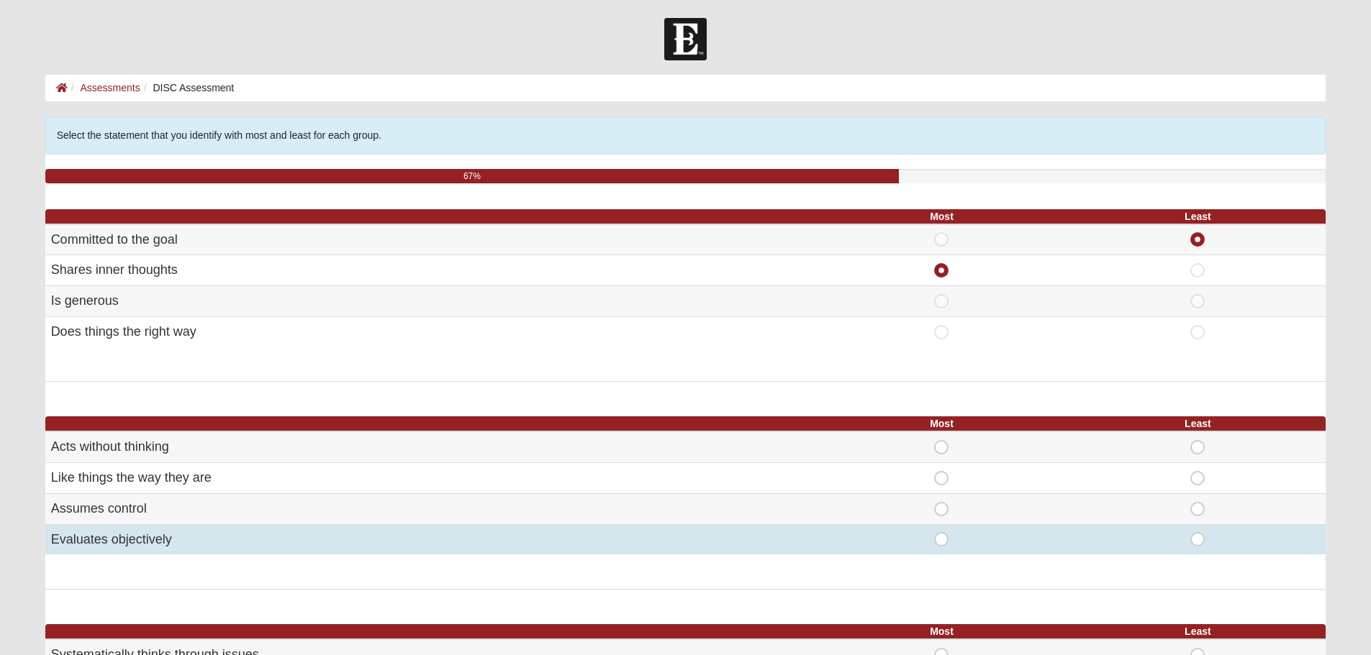
click at [941, 532] on span "Most" at bounding box center [941, 532] width 0 height 0
click at [945, 540] on input "Most" at bounding box center [945, 539] width 9 height 14
radio input "true"
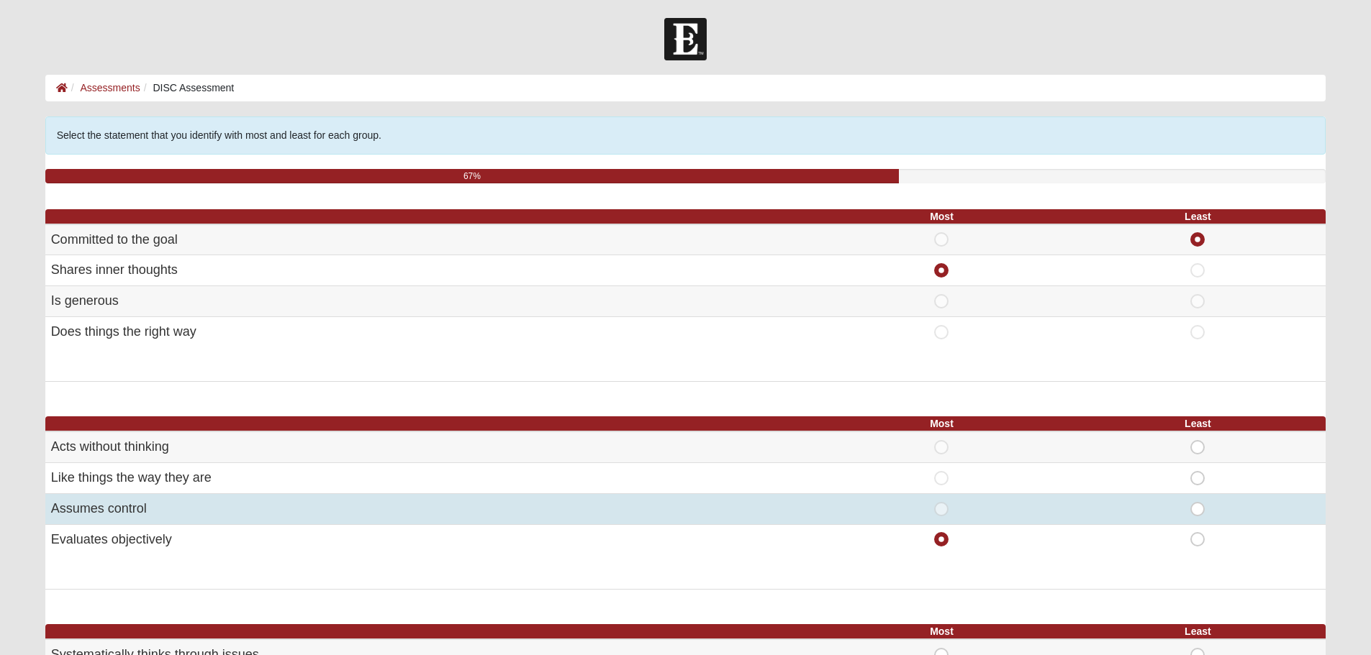
click at [1197, 502] on span "Least" at bounding box center [1197, 502] width 0 height 0
click at [1197, 510] on input "Least" at bounding box center [1201, 509] width 9 height 14
radio input "true"
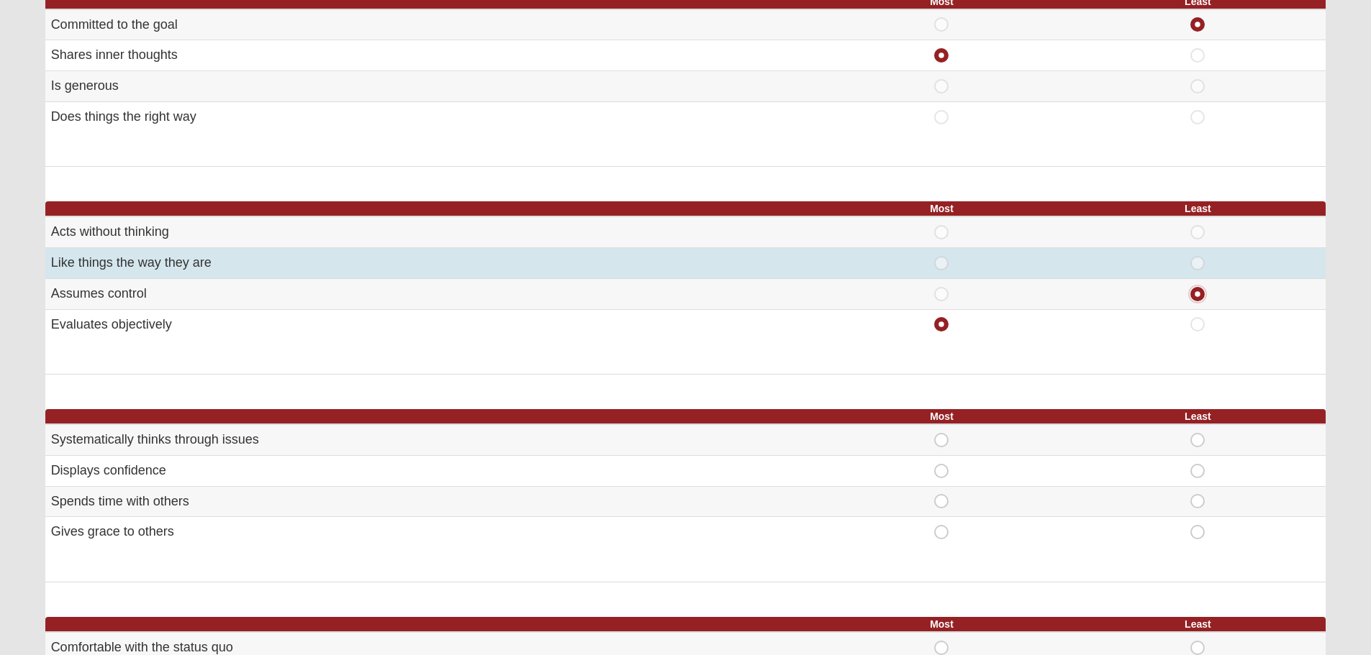
scroll to position [216, 0]
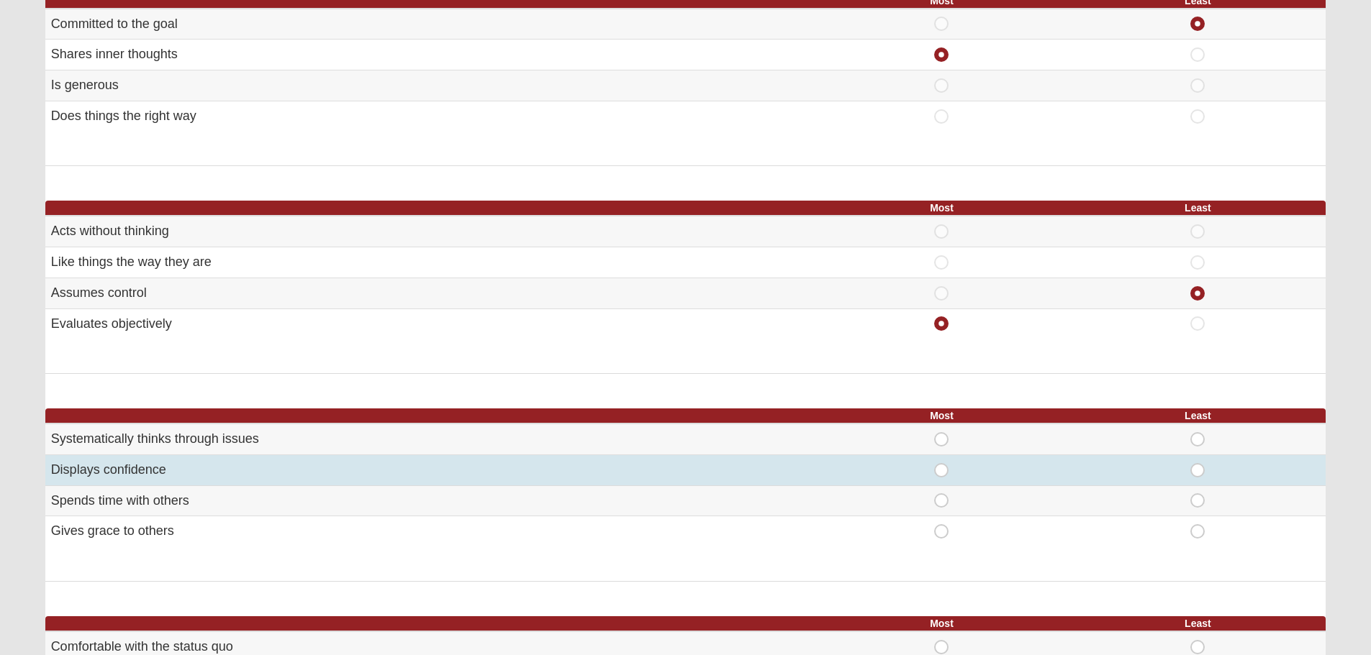
click at [941, 463] on span "Most" at bounding box center [941, 463] width 0 height 0
click at [942, 472] on input "Most" at bounding box center [945, 470] width 9 height 14
radio input "true"
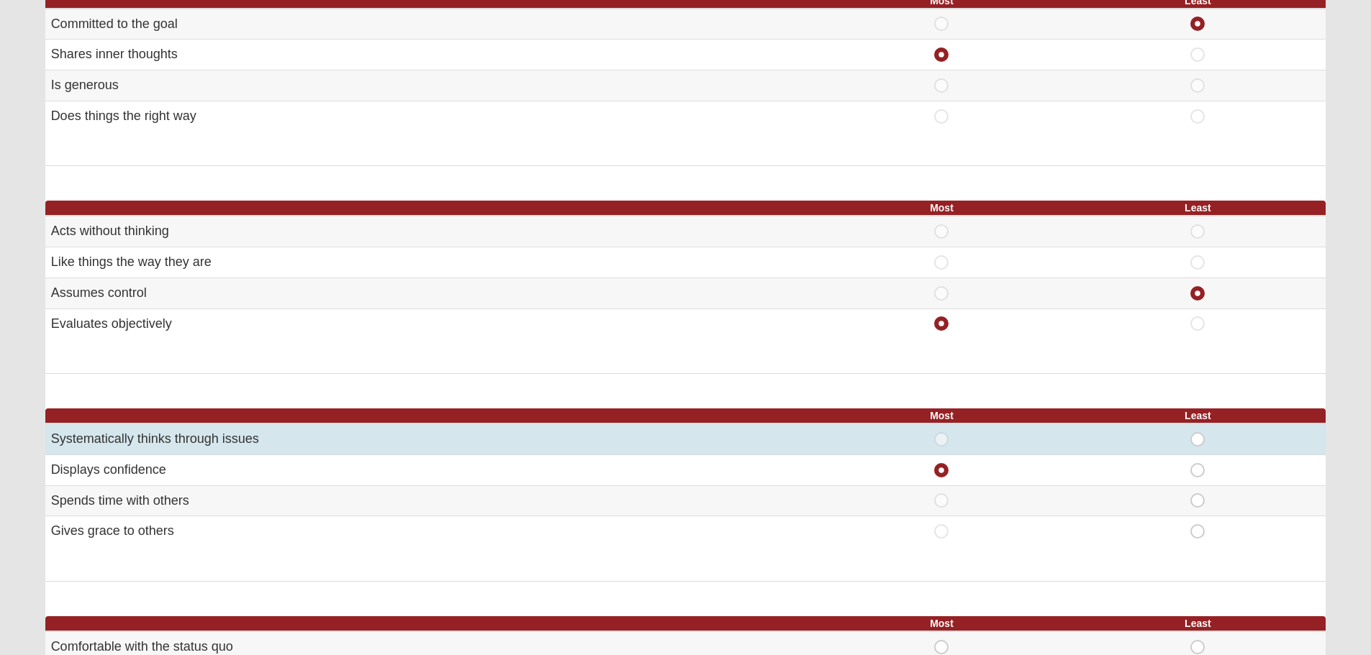
click at [1197, 432] on span "Least" at bounding box center [1197, 432] width 0 height 0
click at [1202, 439] on input "Least" at bounding box center [1201, 439] width 9 height 14
radio input "true"
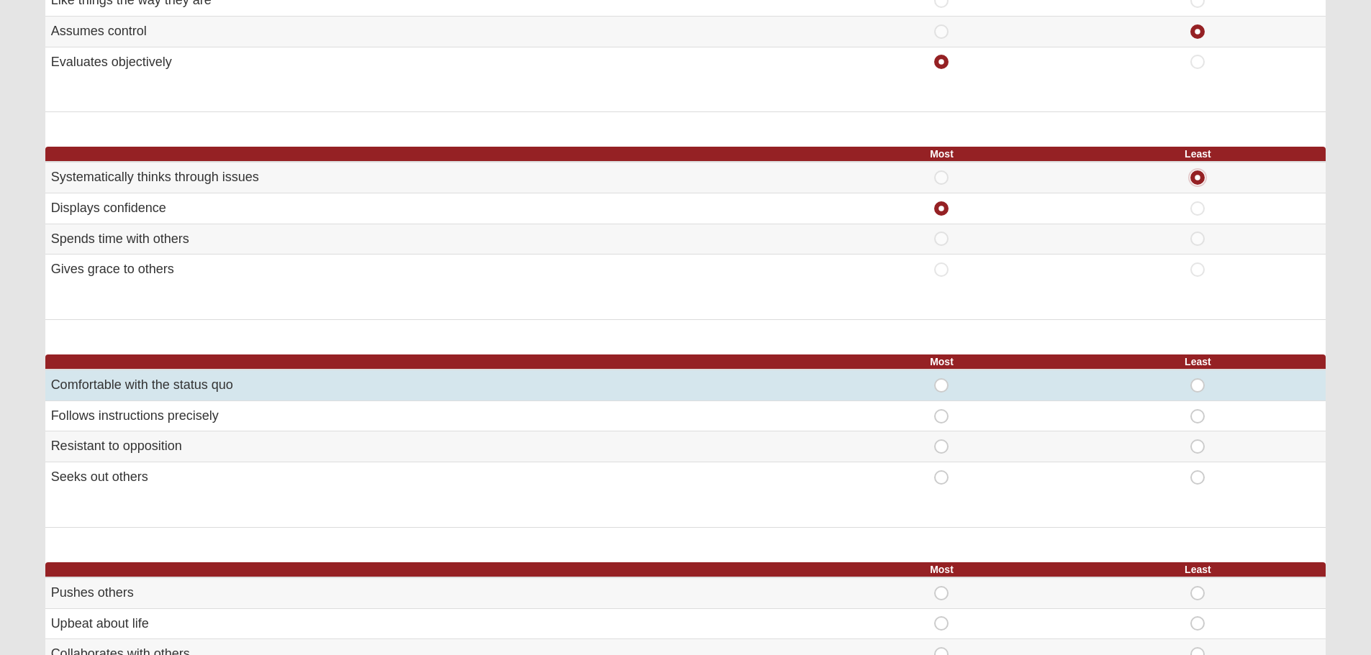
scroll to position [504, 0]
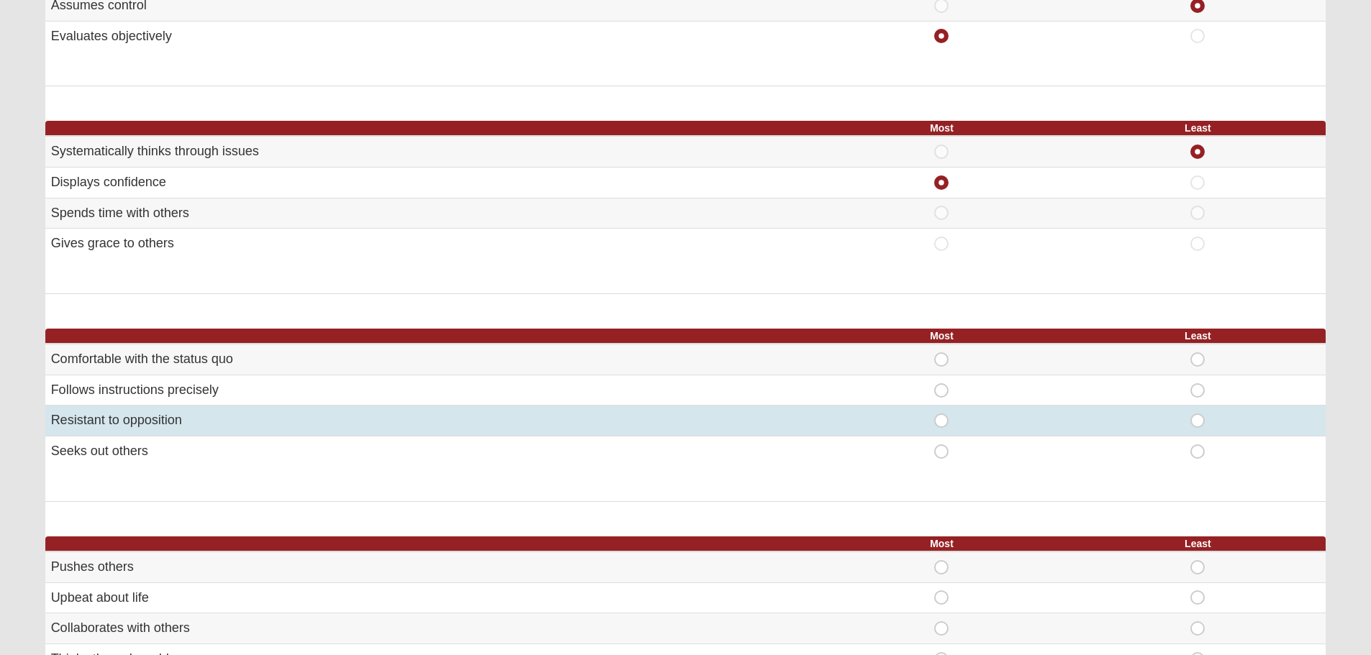
click at [941, 414] on span "Most" at bounding box center [941, 414] width 0 height 0
click at [942, 419] on input "Most" at bounding box center [945, 421] width 9 height 14
radio input "true"
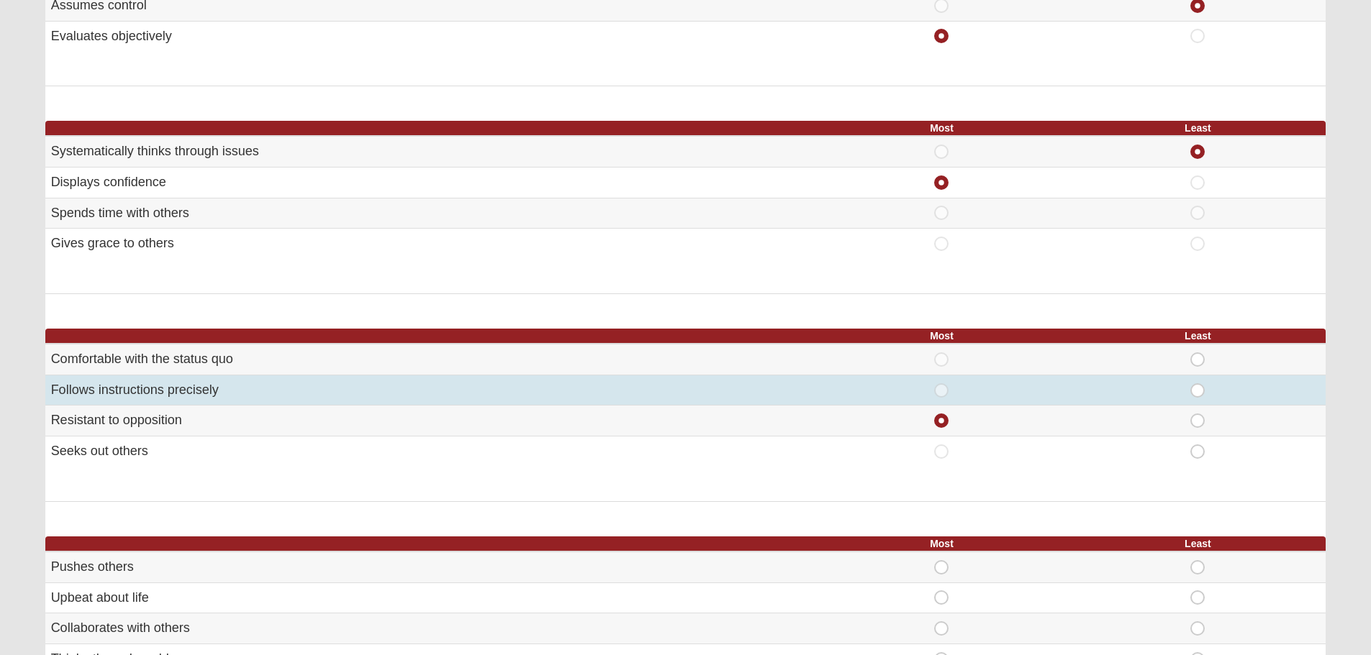
click at [1197, 383] on span "Least" at bounding box center [1197, 383] width 0 height 0
click at [1202, 389] on input "Least" at bounding box center [1201, 390] width 9 height 14
radio input "true"
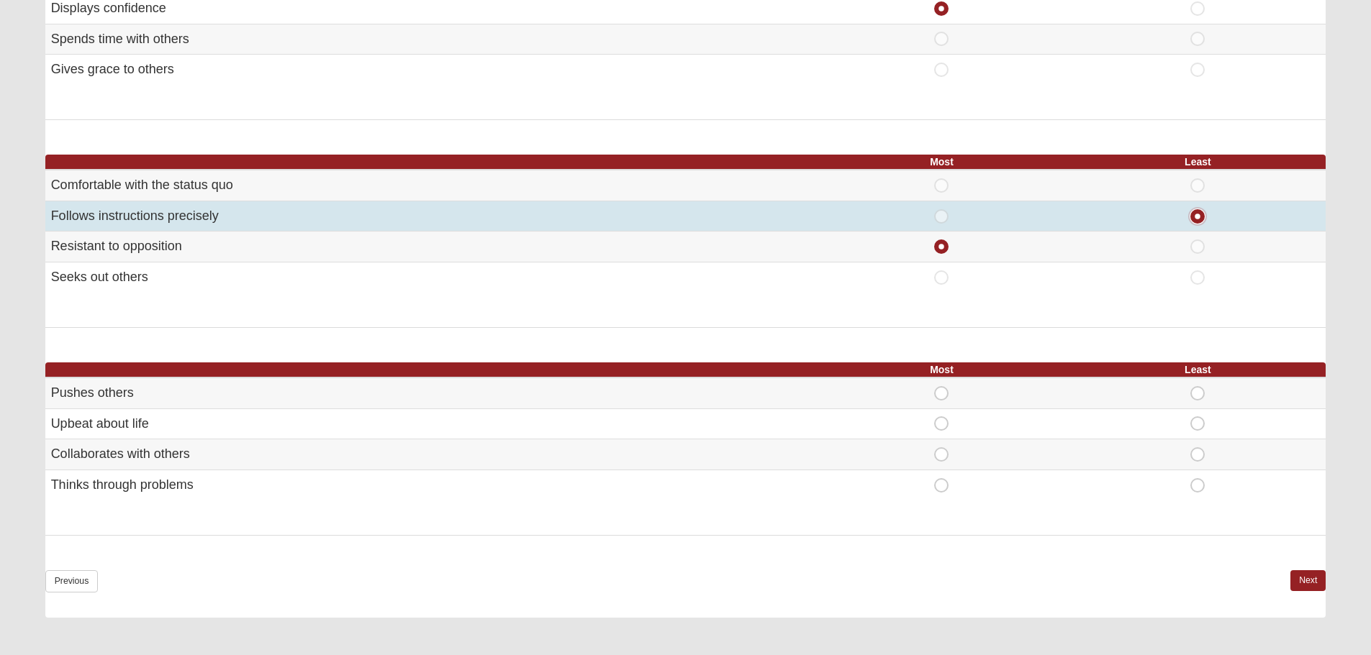
scroll to position [719, 0]
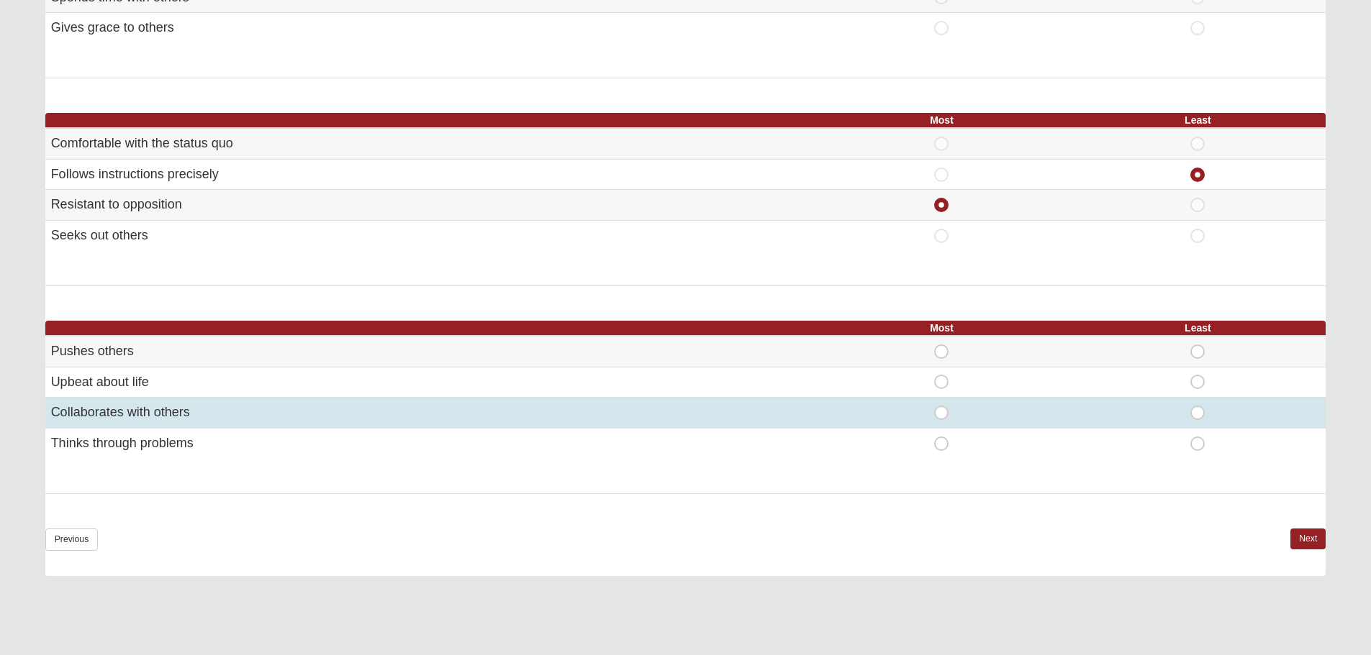
click at [941, 406] on span "Most" at bounding box center [941, 406] width 0 height 0
click at [941, 412] on input "Most" at bounding box center [945, 413] width 9 height 14
radio input "true"
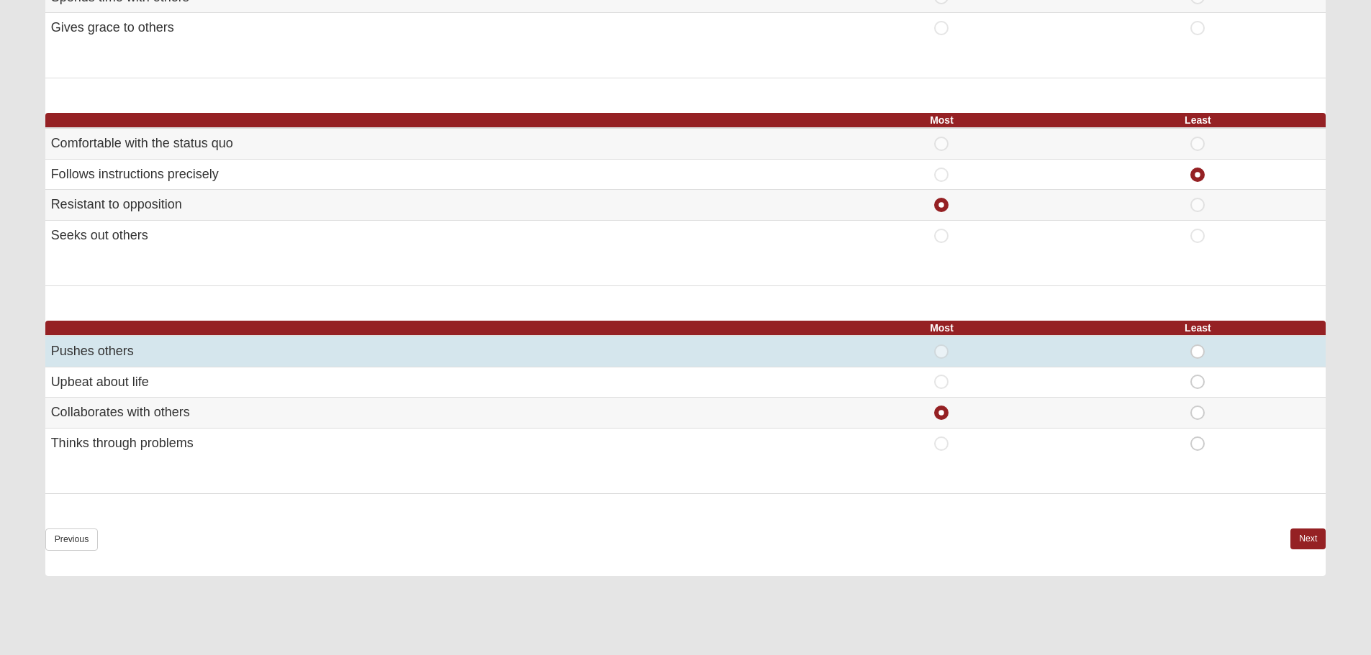
click at [1197, 345] on span "Least" at bounding box center [1197, 345] width 0 height 0
click at [1197, 351] on input "Least" at bounding box center [1201, 352] width 9 height 14
radio input "true"
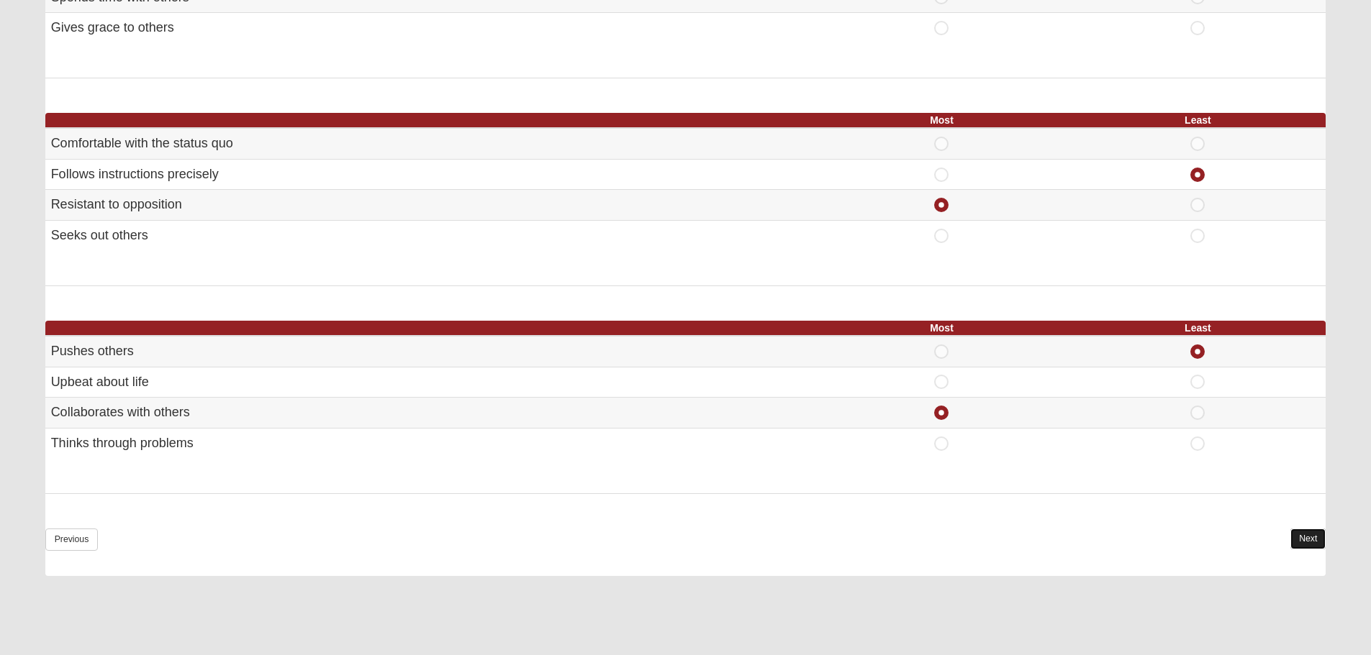
click at [1304, 539] on link "Next" at bounding box center [1307, 539] width 35 height 21
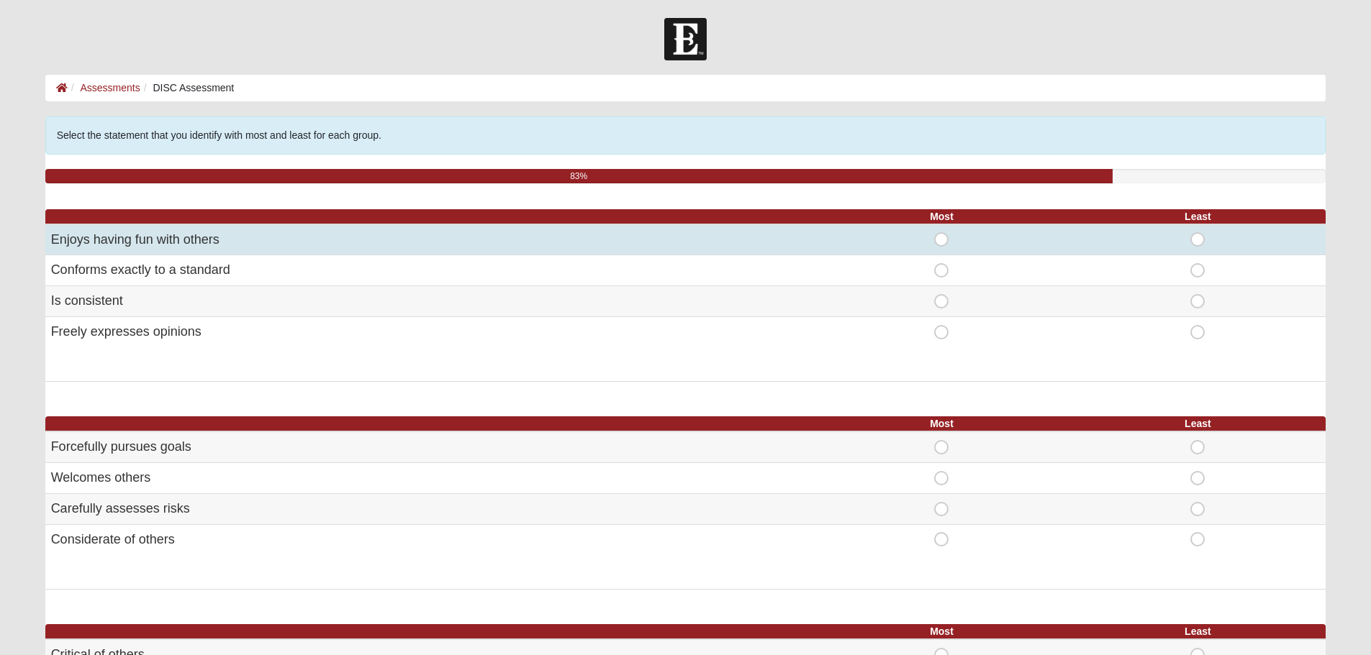
click at [941, 232] on span "Most" at bounding box center [941, 232] width 0 height 0
click at [941, 237] on input "Most" at bounding box center [945, 239] width 9 height 14
radio input "true"
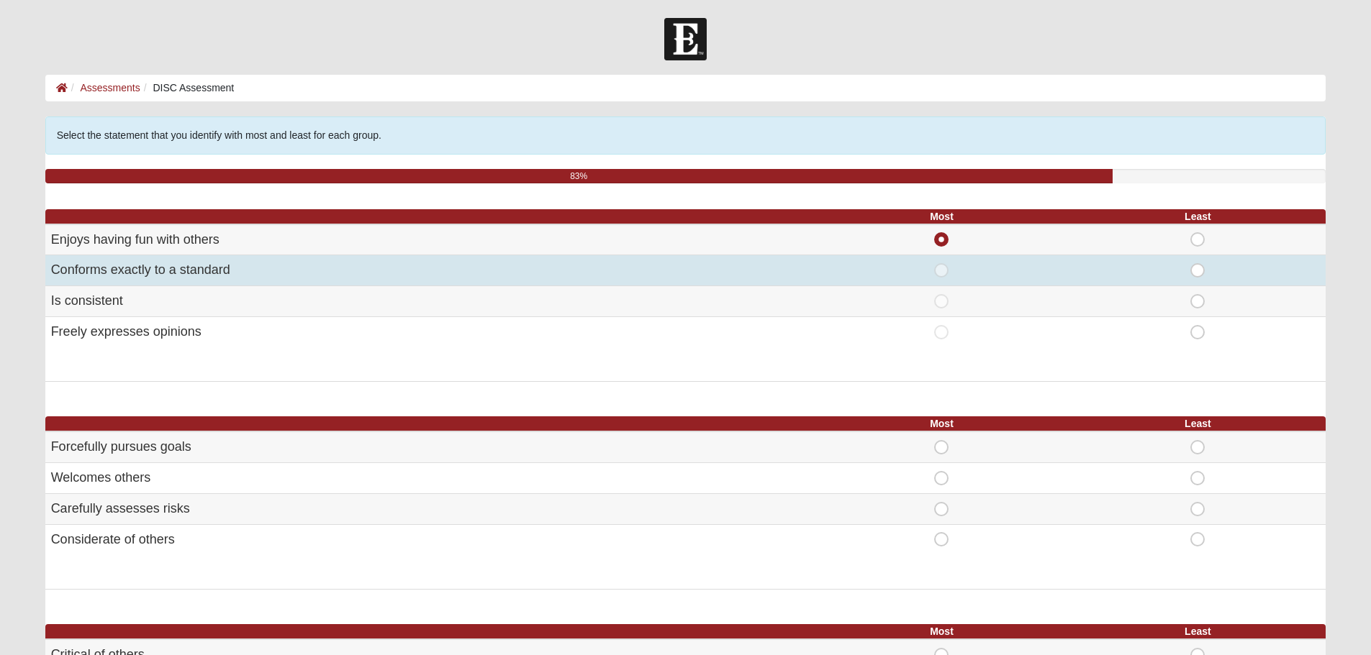
click at [1197, 263] on span "Least" at bounding box center [1197, 263] width 0 height 0
click at [1197, 273] on input "Least" at bounding box center [1201, 270] width 9 height 14
radio input "true"
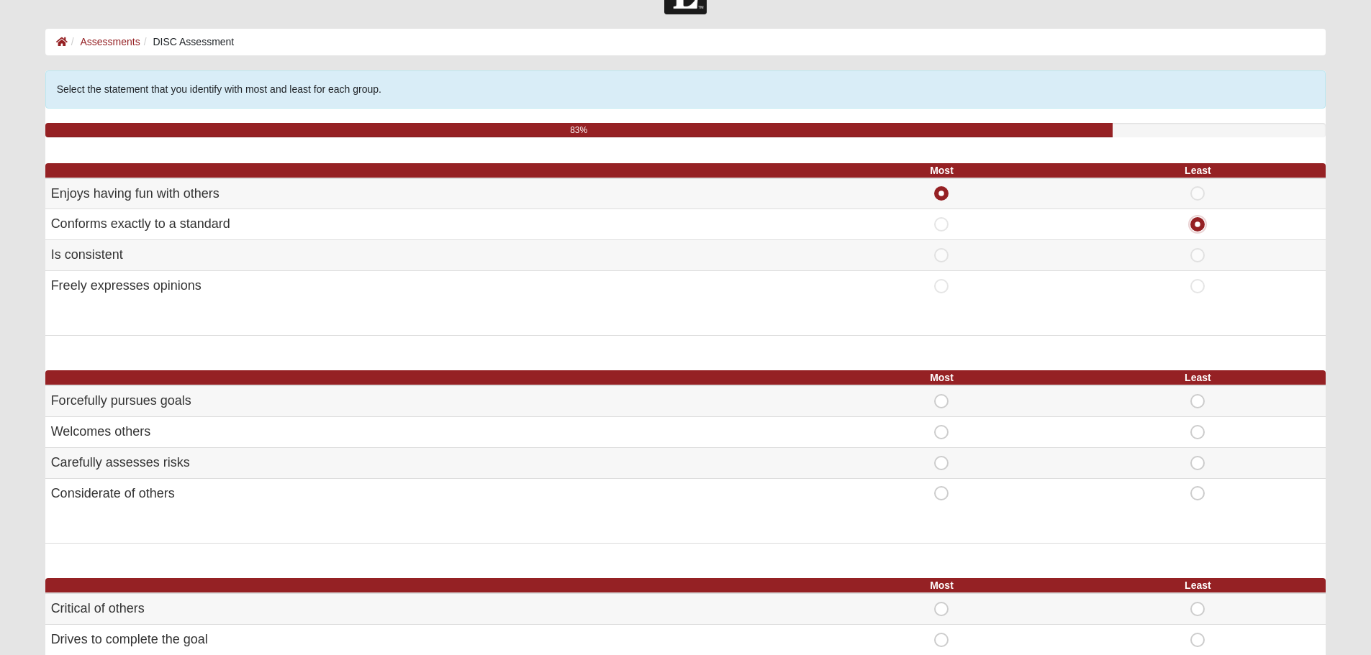
scroll to position [72, 0]
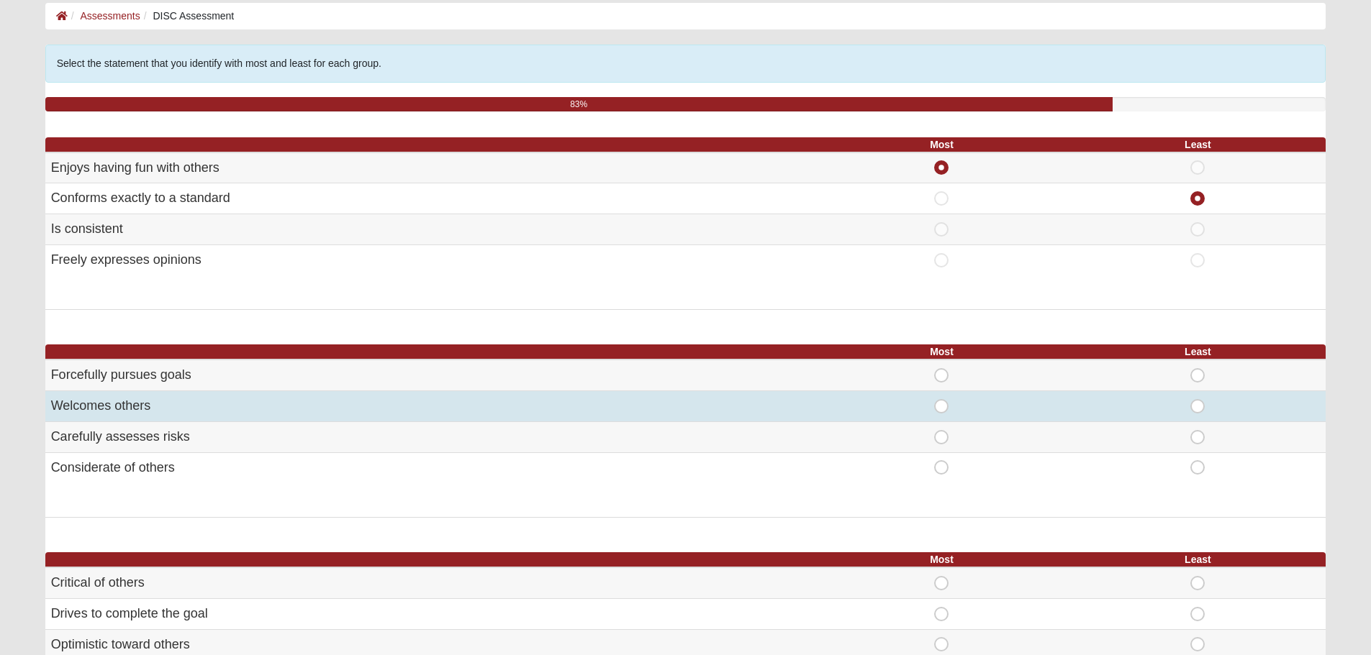
click at [941, 399] on span "Most" at bounding box center [941, 399] width 0 height 0
click at [943, 405] on input "Most" at bounding box center [945, 406] width 9 height 14
radio input "true"
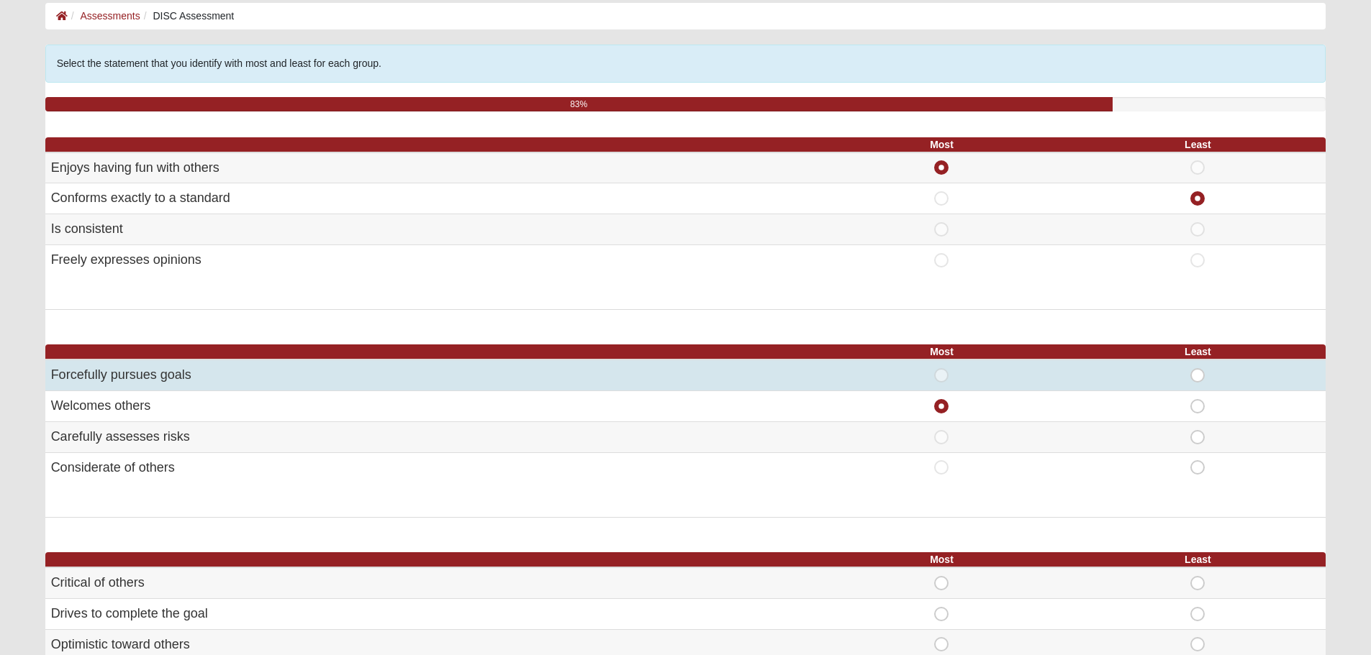
click at [1197, 368] on span "Least" at bounding box center [1197, 368] width 0 height 0
click at [1197, 375] on input "Least" at bounding box center [1201, 375] width 9 height 14
radio input "true"
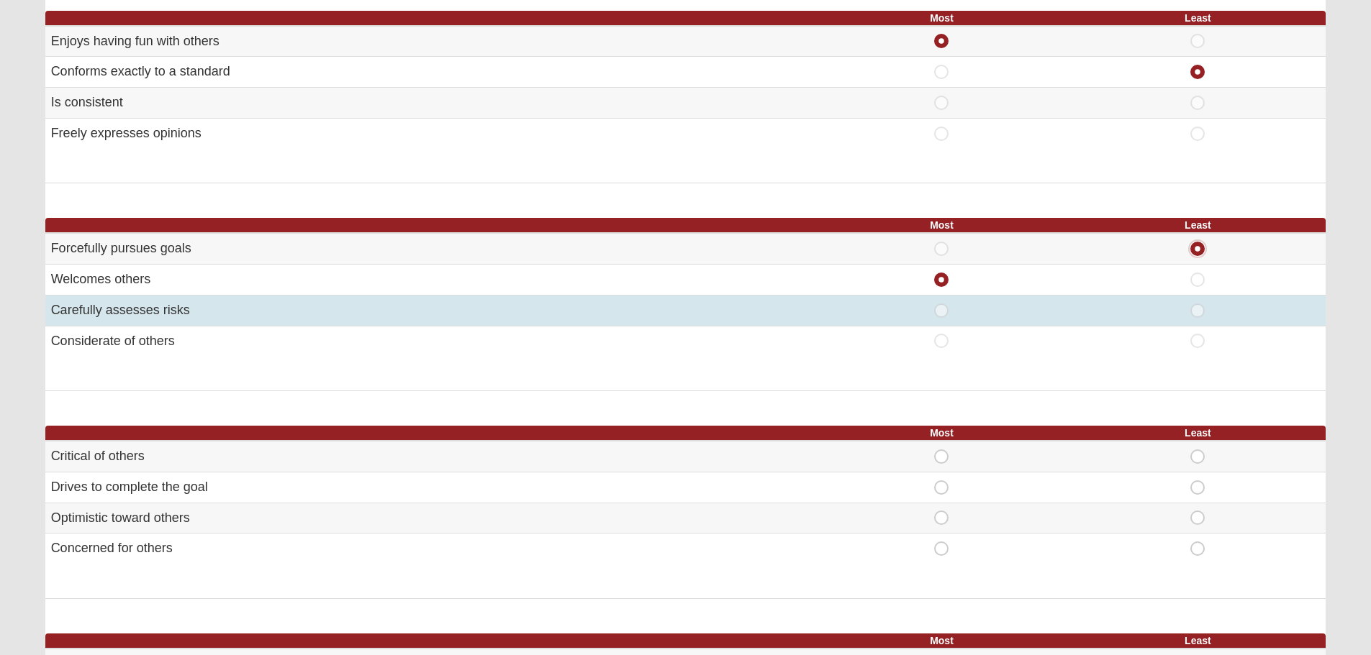
scroll to position [288, 0]
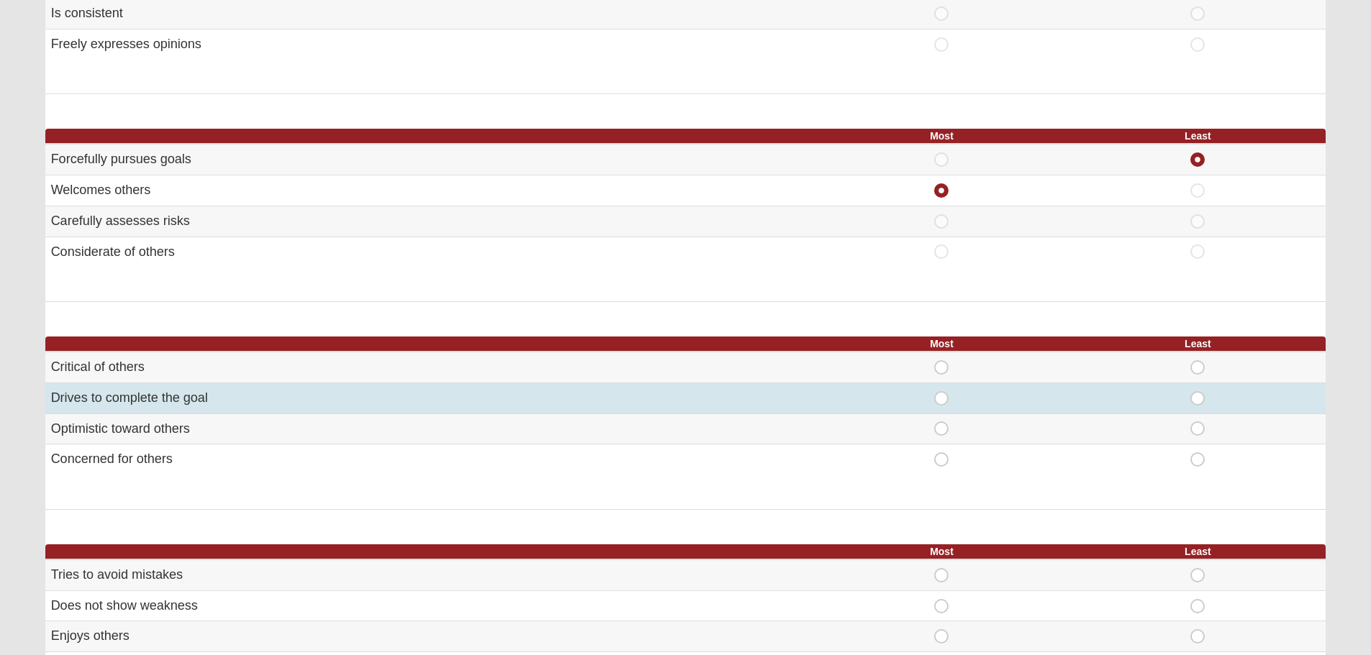
click at [941, 391] on span "Most" at bounding box center [941, 391] width 0 height 0
click at [941, 401] on input "Most" at bounding box center [945, 398] width 9 height 14
radio input "true"
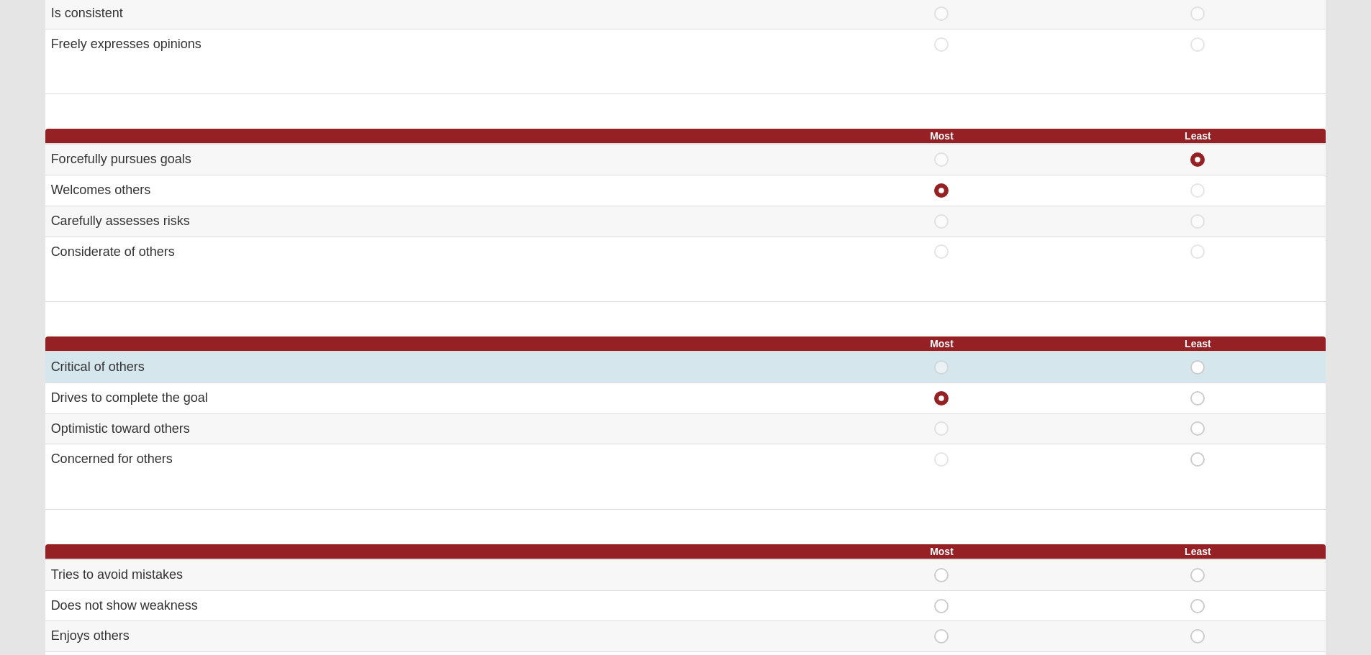
click at [1197, 360] on span "Least" at bounding box center [1197, 360] width 0 height 0
click at [1197, 371] on input "Least" at bounding box center [1201, 367] width 9 height 14
radio input "true"
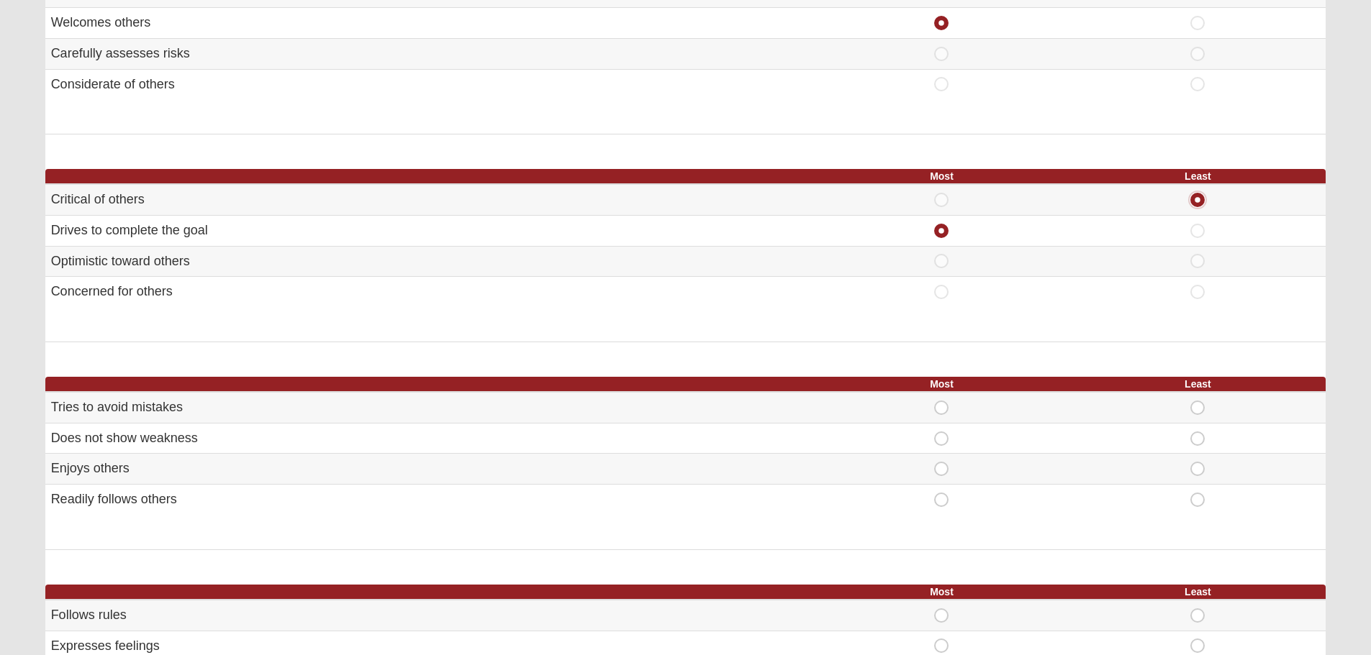
scroll to position [504, 0]
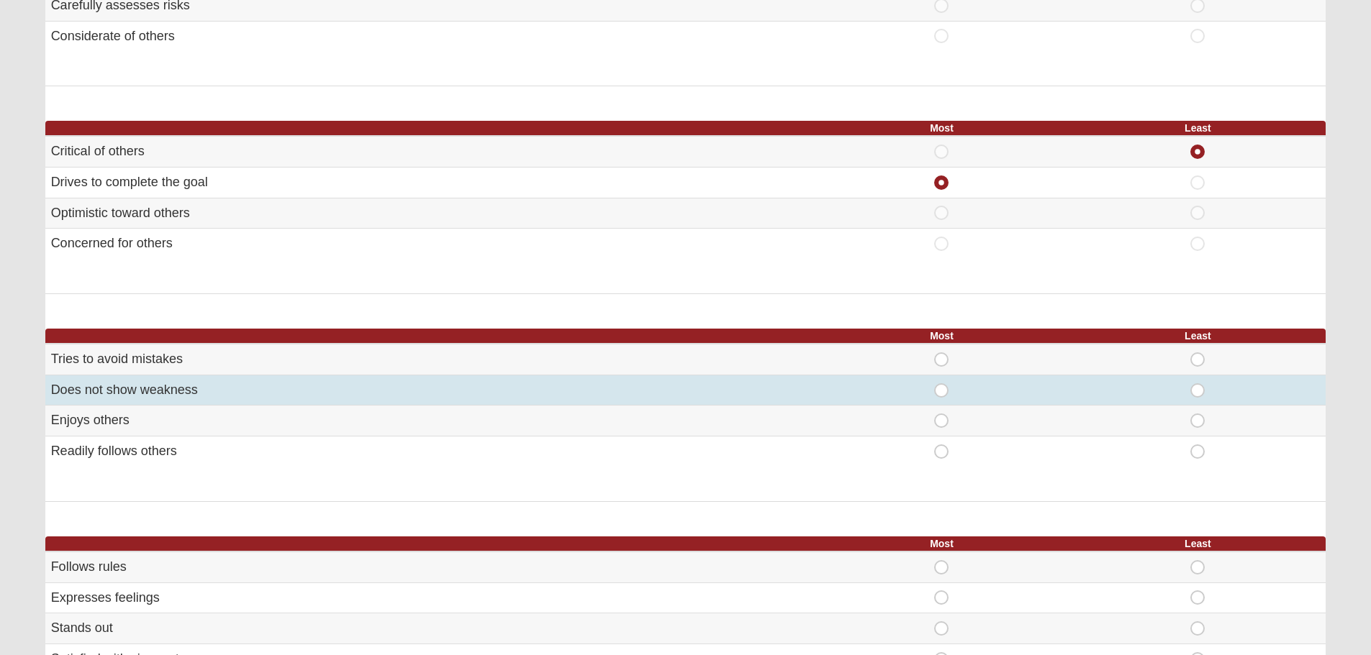
click at [941, 383] on span "Most" at bounding box center [941, 383] width 0 height 0
click at [941, 392] on input "Most" at bounding box center [945, 390] width 9 height 14
radio input "true"
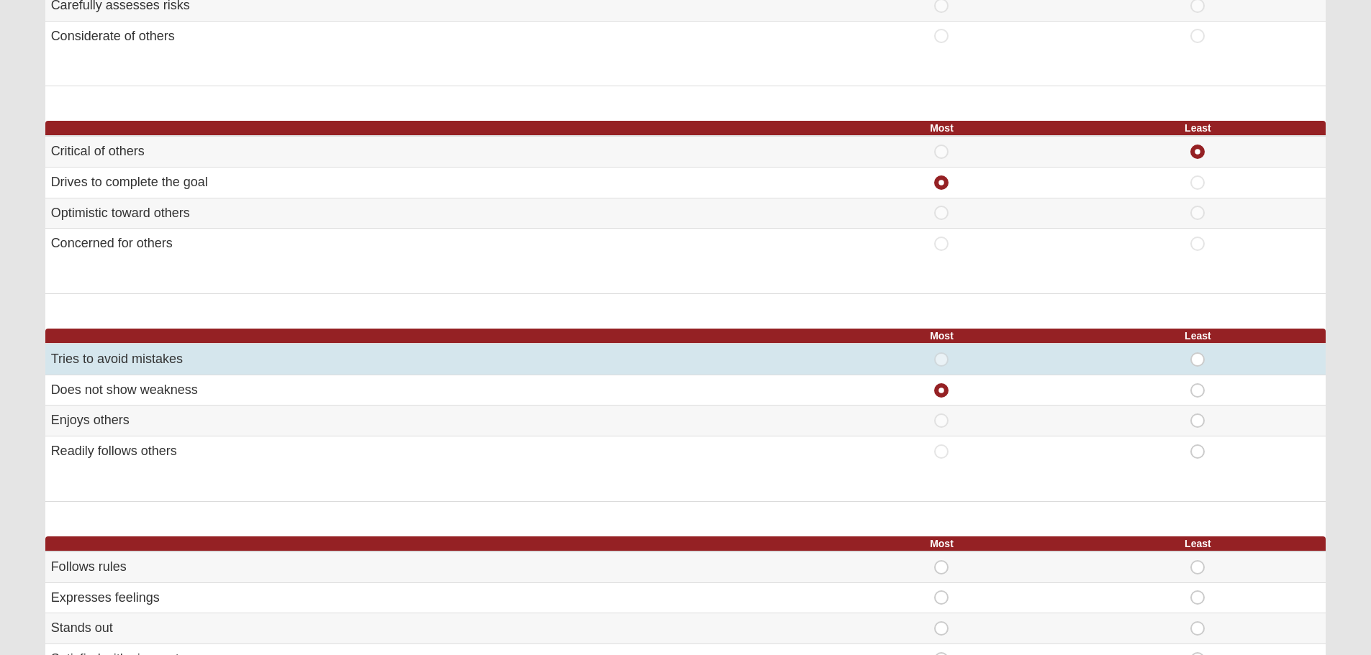
click at [1197, 353] on span "Least" at bounding box center [1197, 353] width 0 height 0
click at [1197, 358] on input "Least" at bounding box center [1201, 360] width 9 height 14
radio input "true"
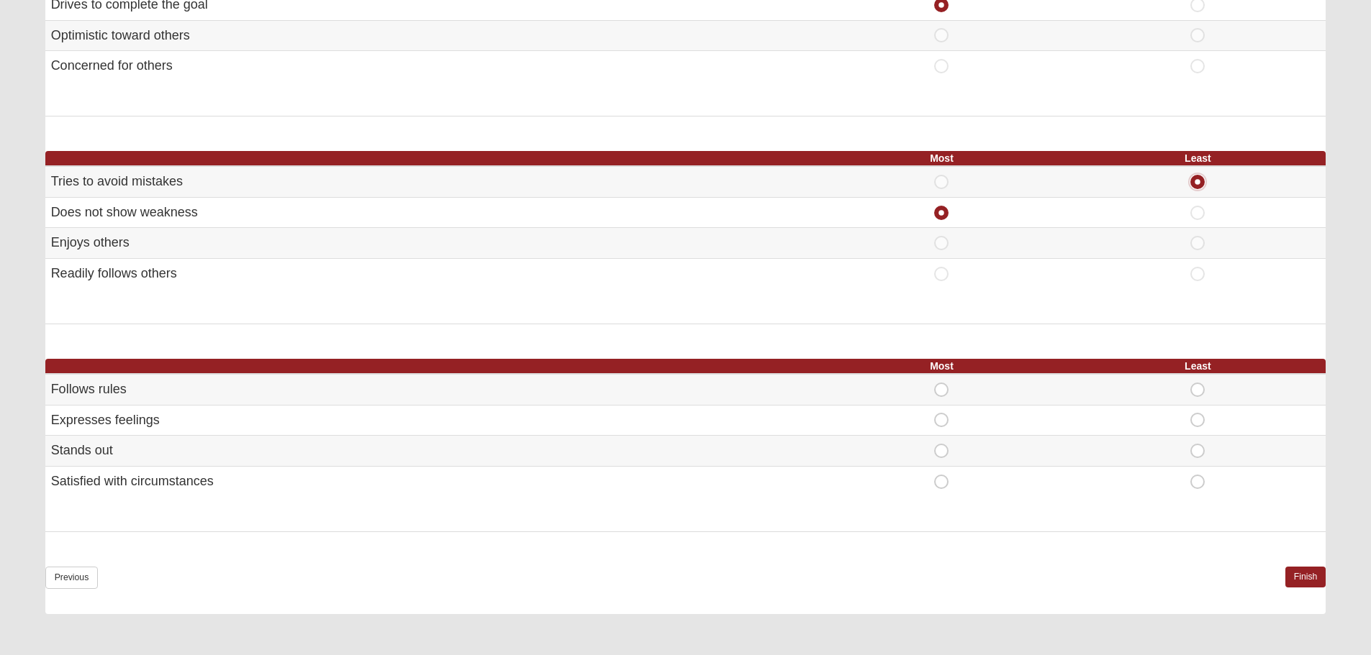
scroll to position [719, 0]
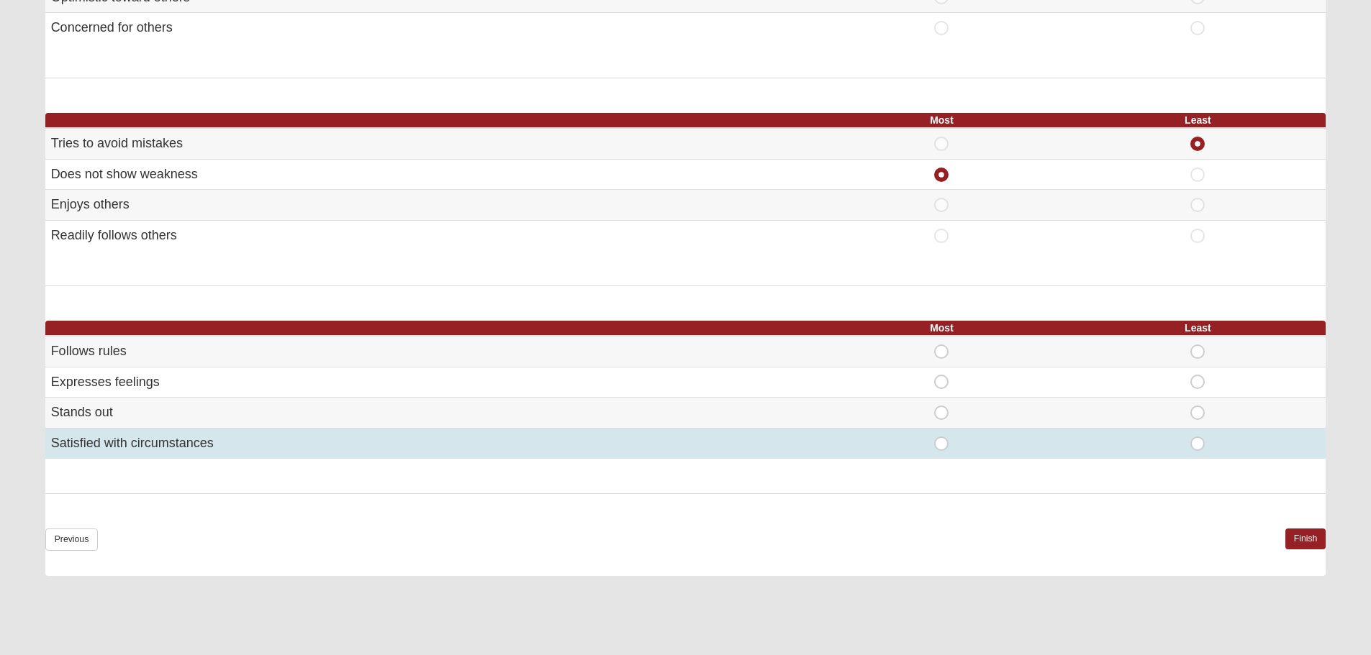
click at [941, 437] on span "Most" at bounding box center [941, 437] width 0 height 0
click at [941, 445] on input "Most" at bounding box center [945, 444] width 9 height 14
radio input "true"
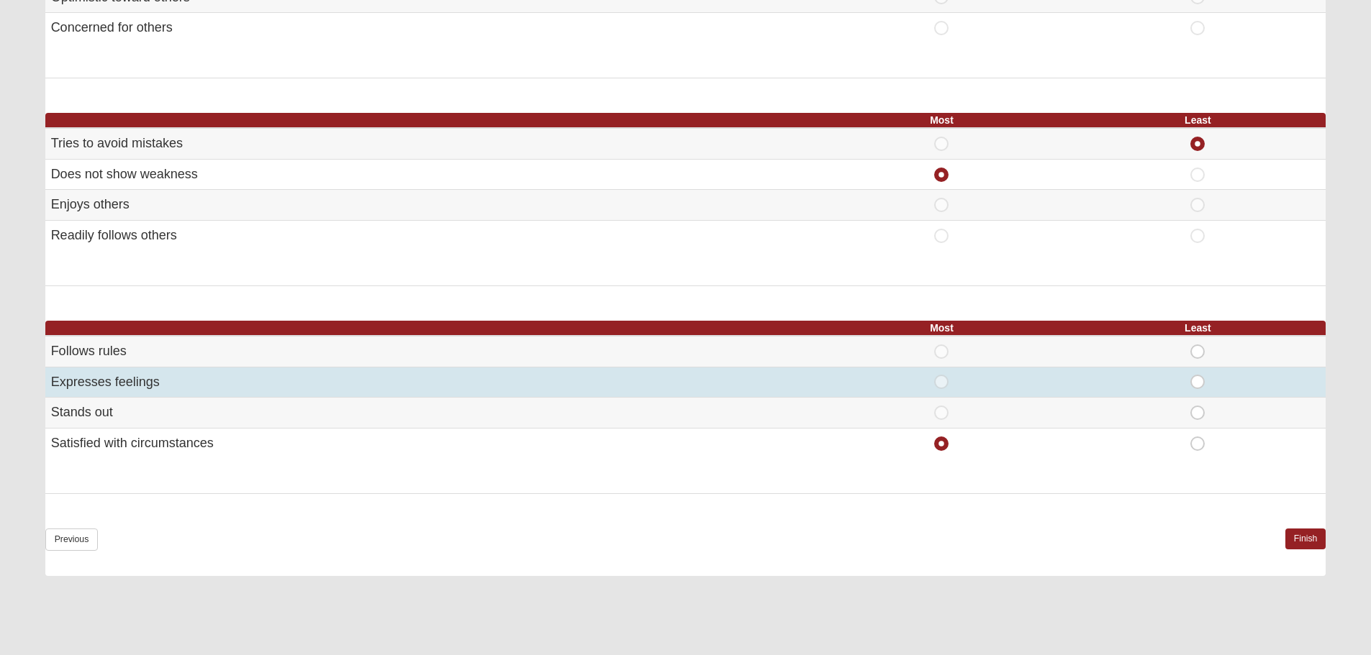
click at [941, 375] on span "Most" at bounding box center [941, 375] width 0 height 0
click at [941, 381] on input "Most" at bounding box center [945, 382] width 9 height 14
radio input "true"
radio input "false"
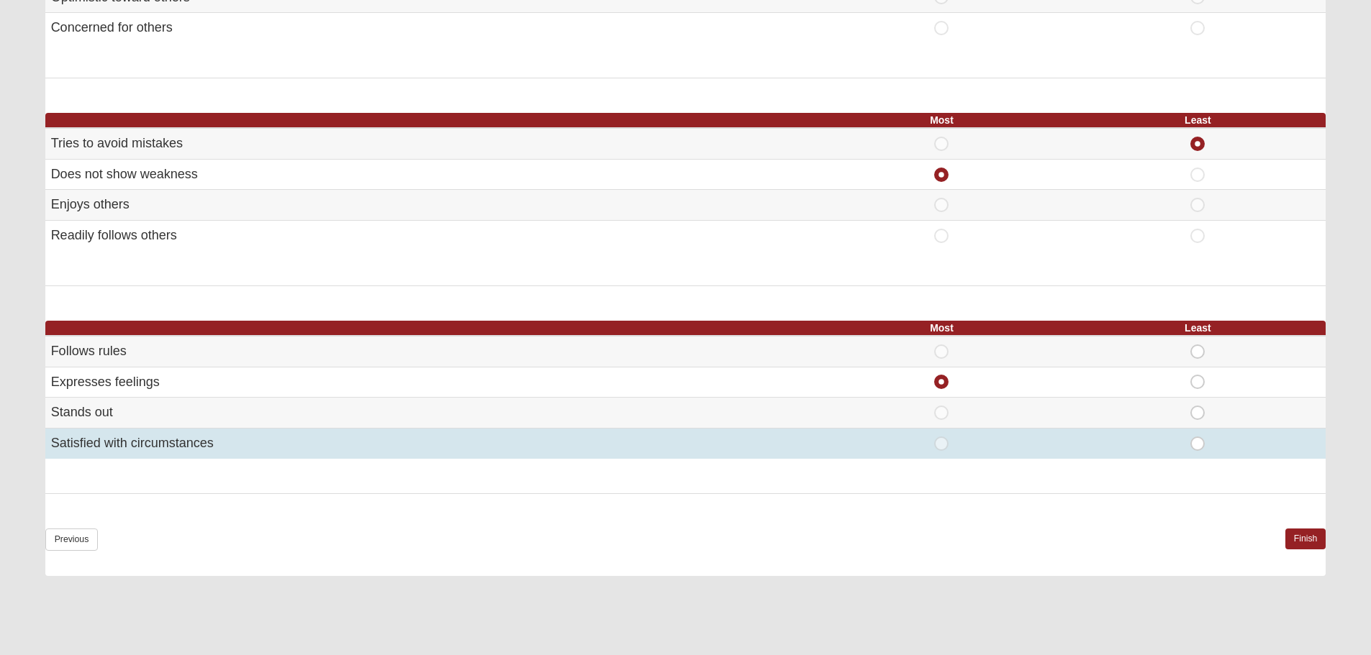
click at [1215, 446] on div "Least" at bounding box center [1197, 444] width 239 height 14
click at [1197, 437] on span "Least" at bounding box center [1197, 437] width 0 height 0
click at [1197, 445] on input "Least" at bounding box center [1201, 444] width 9 height 14
radio input "true"
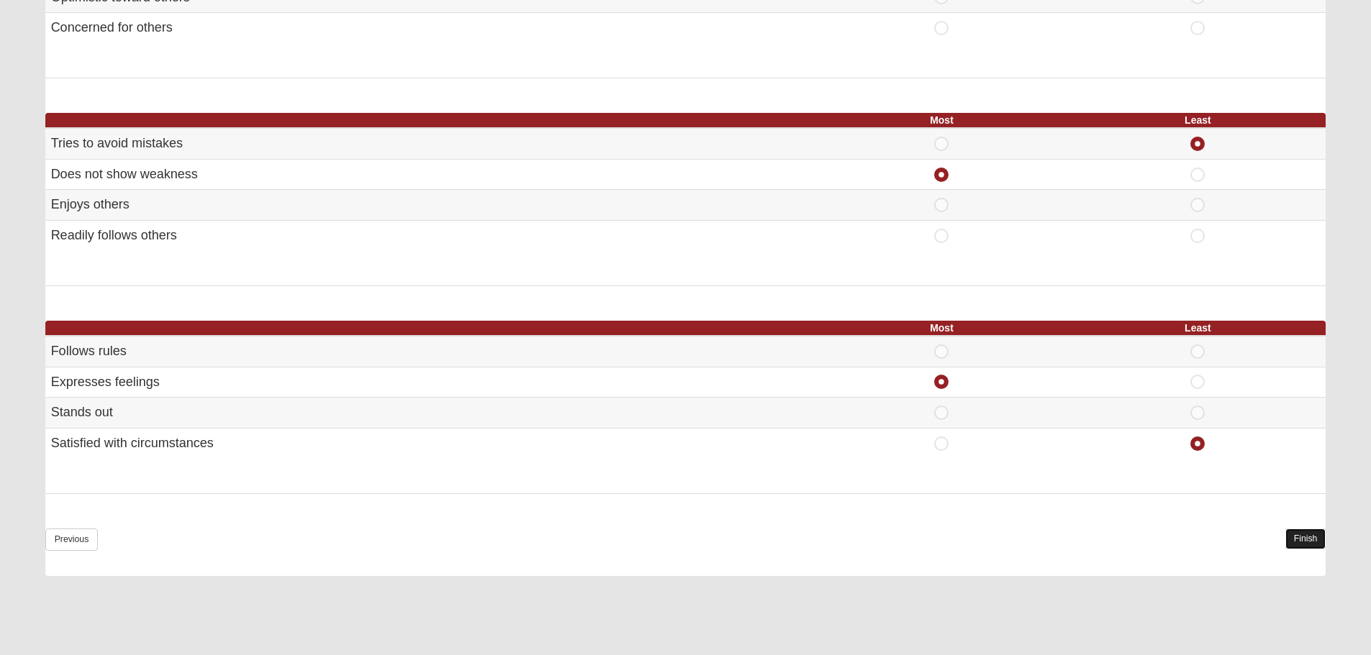
click at [1299, 532] on link "Finish" at bounding box center [1305, 539] width 41 height 21
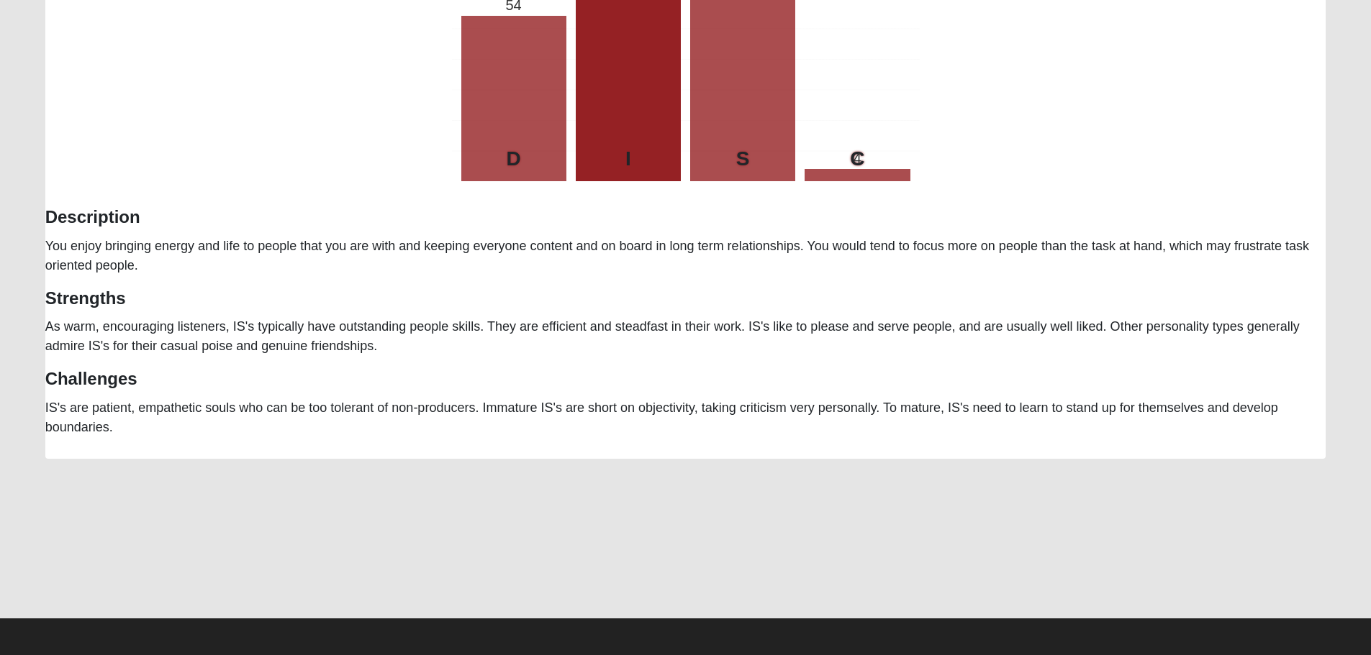
scroll to position [0, 0]
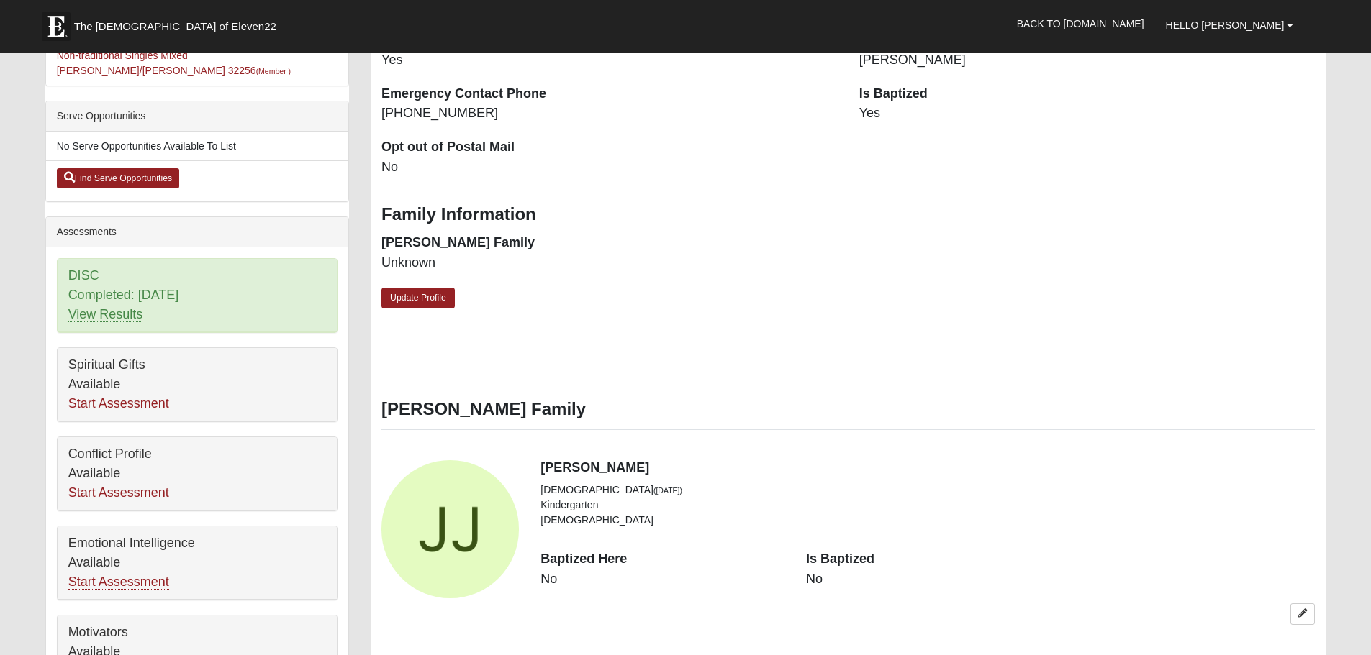
scroll to position [504, 0]
click at [140, 396] on link "Start Assessment" at bounding box center [118, 403] width 101 height 15
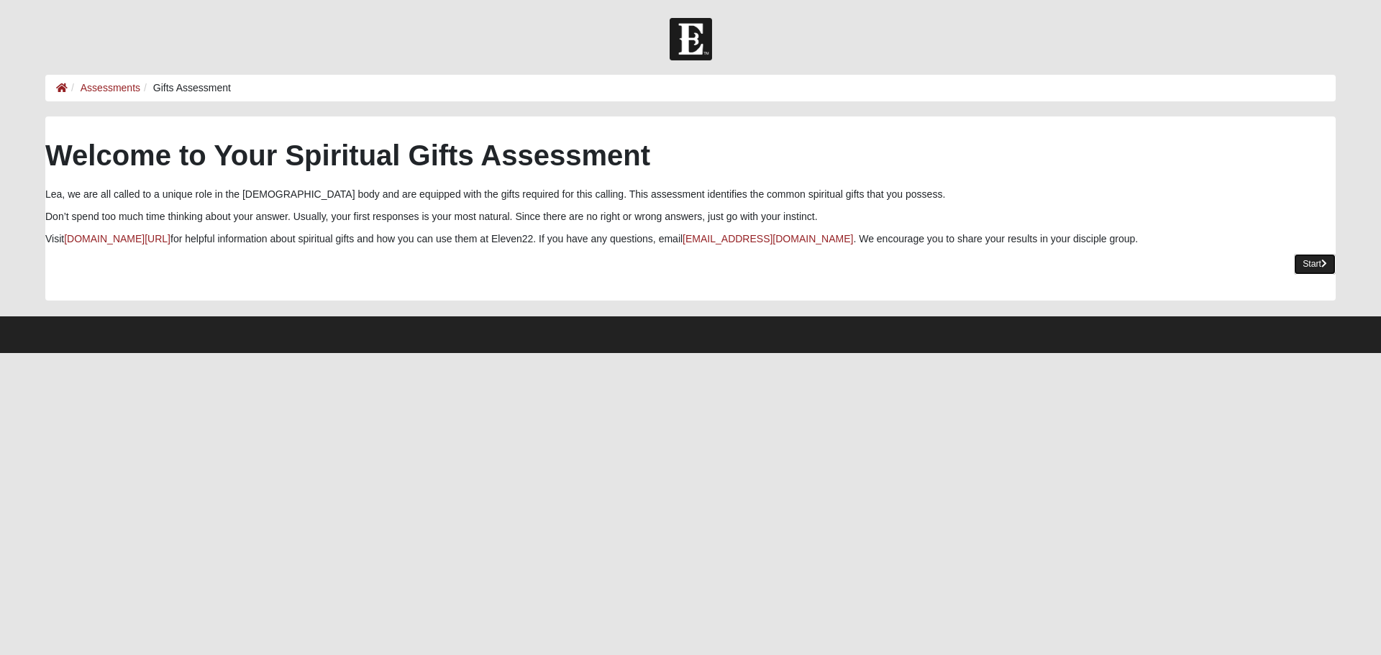
click at [1327, 263] on icon at bounding box center [1325, 264] width 6 height 9
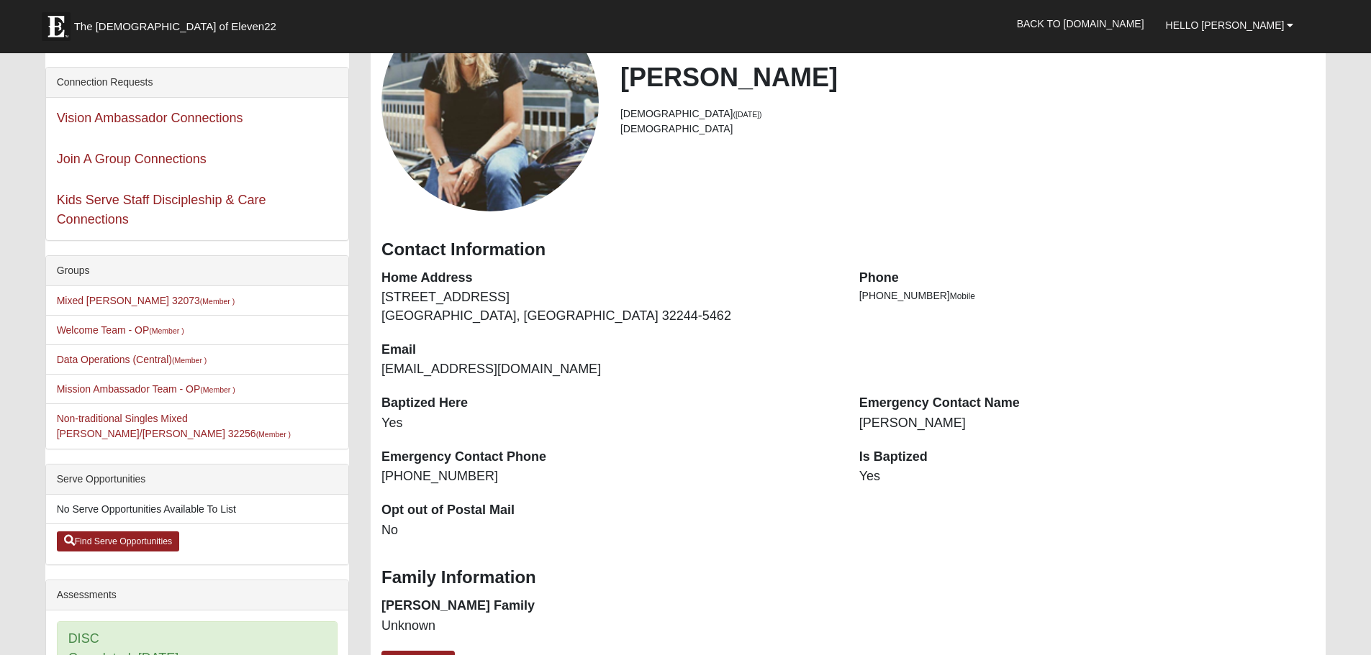
scroll to position [72, 0]
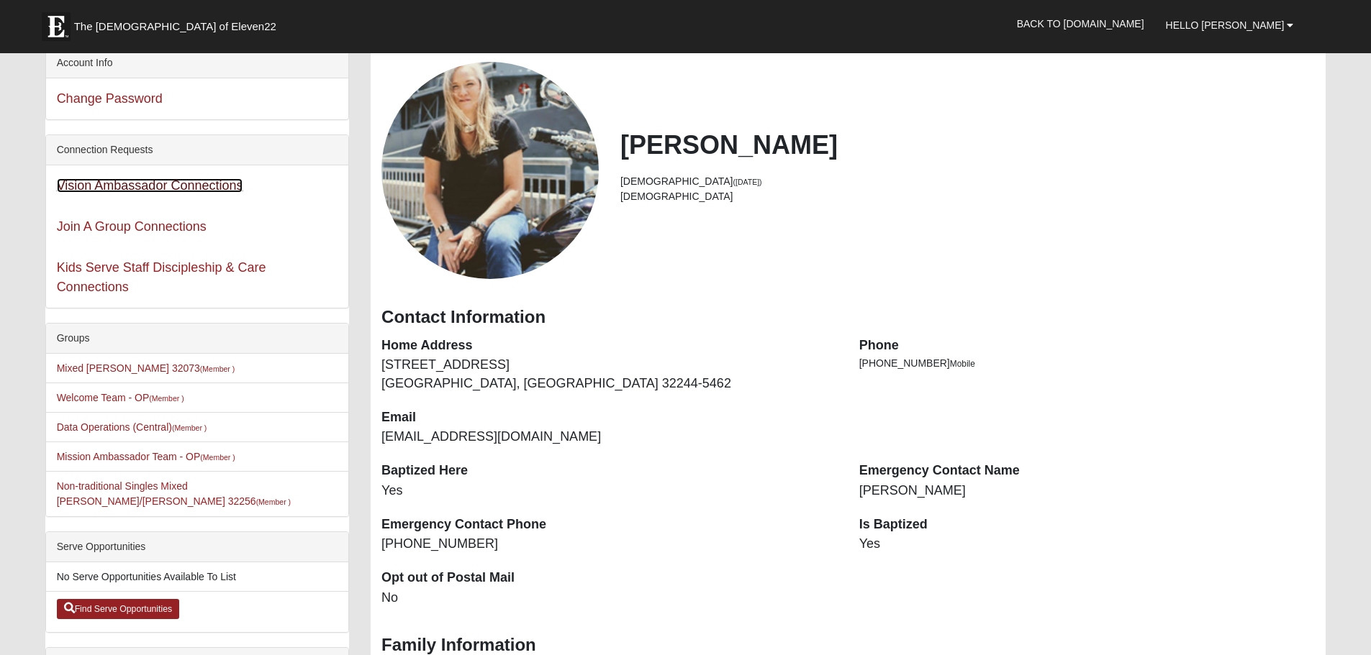
click at [186, 189] on link "Vision Ambassador Connections" at bounding box center [150, 185] width 186 height 14
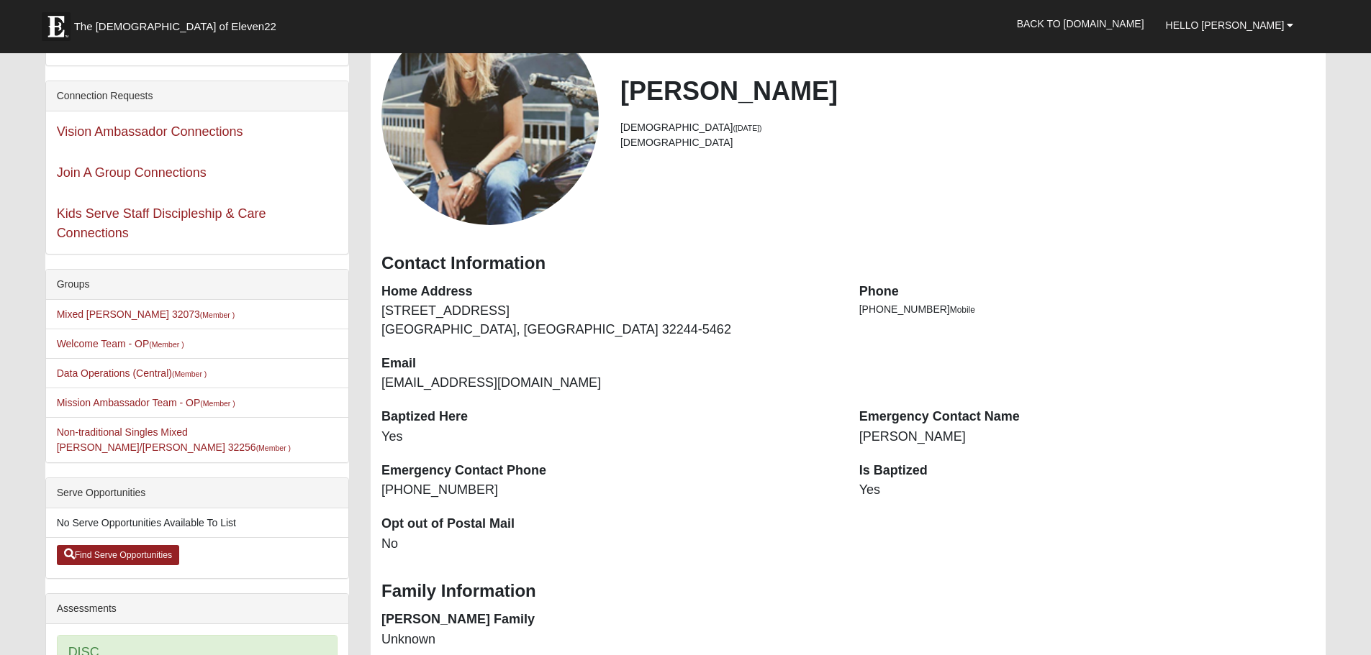
scroll to position [144, 0]
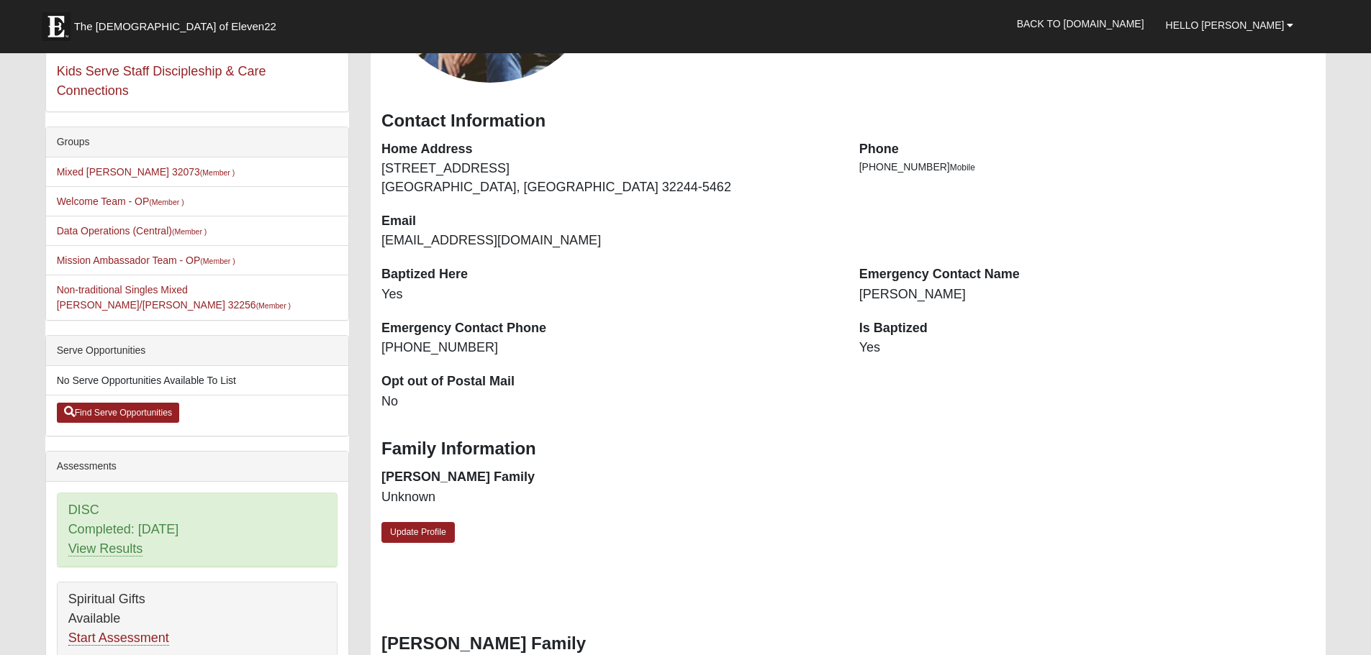
scroll to position [288, 0]
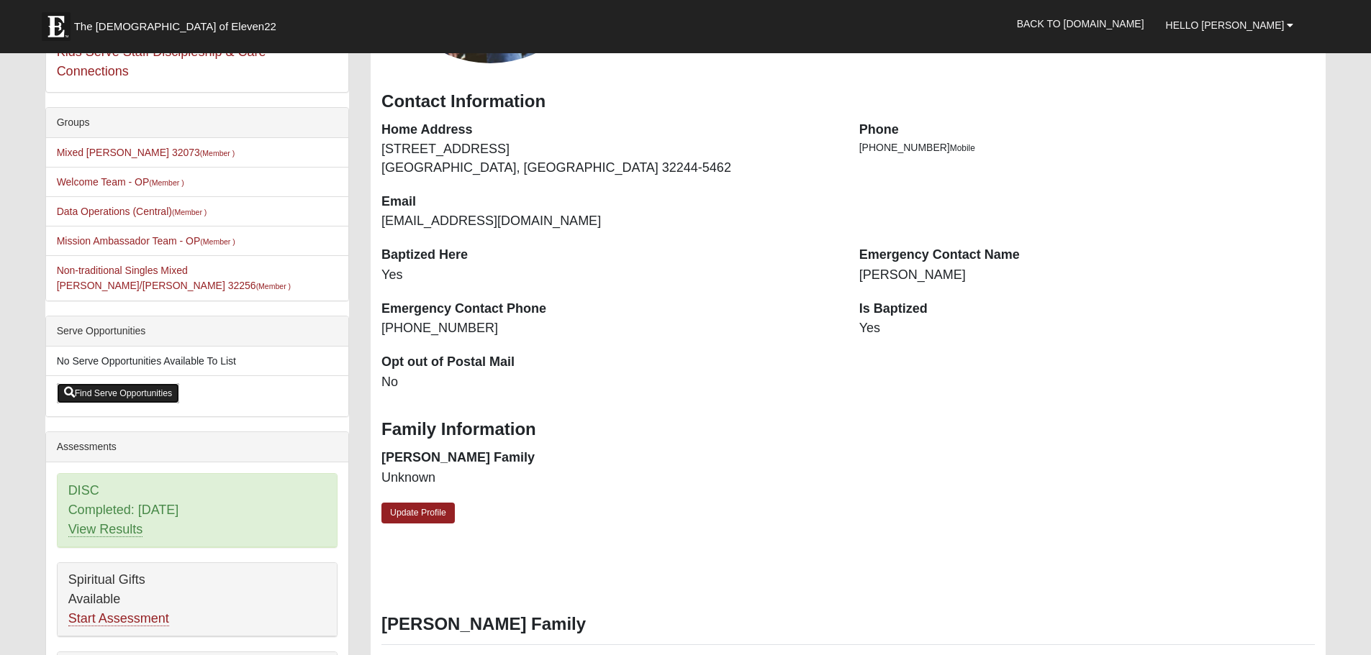
click at [156, 383] on link "Find Serve Opportunities" at bounding box center [118, 393] width 123 height 20
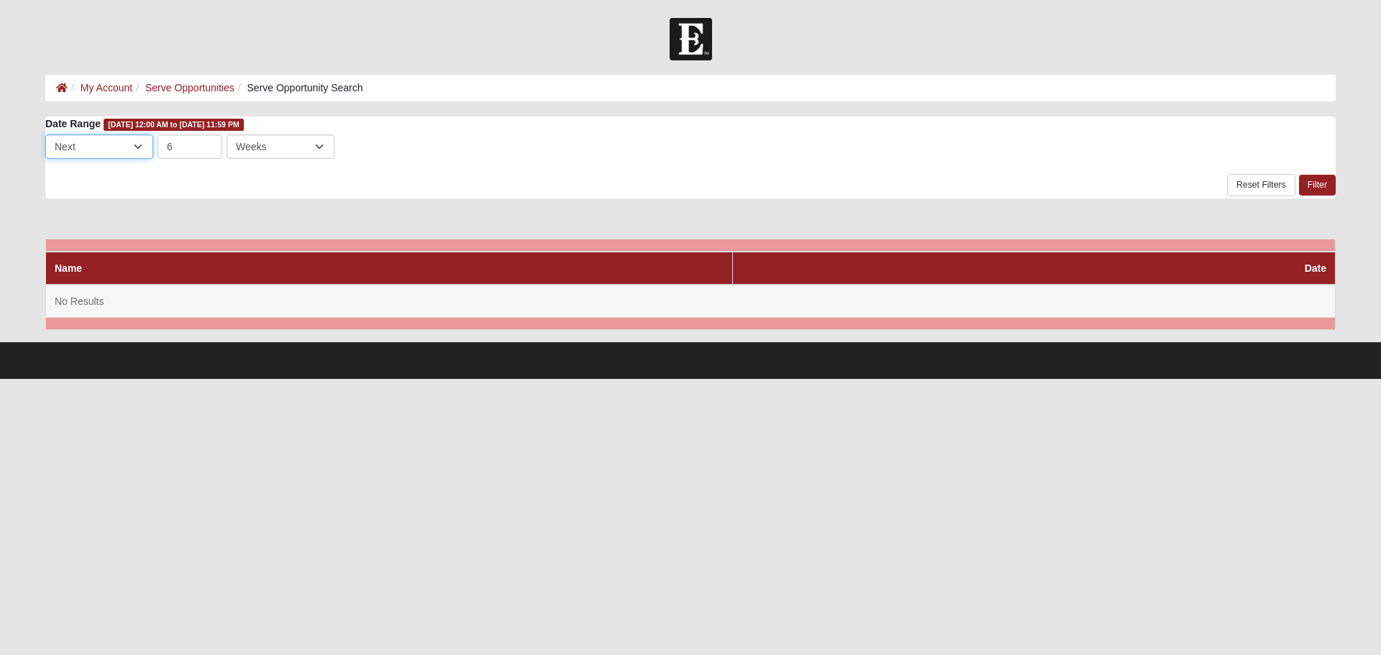
click at [140, 148] on select "Last Next" at bounding box center [99, 147] width 108 height 24
click at [320, 146] on select "Days Weeks Months" at bounding box center [281, 147] width 108 height 24
select select "3"
click at [227, 135] on select "Days Weeks Months" at bounding box center [281, 147] width 108 height 24
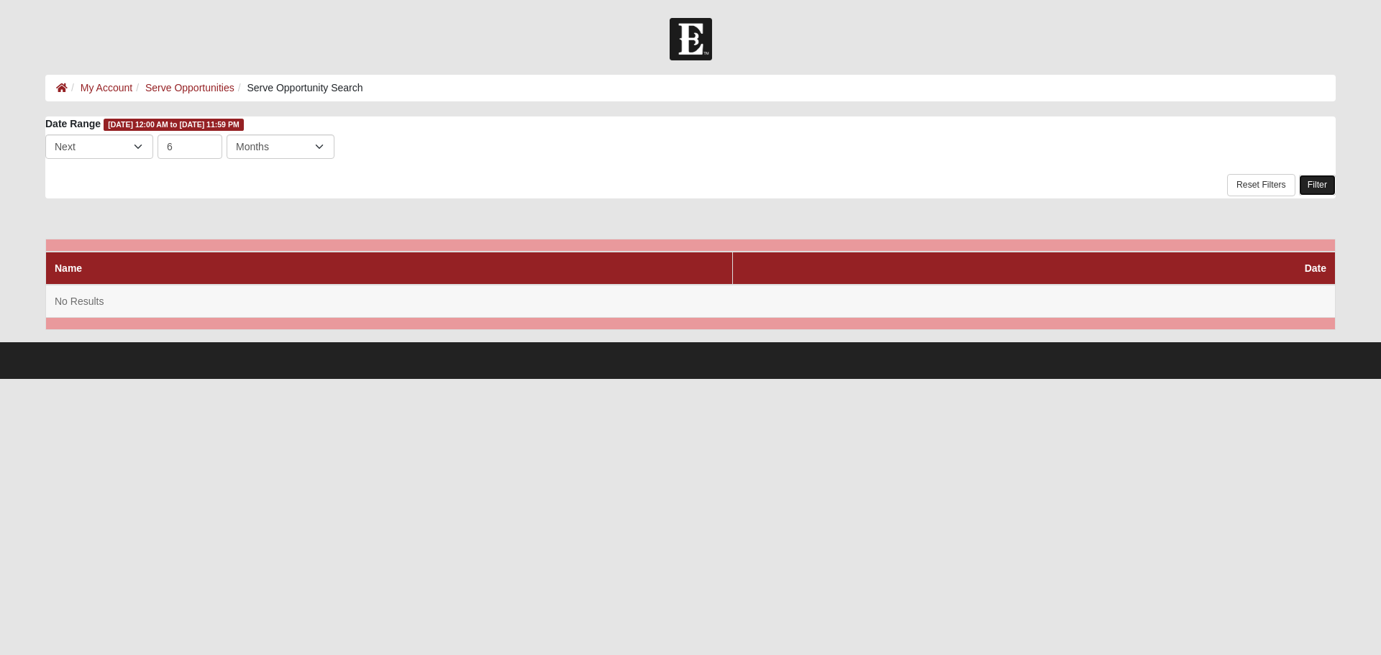
click at [1320, 186] on link "Filter" at bounding box center [1317, 185] width 37 height 21
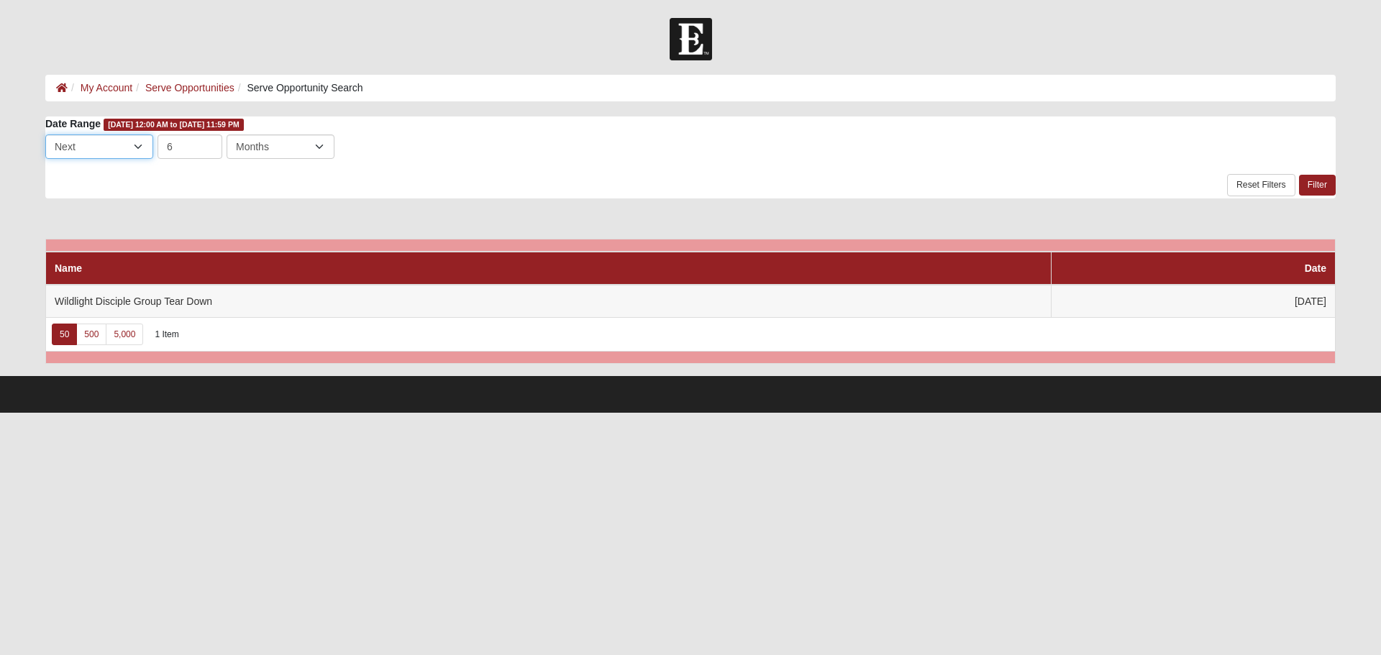
click at [142, 142] on select "Last Next" at bounding box center [99, 147] width 108 height 24
click at [320, 145] on select "Days Weeks Months" at bounding box center [281, 147] width 108 height 24
click at [389, 160] on div "Last Next 6 Day Week Month Days Weeks Months to is required." at bounding box center [690, 149] width 1291 height 29
click at [173, 85] on link "Serve Opportunities" at bounding box center [189, 88] width 89 height 12
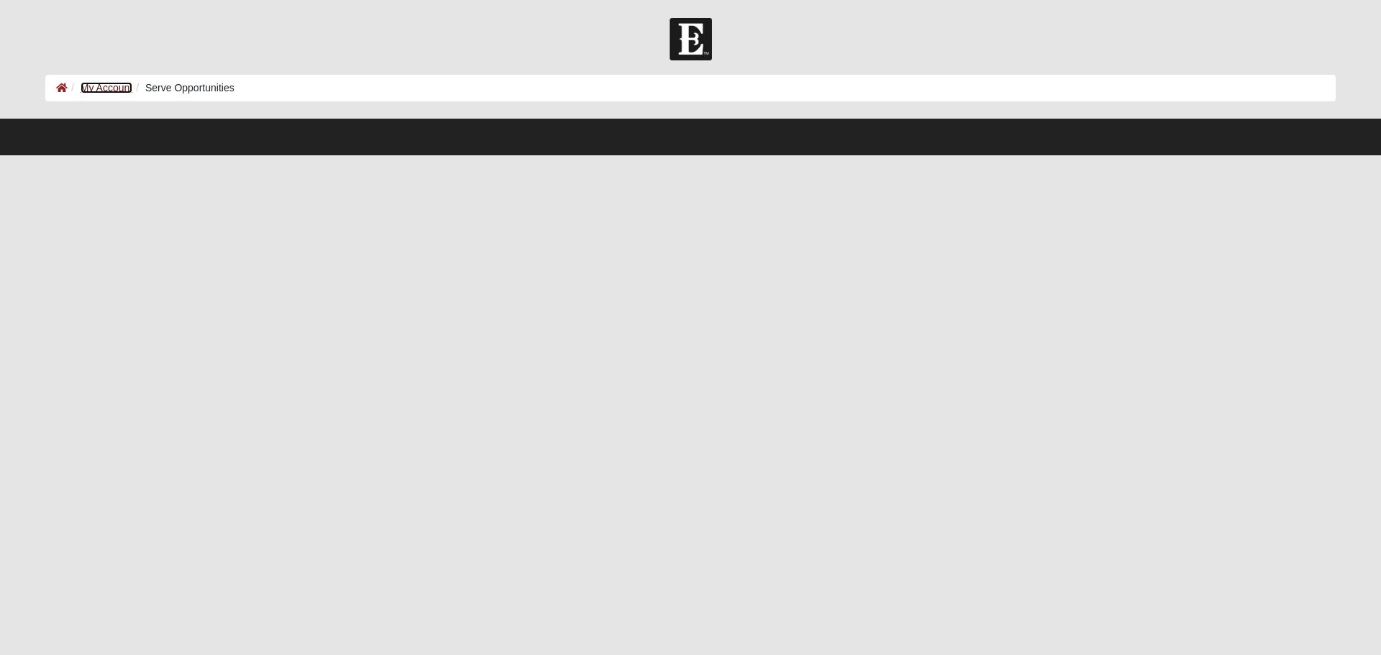
click at [100, 89] on link "My Account" at bounding box center [107, 88] width 52 height 12
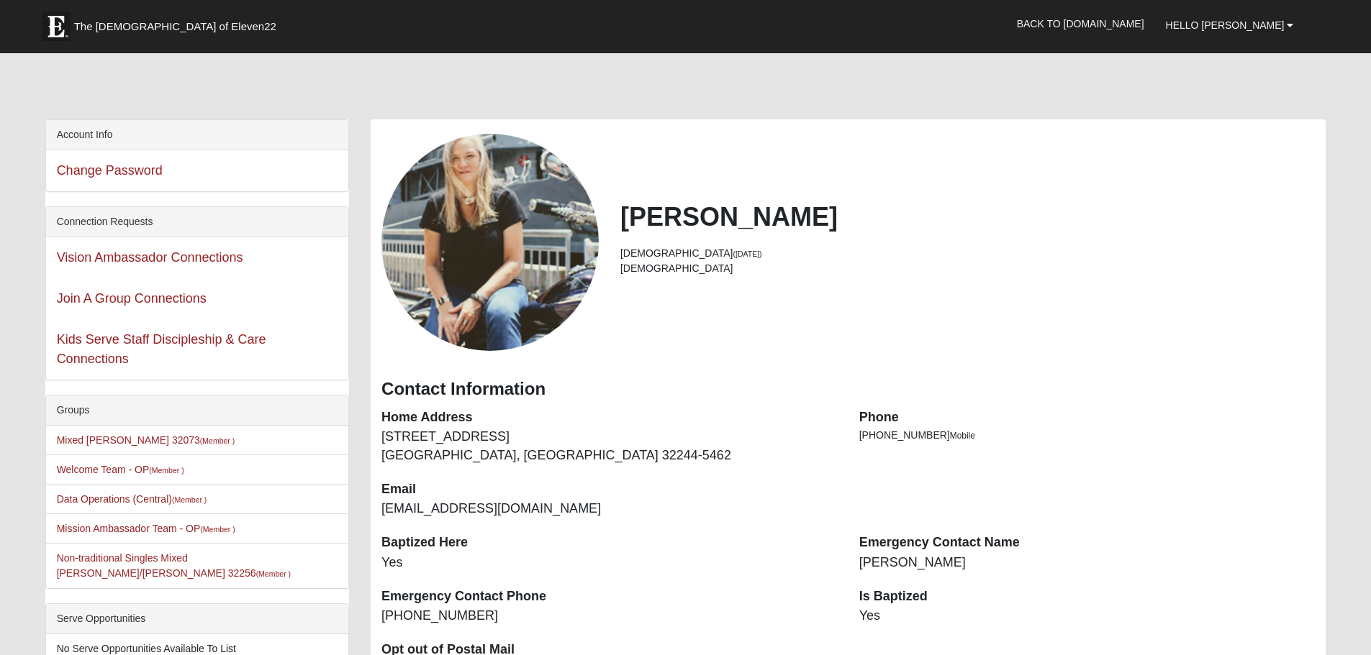
scroll to position [72, 0]
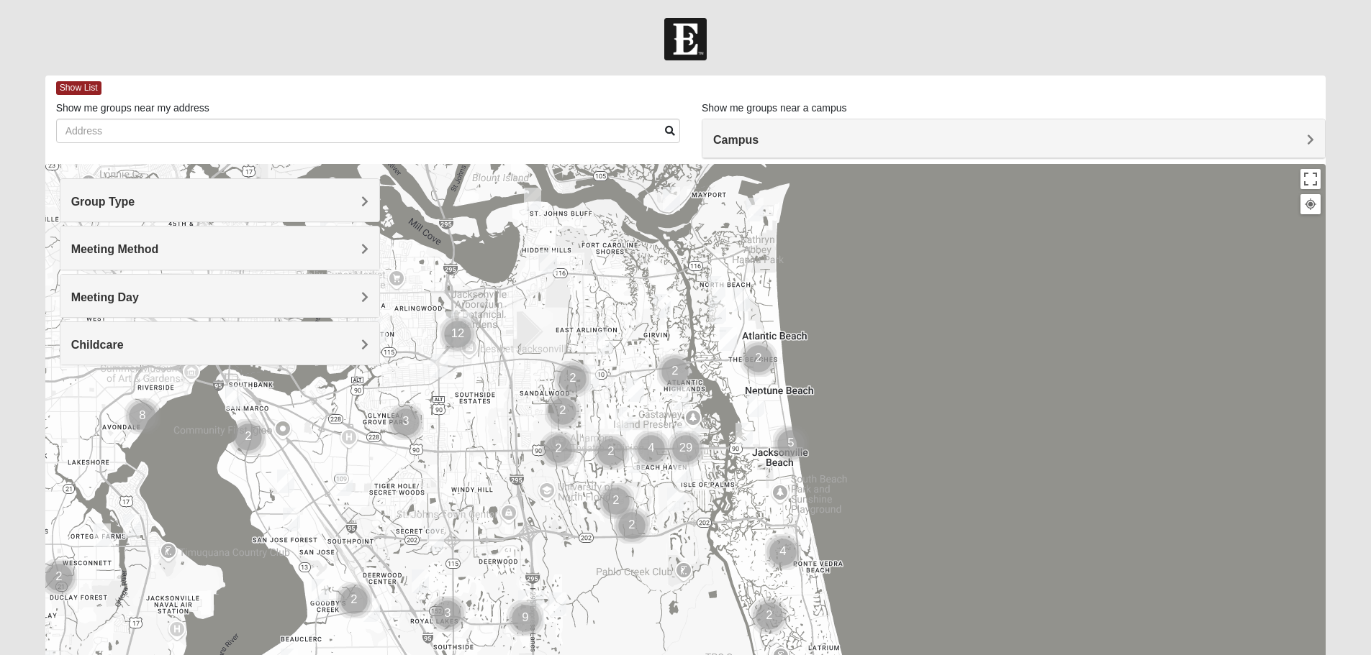
click at [848, 140] on h4 "Campus" at bounding box center [1013, 140] width 601 height 14
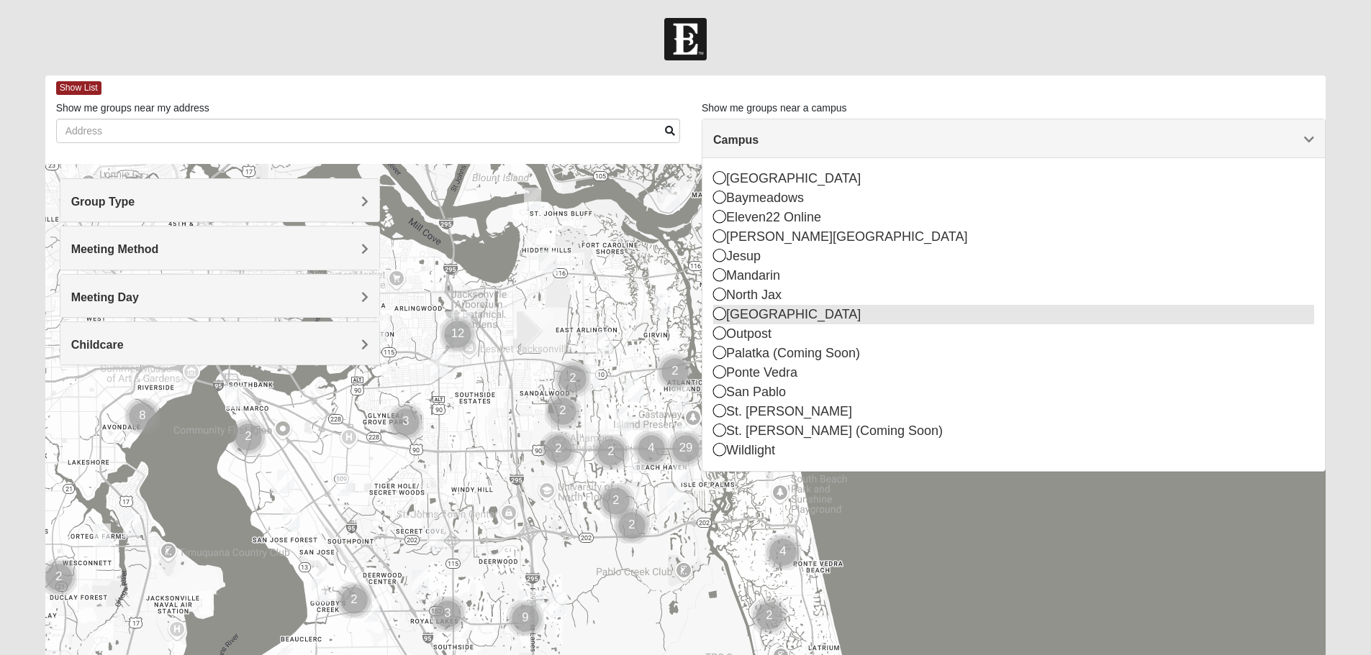
click at [837, 319] on div "[GEOGRAPHIC_DATA]" at bounding box center [1013, 314] width 601 height 19
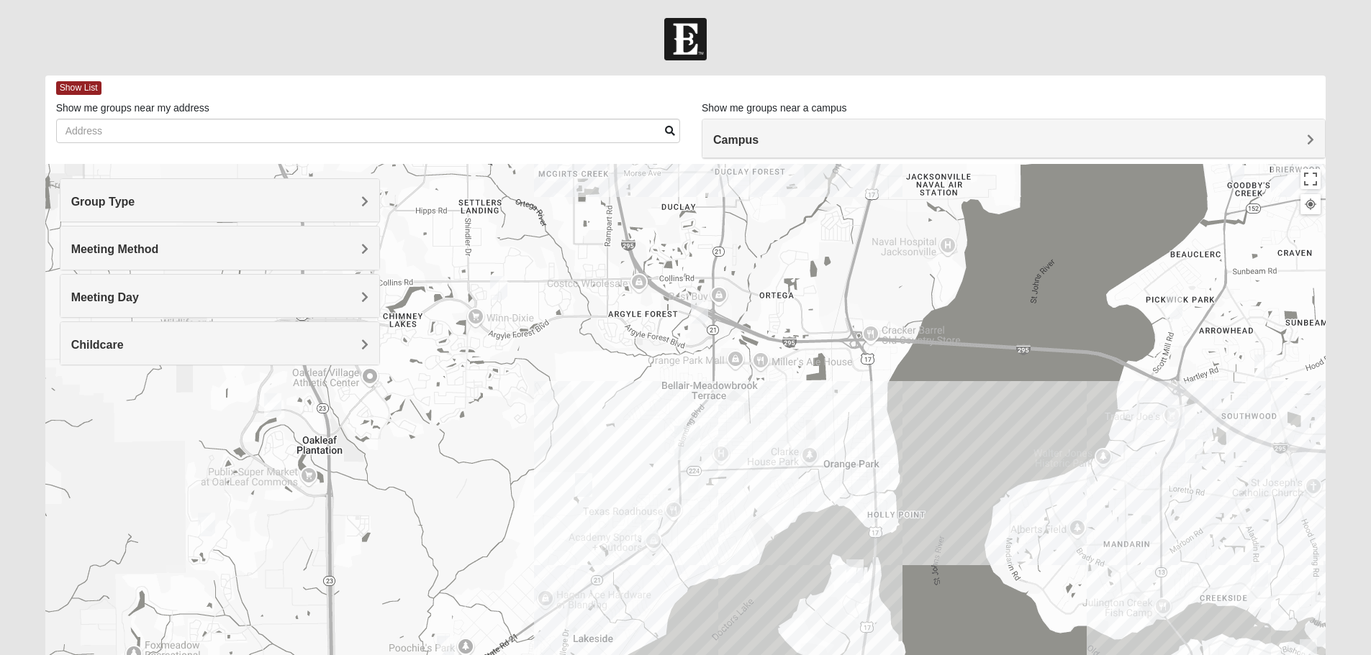
click at [497, 286] on img "Womens Costley 32244" at bounding box center [498, 288] width 17 height 24
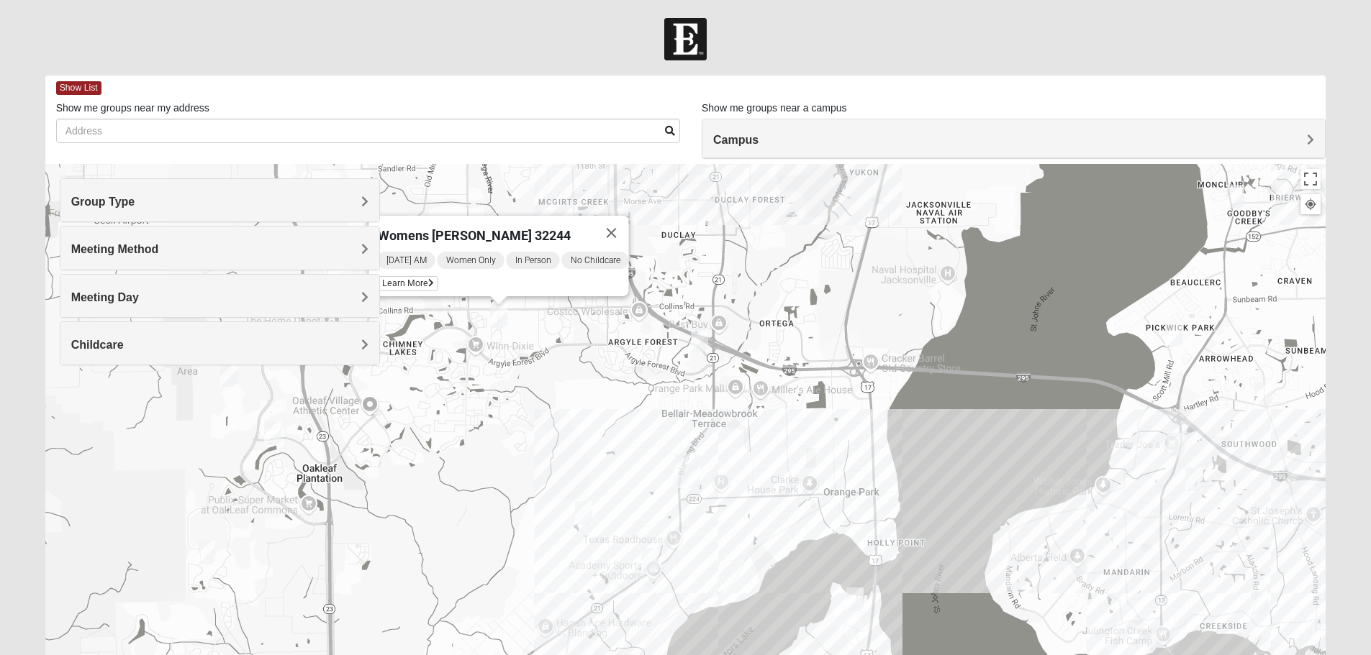
click at [701, 338] on img "Mixed Trudell 32244" at bounding box center [699, 340] width 17 height 24
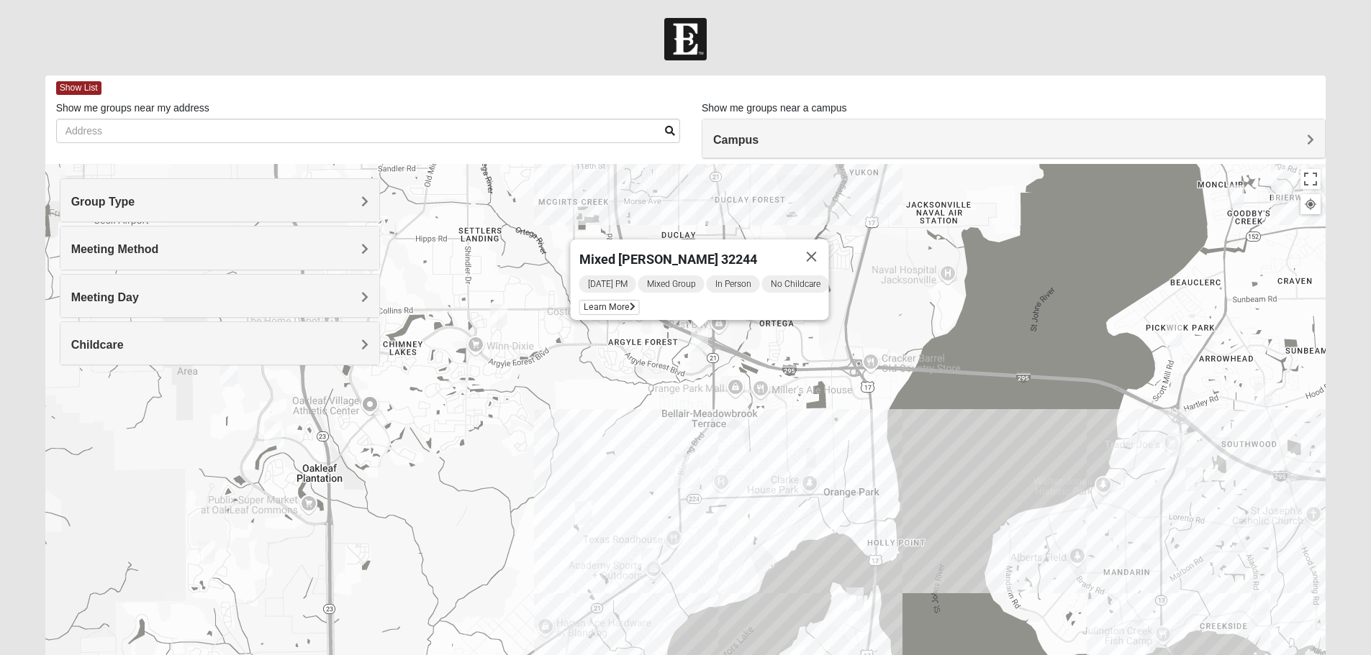
click at [585, 517] on img "Womens Ellis 32065" at bounding box center [583, 513] width 17 height 24
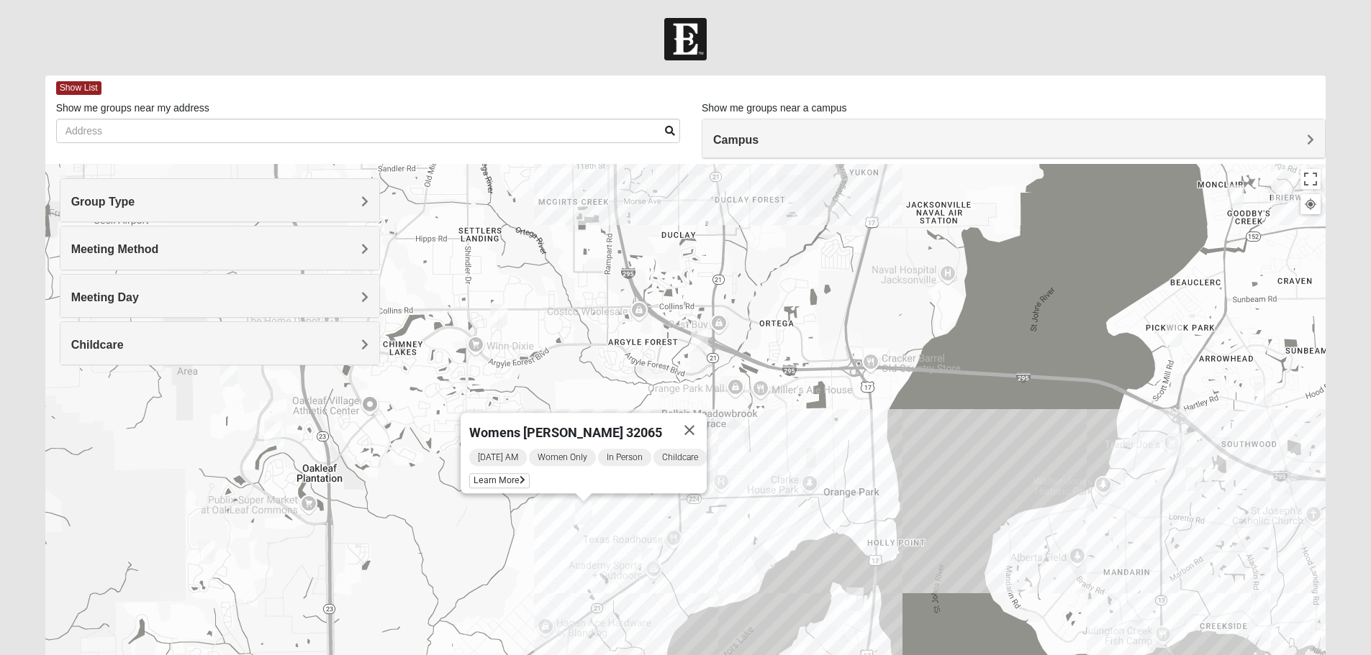
click at [652, 559] on img "Mens Hughes 32073" at bounding box center [649, 560] width 17 height 24
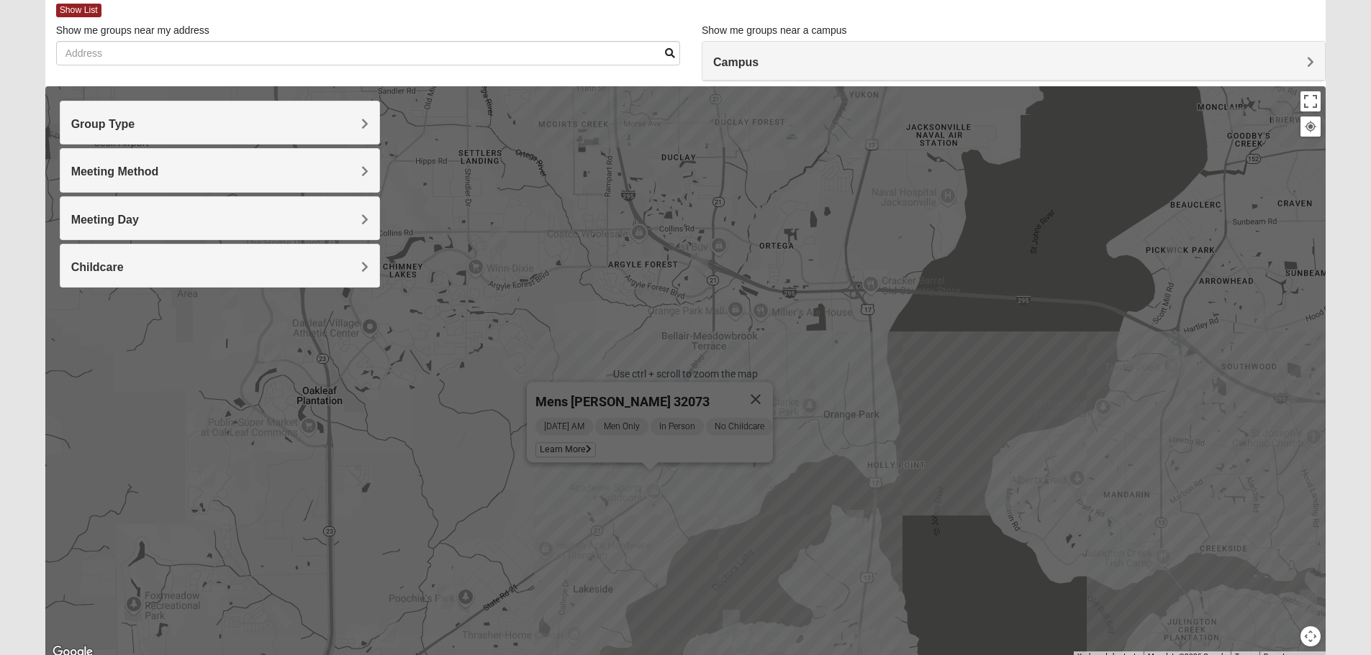
scroll to position [65, 0]
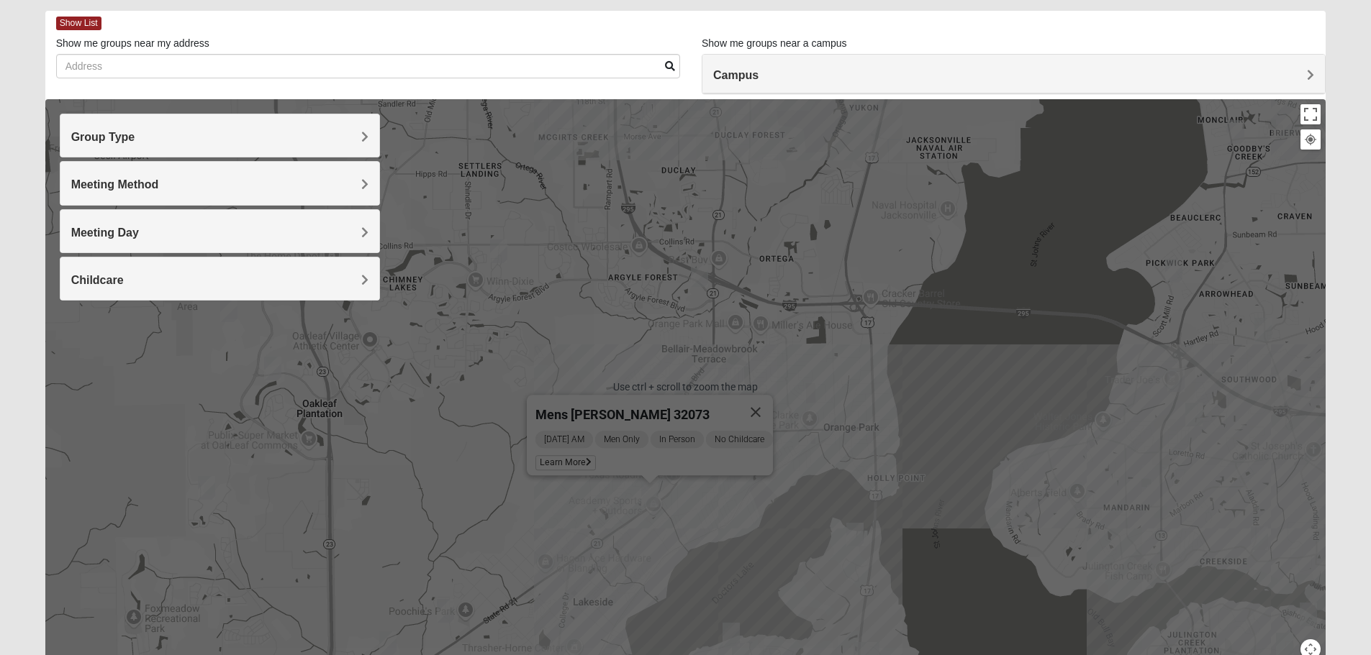
click at [548, 301] on div "Mens Hughes 32073 Thursday AM Men Only In Person No Childcare Learn More" at bounding box center [685, 387] width 1281 height 576
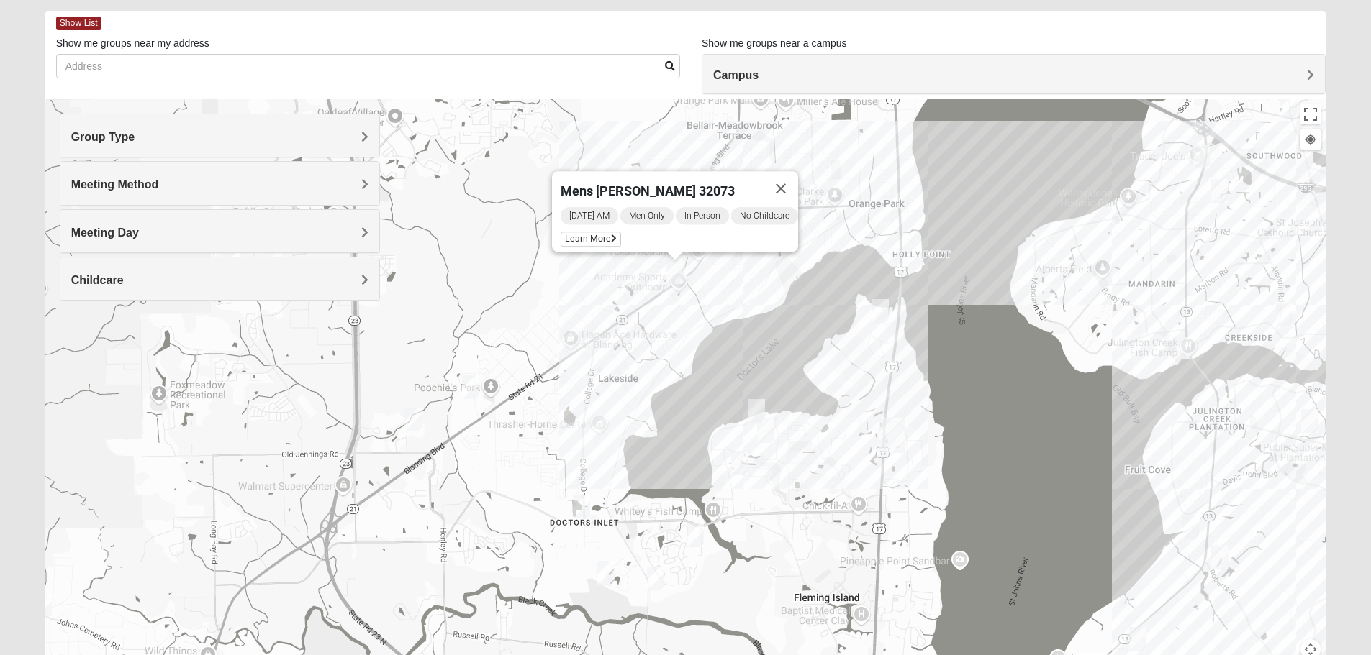
drag, startPoint x: 821, startPoint y: 457, endPoint x: 847, endPoint y: 232, distance: 226.7
click at [847, 232] on div "Mens Hughes 32073 Thursday AM Men Only In Person No Childcare Learn More" at bounding box center [685, 387] width 1281 height 576
click at [465, 376] on img "Womens Winters 32065" at bounding box center [470, 388] width 17 height 24
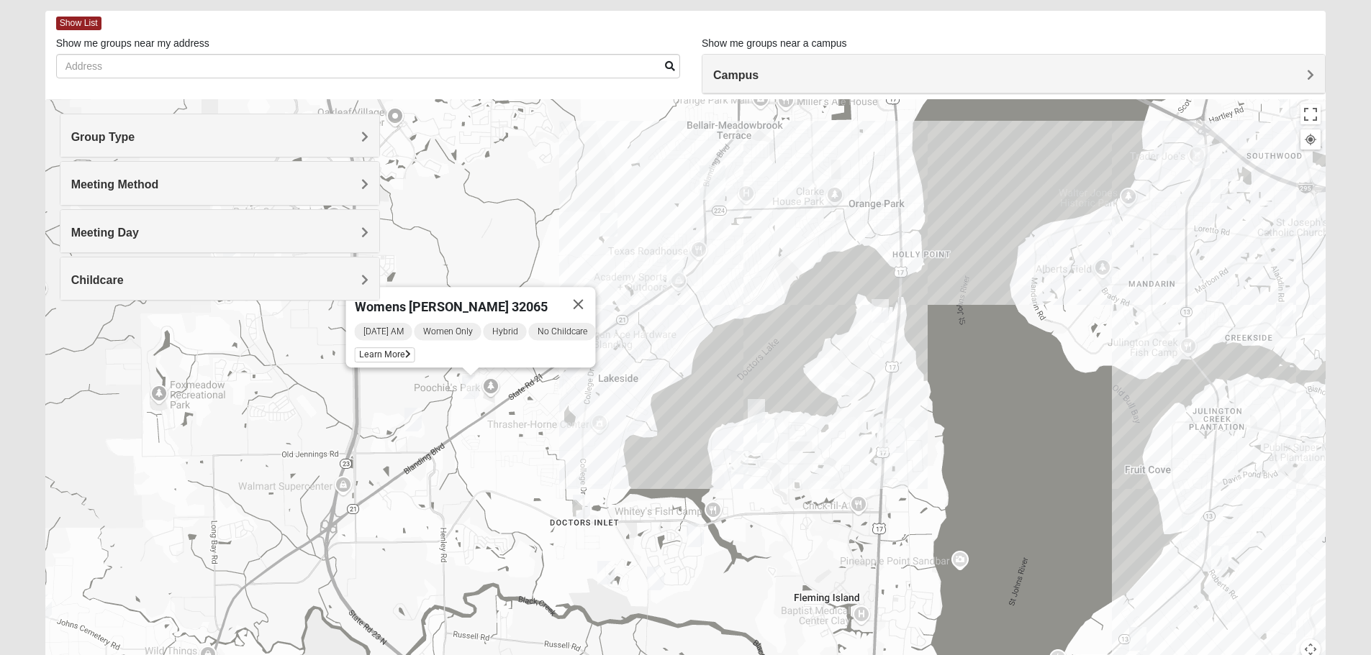
click at [413, 421] on img "Womens Simpson 32068" at bounding box center [412, 420] width 17 height 24
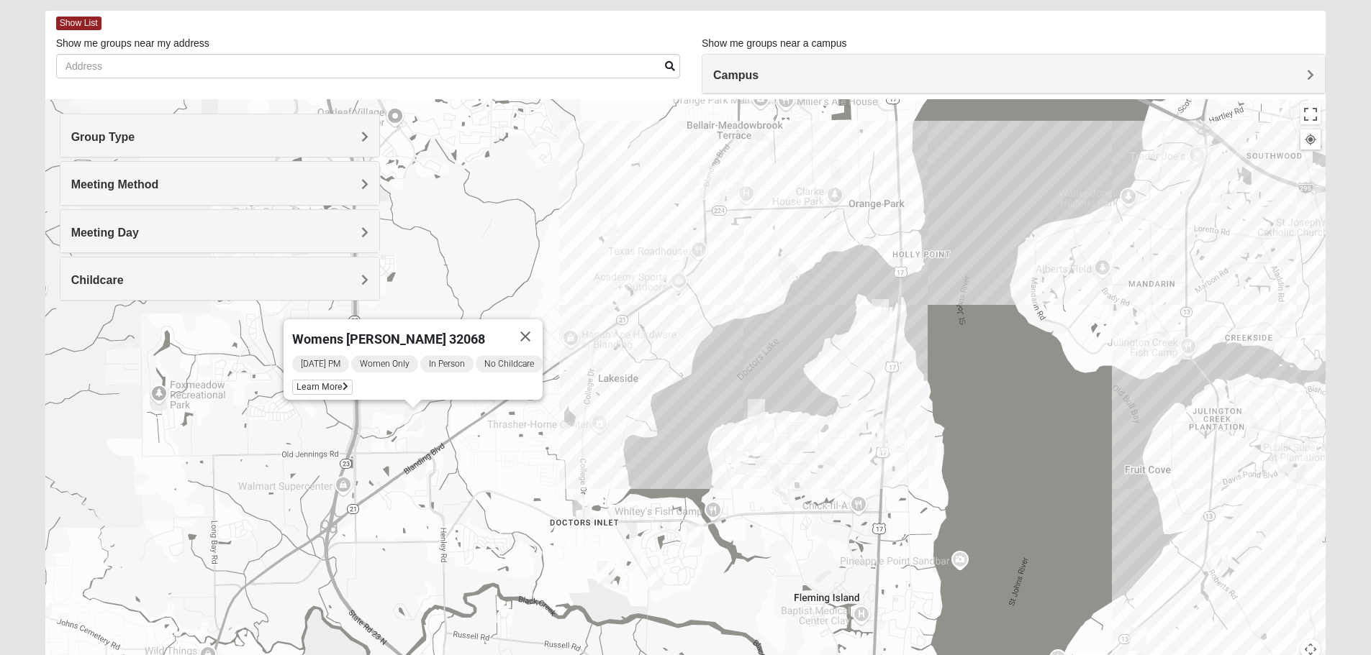
click at [581, 507] on img "Mens Michael Serig 32068" at bounding box center [581, 507] width 17 height 24
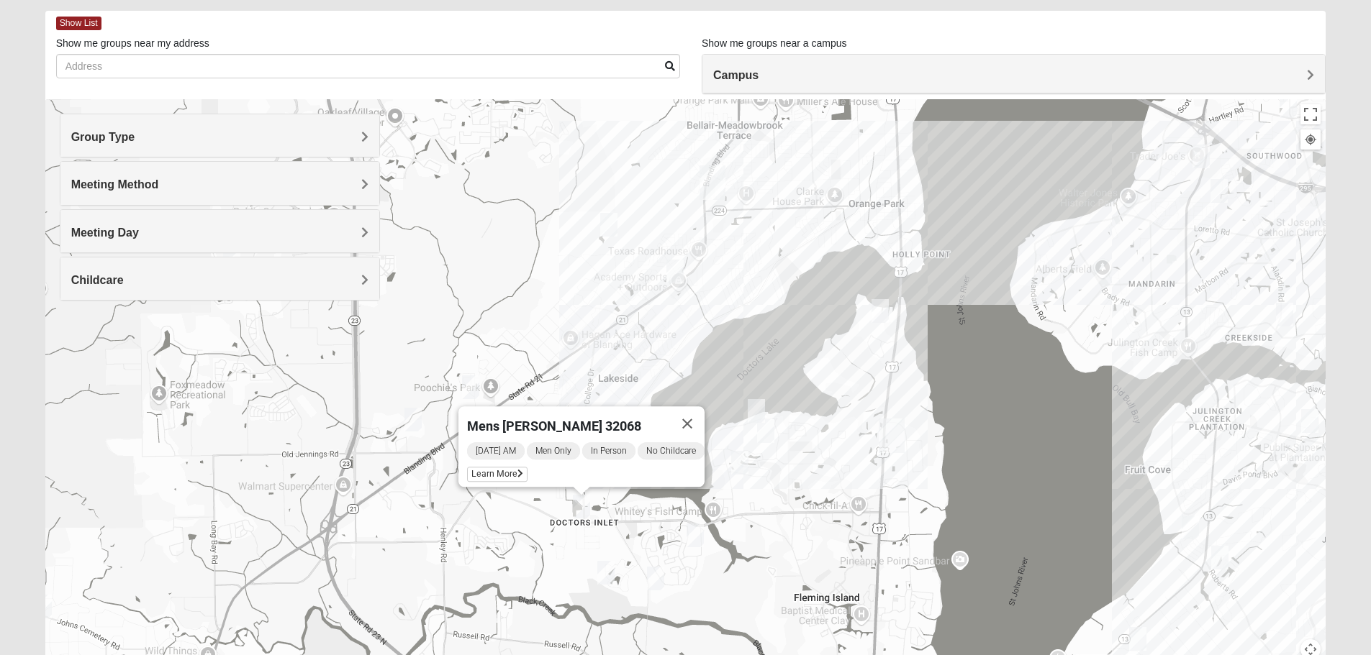
click at [608, 575] on img "Mixed Atwood 32068" at bounding box center [605, 573] width 17 height 24
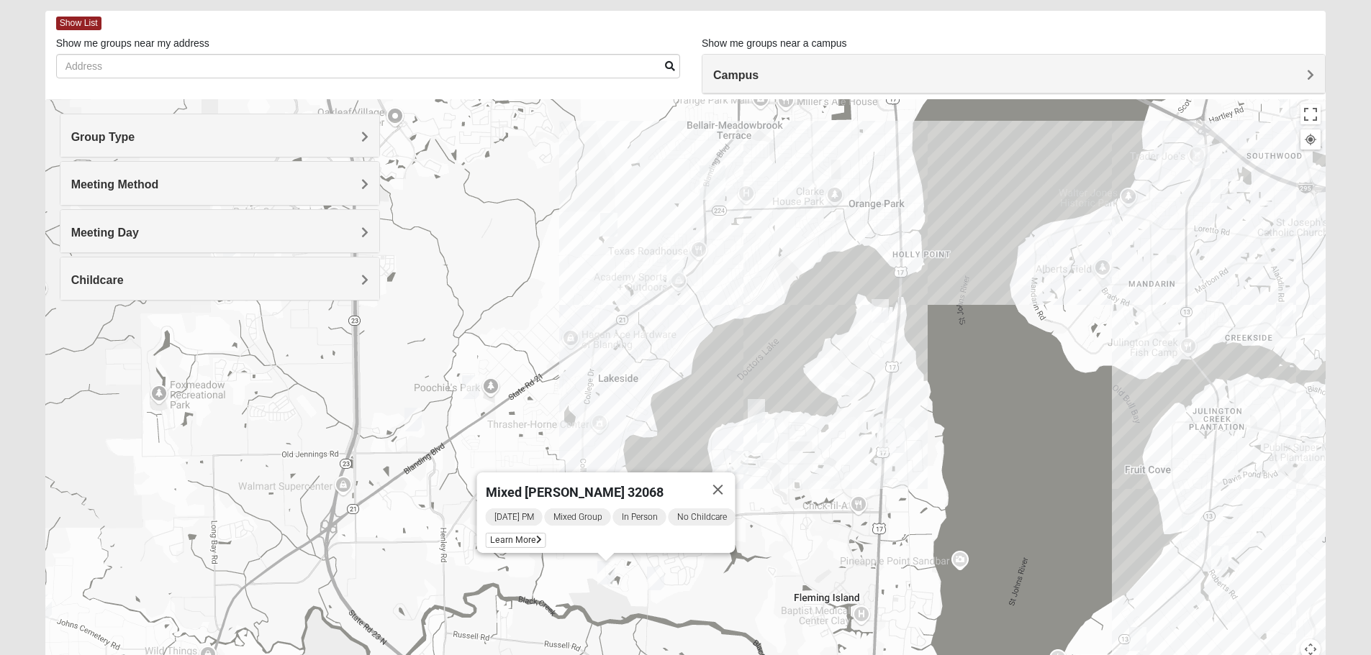
click at [658, 580] on img "Womens New 32068" at bounding box center [655, 579] width 17 height 24
click at [777, 487] on button "Close" at bounding box center [760, 495] width 35 height 35
click at [695, 533] on img "Mixed Boger 32068" at bounding box center [694, 536] width 17 height 24
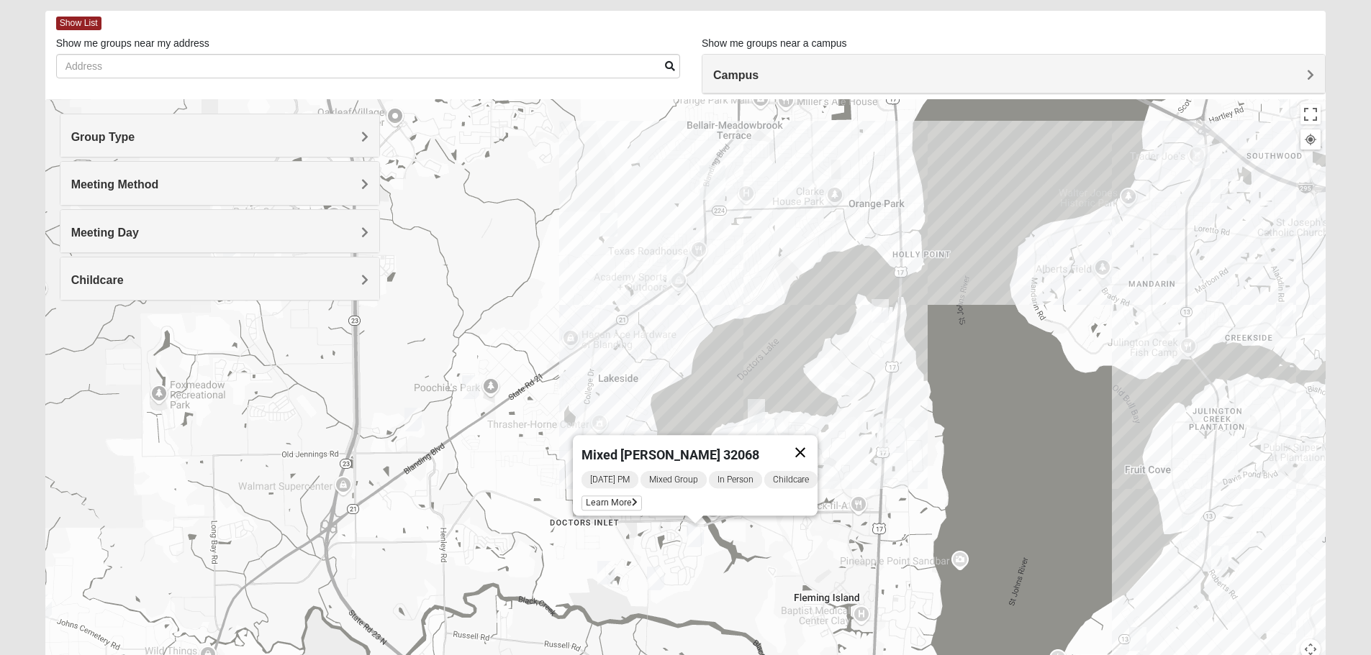
click at [801, 442] on button "Close" at bounding box center [800, 452] width 35 height 35
click at [757, 409] on img "1825 Mixed Suggs 32068" at bounding box center [756, 411] width 17 height 24
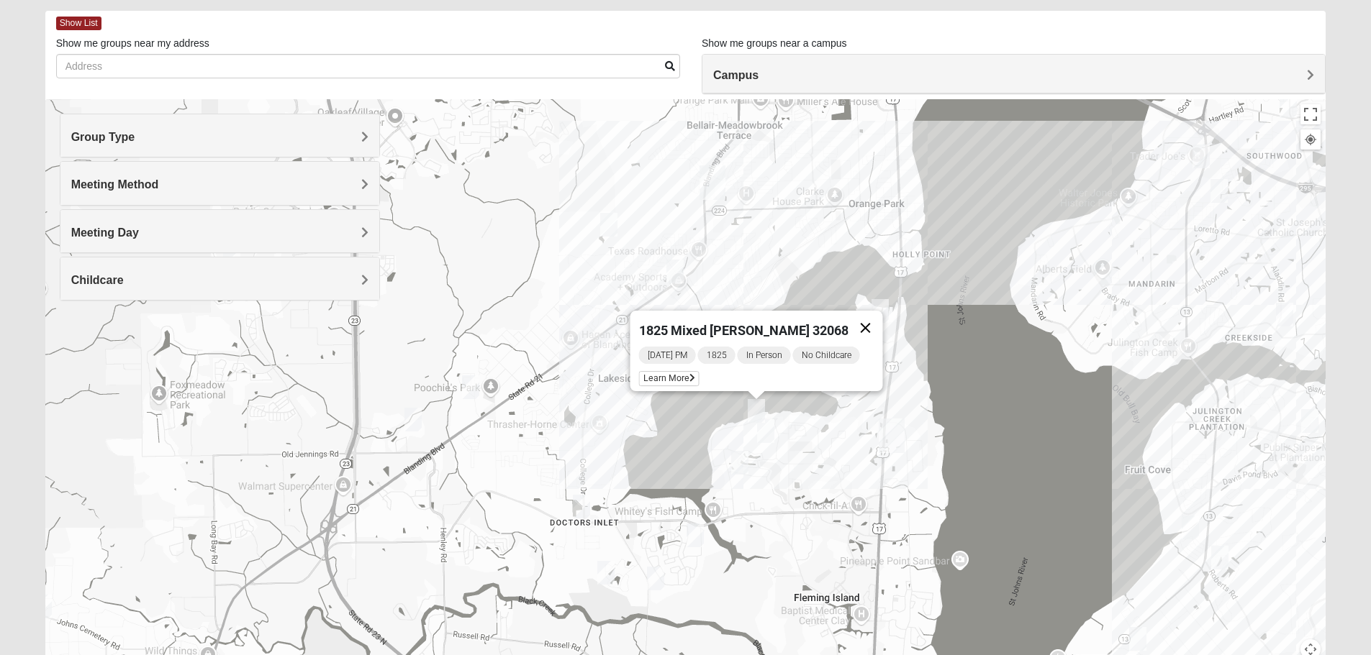
click at [858, 319] on button "Close" at bounding box center [865, 328] width 35 height 35
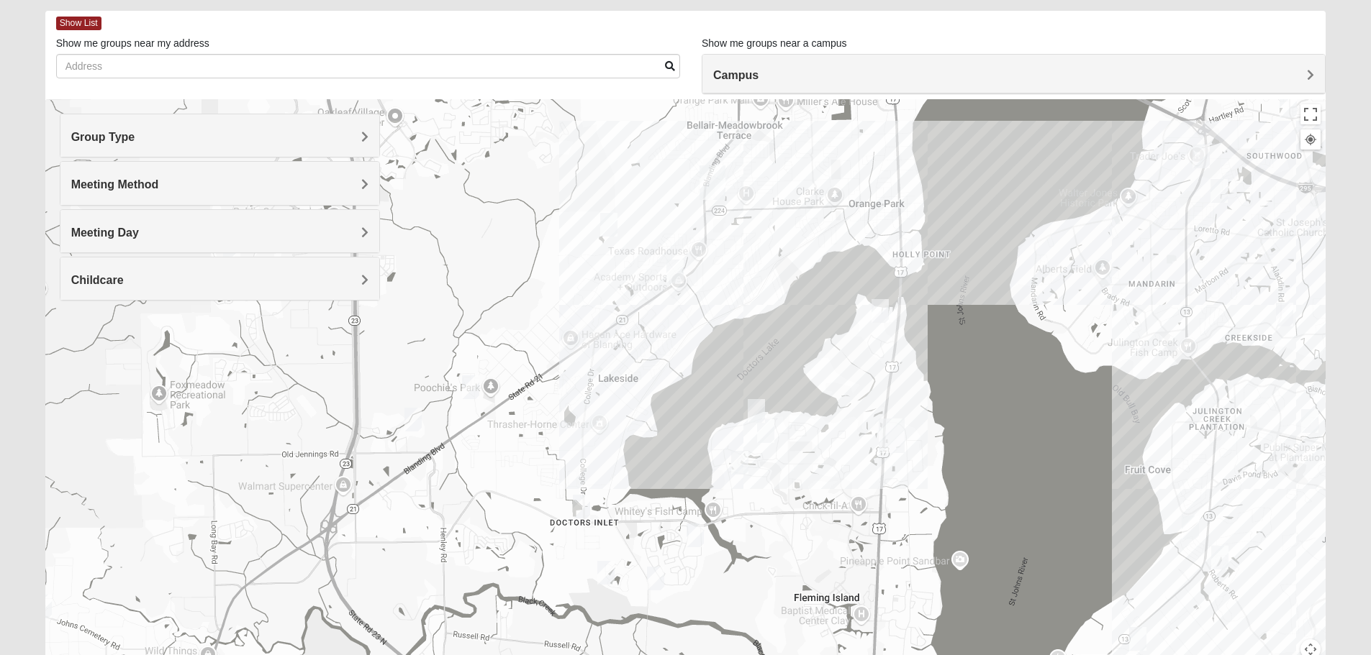
click at [766, 435] on img "Mixed Miller 32003" at bounding box center [765, 431] width 17 height 24
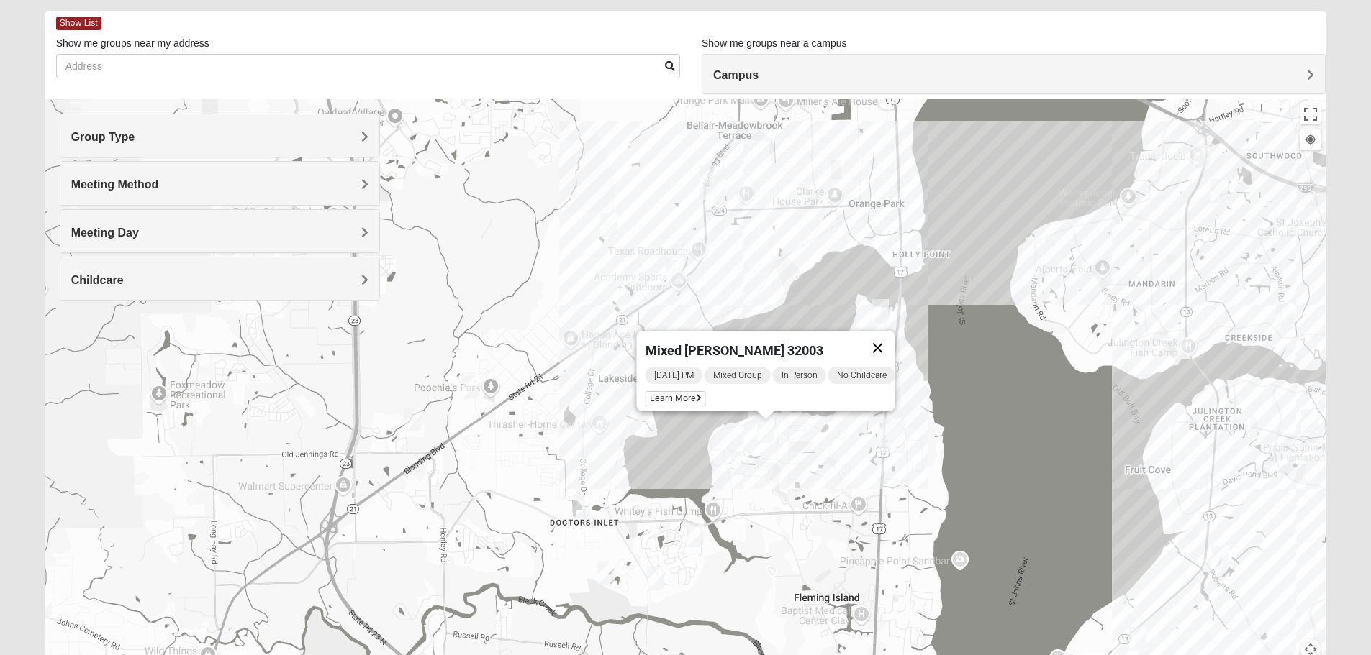
click at [881, 338] on button "Close" at bounding box center [877, 348] width 35 height 35
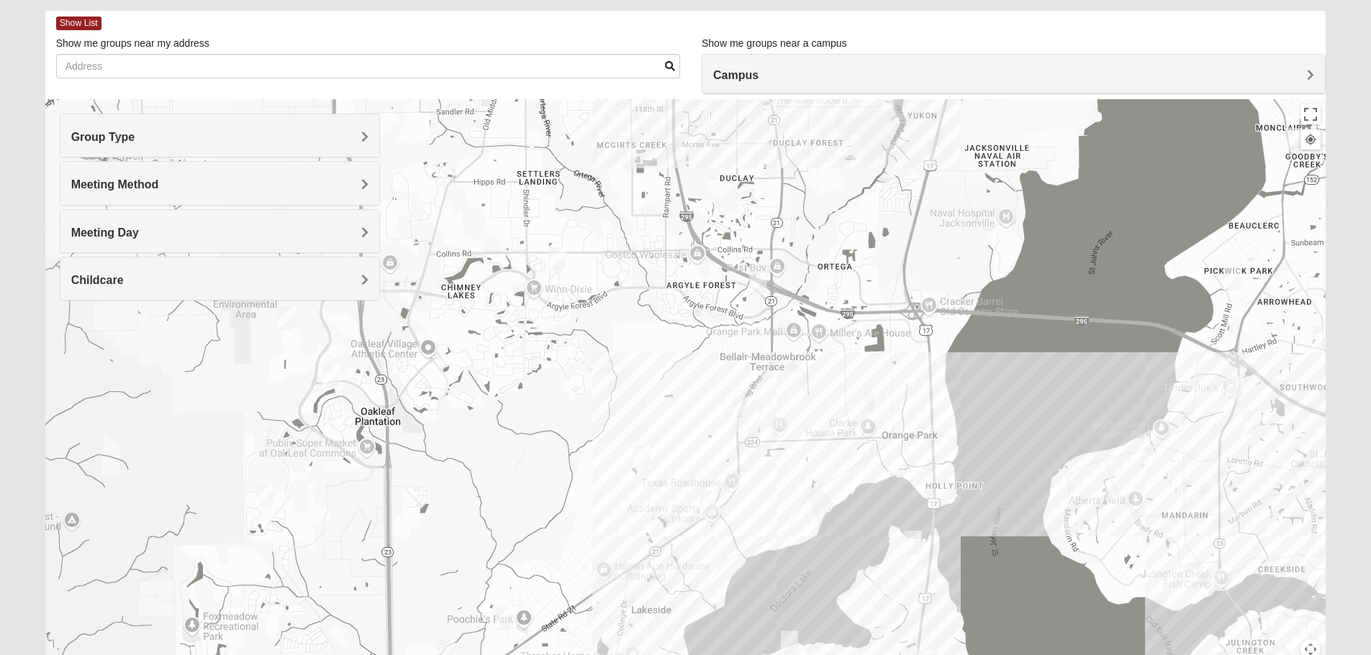
drag, startPoint x: 794, startPoint y: 268, endPoint x: 825, endPoint y: 491, distance: 225.1
click at [825, 491] on div at bounding box center [685, 387] width 1281 height 576
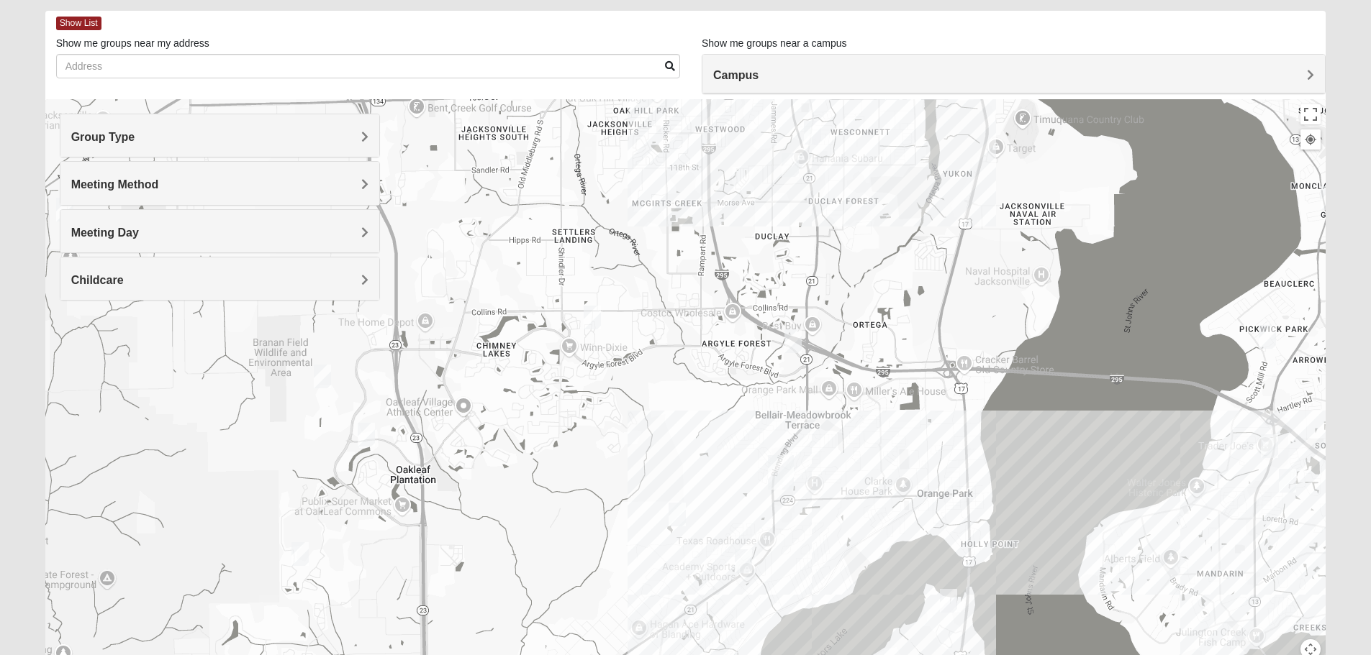
drag, startPoint x: 573, startPoint y: 304, endPoint x: 609, endPoint y: 366, distance: 71.6
click at [609, 366] on div at bounding box center [685, 387] width 1281 height 576
click at [594, 319] on img "Womens Costley 32244" at bounding box center [591, 318] width 17 height 24
click at [499, 281] on span "Learn More" at bounding box center [501, 285] width 60 height 15
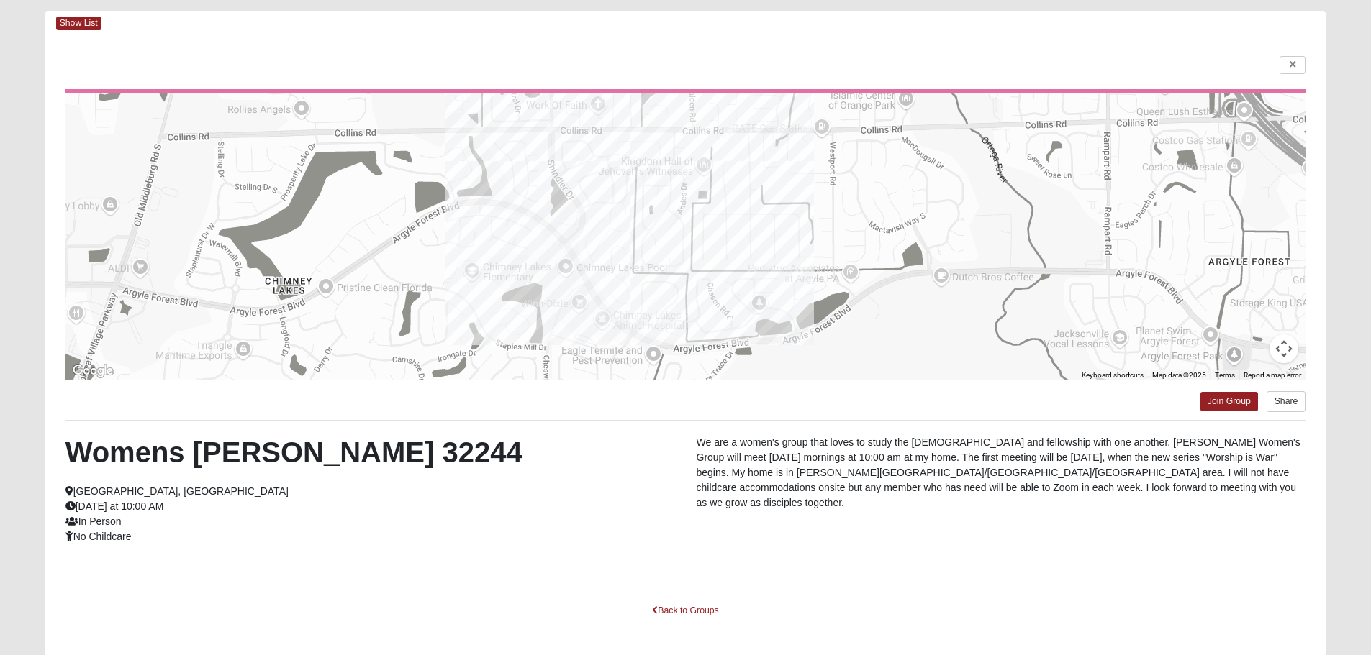
drag, startPoint x: 677, startPoint y: 350, endPoint x: 677, endPoint y: 312, distance: 38.1
click at [677, 312] on div at bounding box center [685, 237] width 1240 height 288
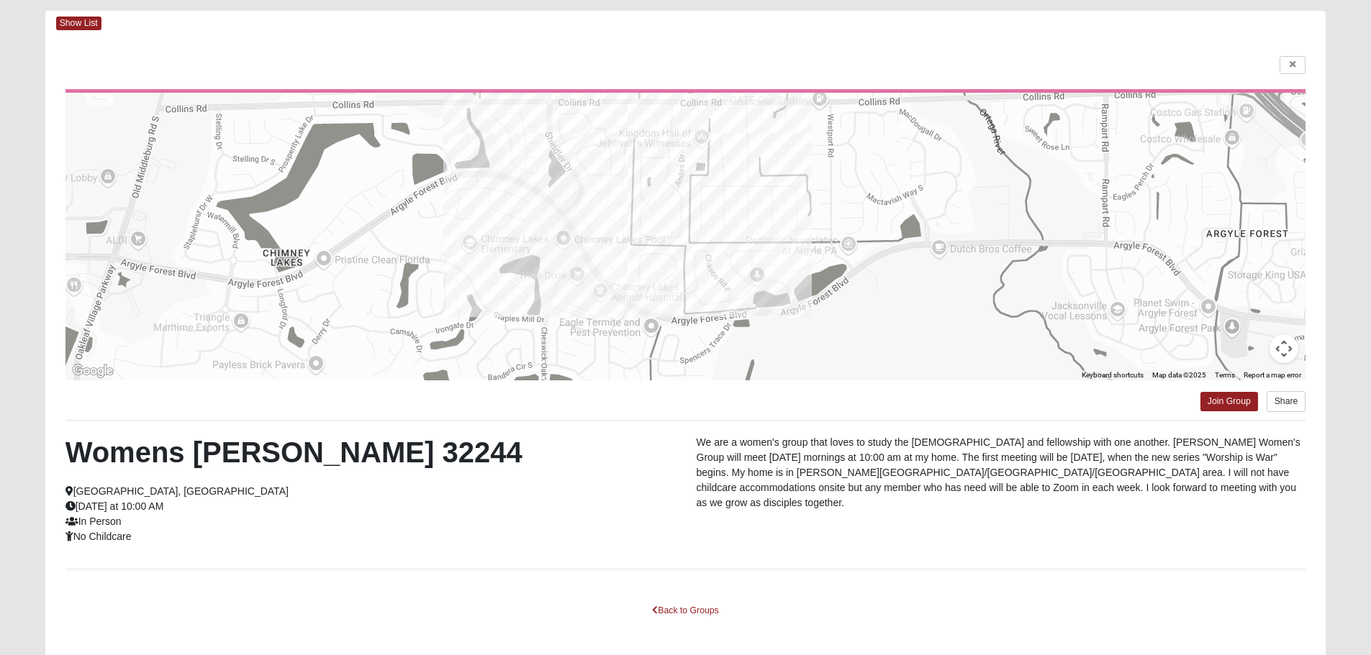
drag, startPoint x: 692, startPoint y: 332, endPoint x: 690, endPoint y: 303, distance: 29.6
click at [690, 303] on div at bounding box center [685, 237] width 1240 height 288
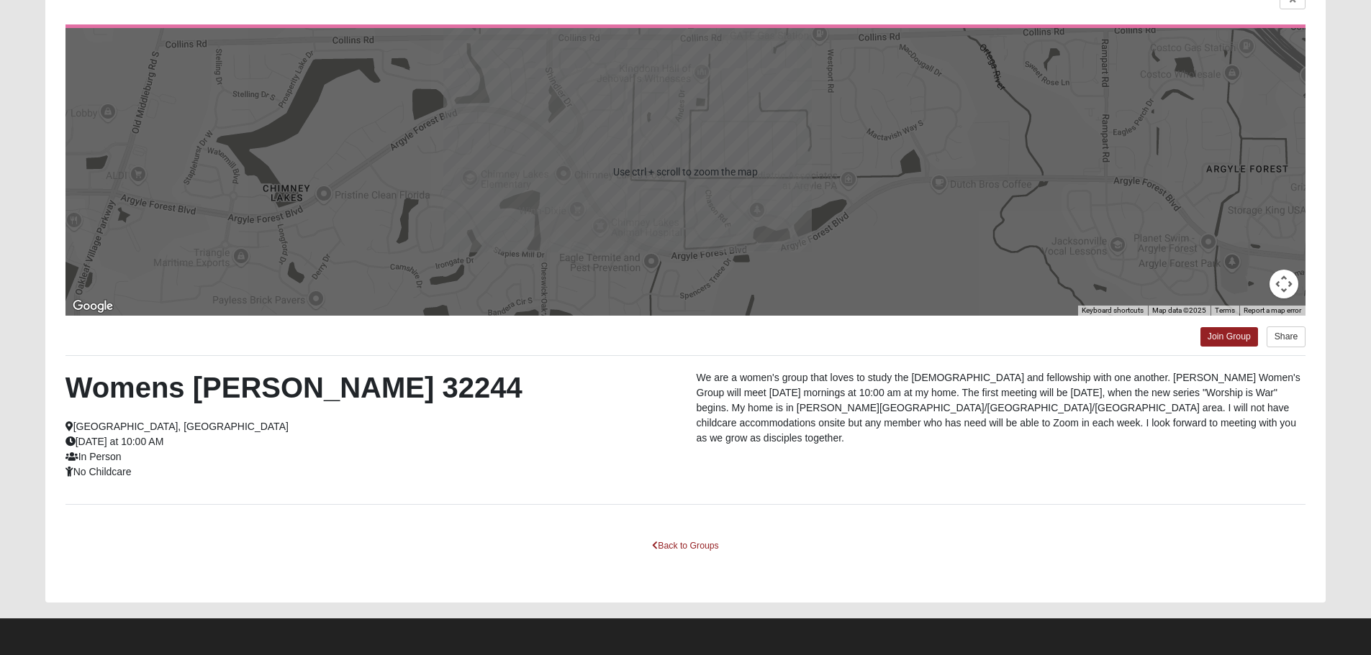
scroll to position [58, 0]
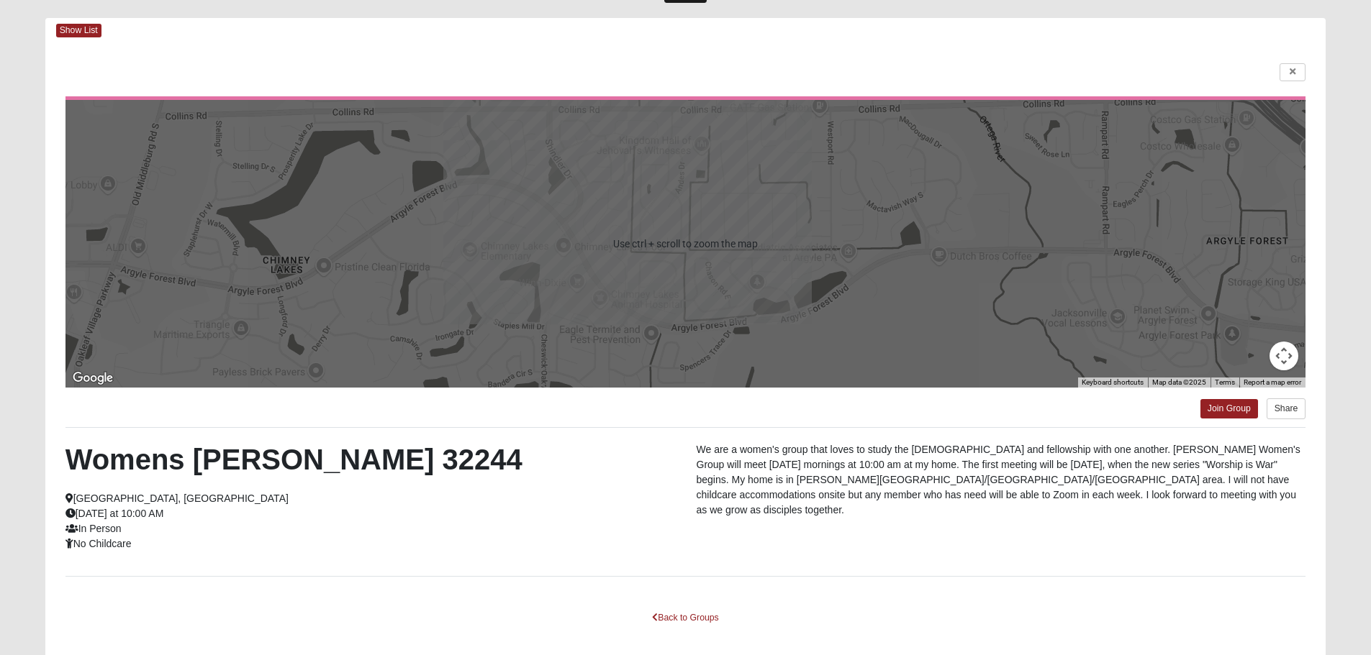
click at [696, 238] on div at bounding box center [685, 244] width 1240 height 288
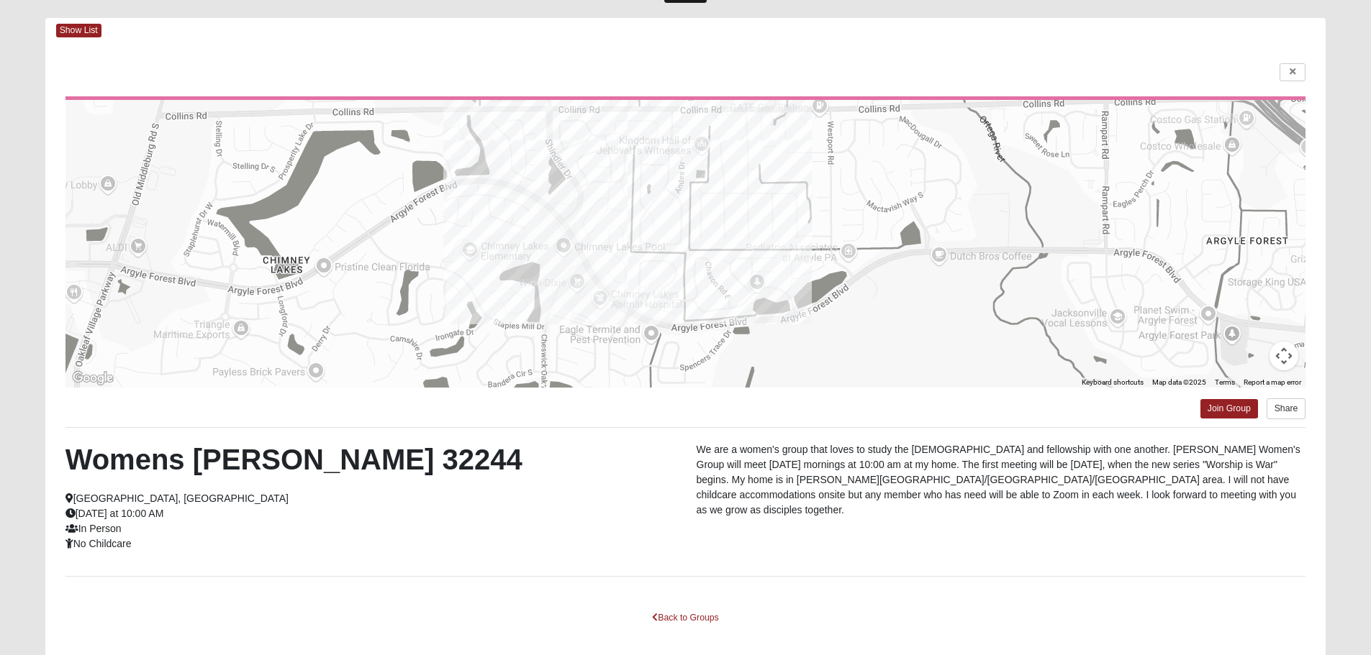
click at [696, 239] on div at bounding box center [685, 244] width 1240 height 288
click at [1291, 71] on icon at bounding box center [1292, 72] width 6 height 9
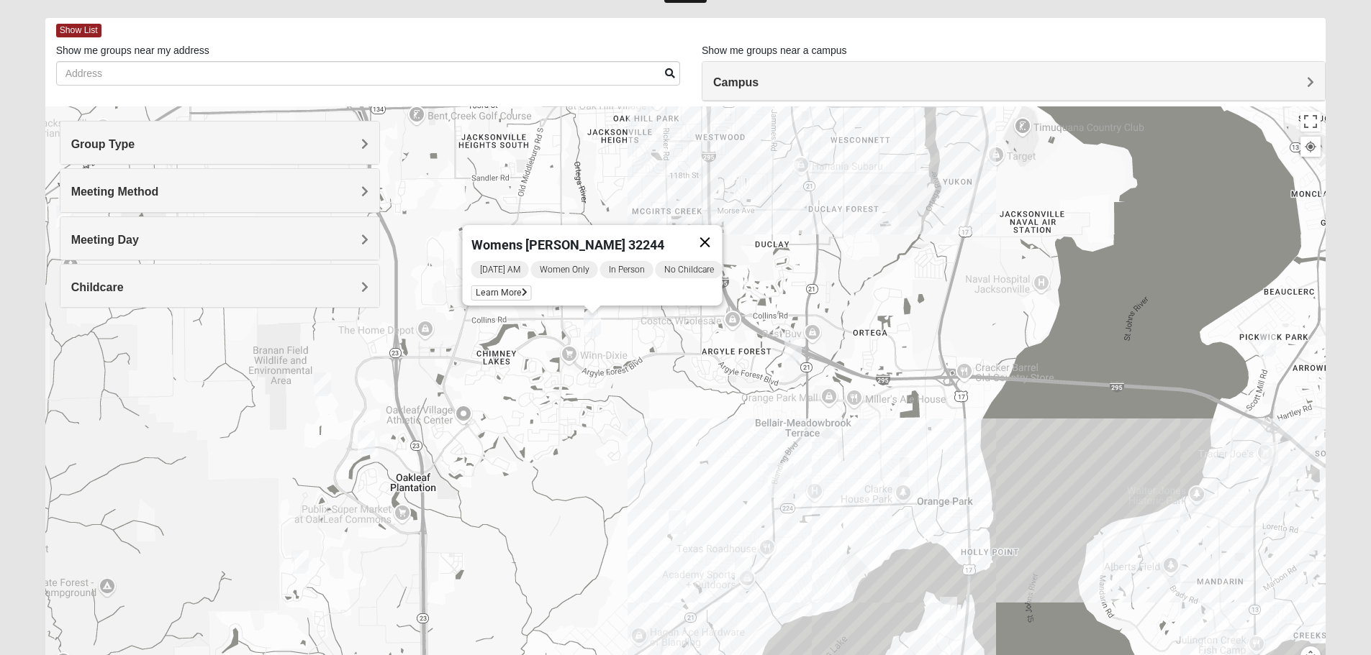
click at [719, 237] on button "Close" at bounding box center [704, 242] width 35 height 35
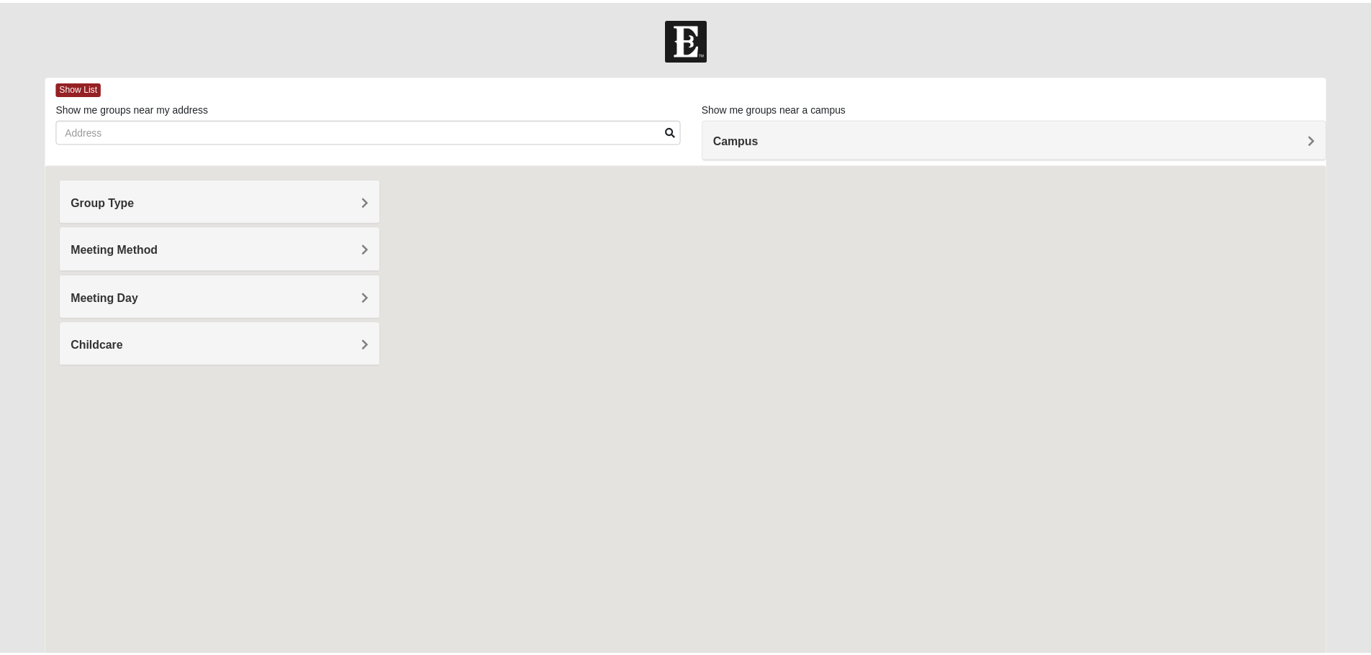
scroll to position [58, 0]
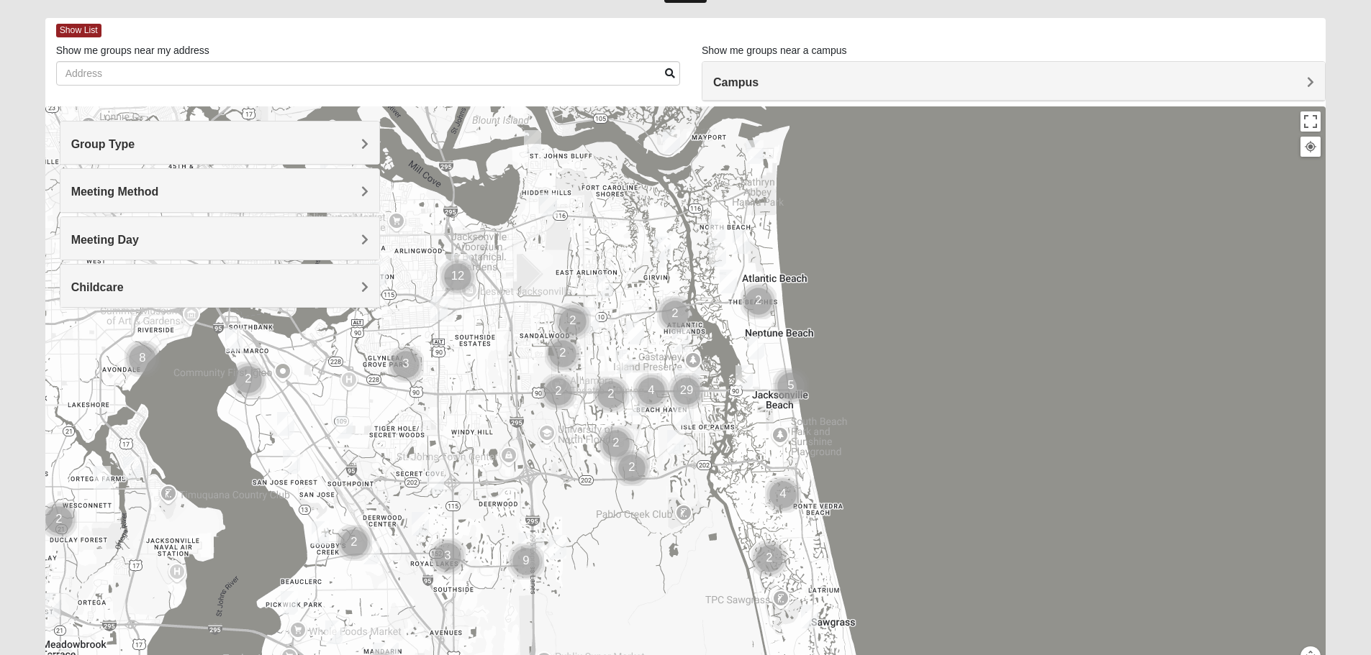
click at [770, 82] on h4 "Campus" at bounding box center [1013, 83] width 601 height 14
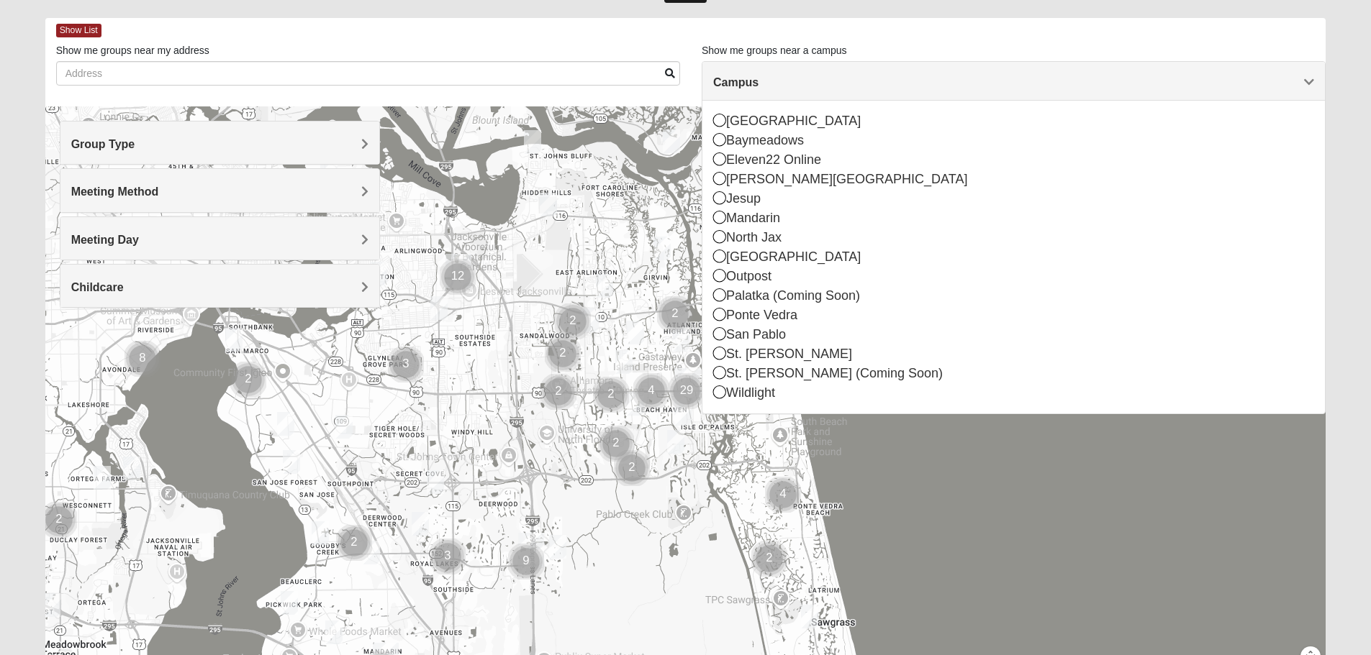
click at [1036, 554] on div at bounding box center [685, 394] width 1281 height 576
click at [465, 391] on div at bounding box center [685, 394] width 1281 height 576
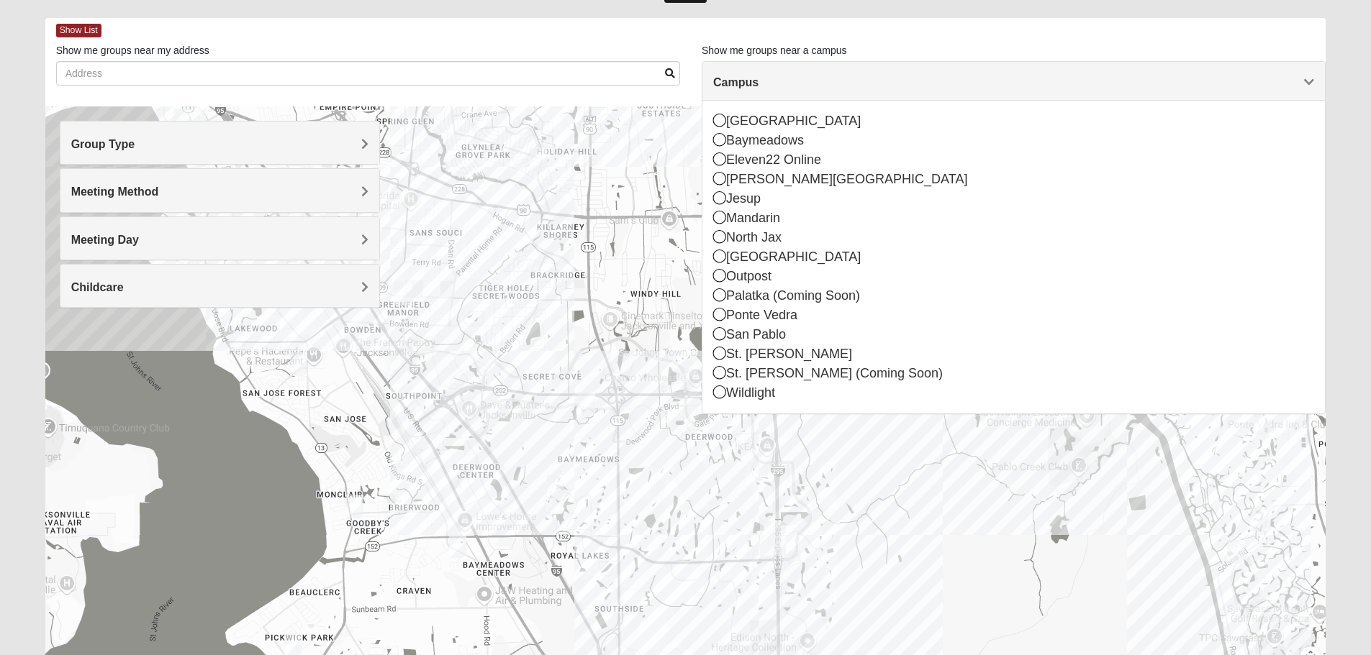
drag, startPoint x: 441, startPoint y: 450, endPoint x: 622, endPoint y: 268, distance: 256.9
click at [622, 268] on div at bounding box center [685, 394] width 1281 height 576
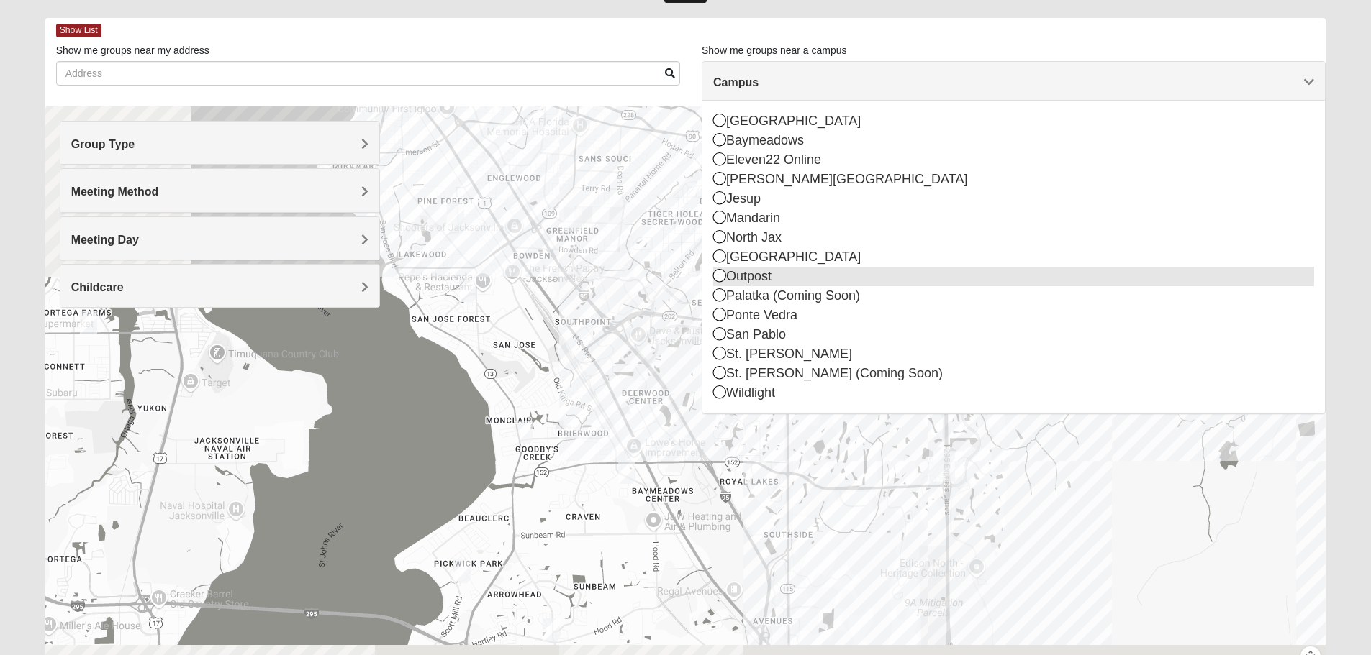
drag, startPoint x: 430, startPoint y: 424, endPoint x: 758, endPoint y: 279, distance: 357.9
click at [759, 278] on div "Show List Loading Groups Keywords Filter Additional Filters Campus [GEOGRAPHIC_…" at bounding box center [685, 350] width 1281 height 664
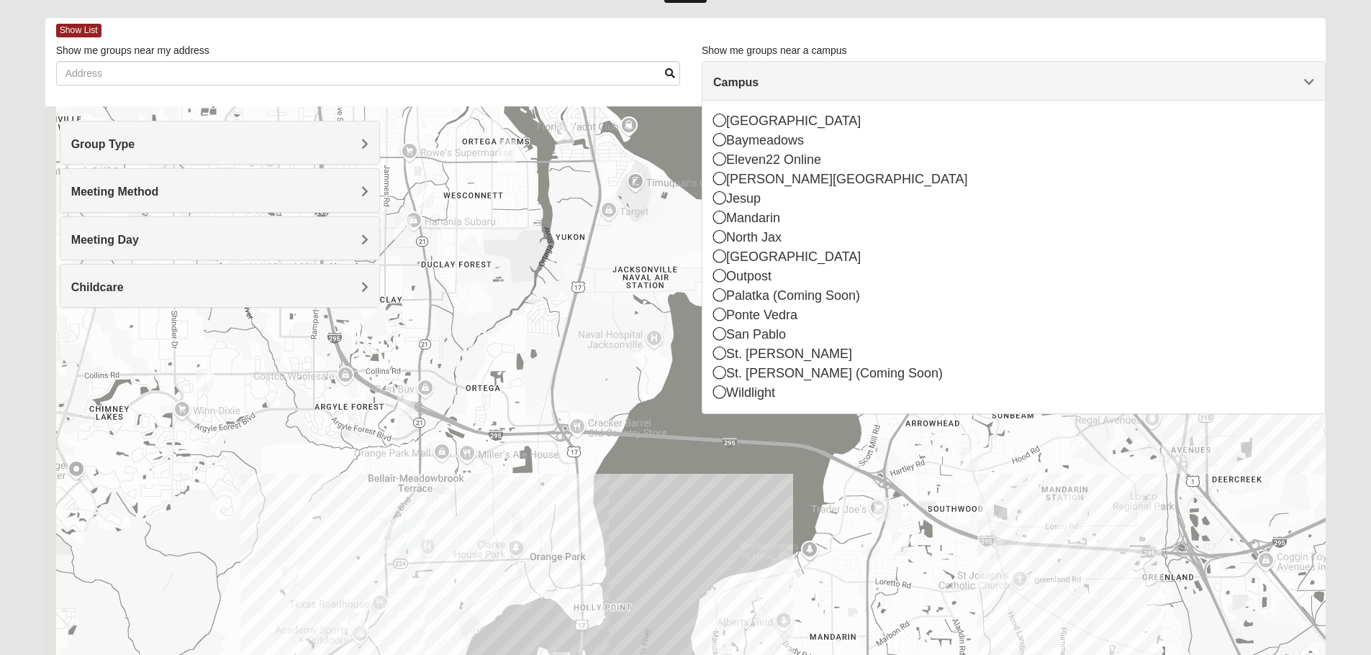
drag, startPoint x: 324, startPoint y: 443, endPoint x: 623, endPoint y: 286, distance: 337.6
click at [626, 290] on div at bounding box center [685, 394] width 1281 height 576
